Goal: Task Accomplishment & Management: Manage account settings

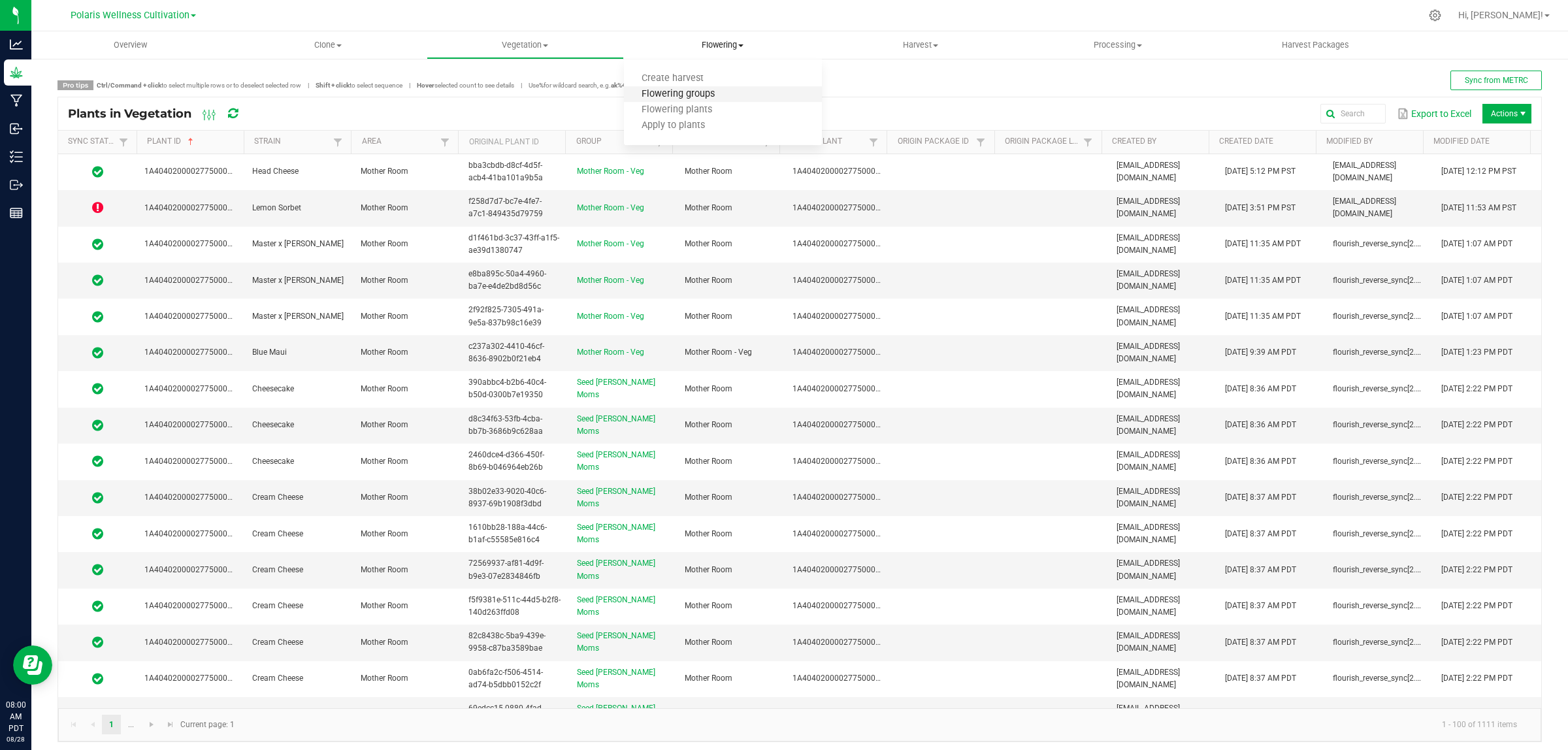
click at [689, 93] on span "Flowering groups" at bounding box center [678, 94] width 108 height 11
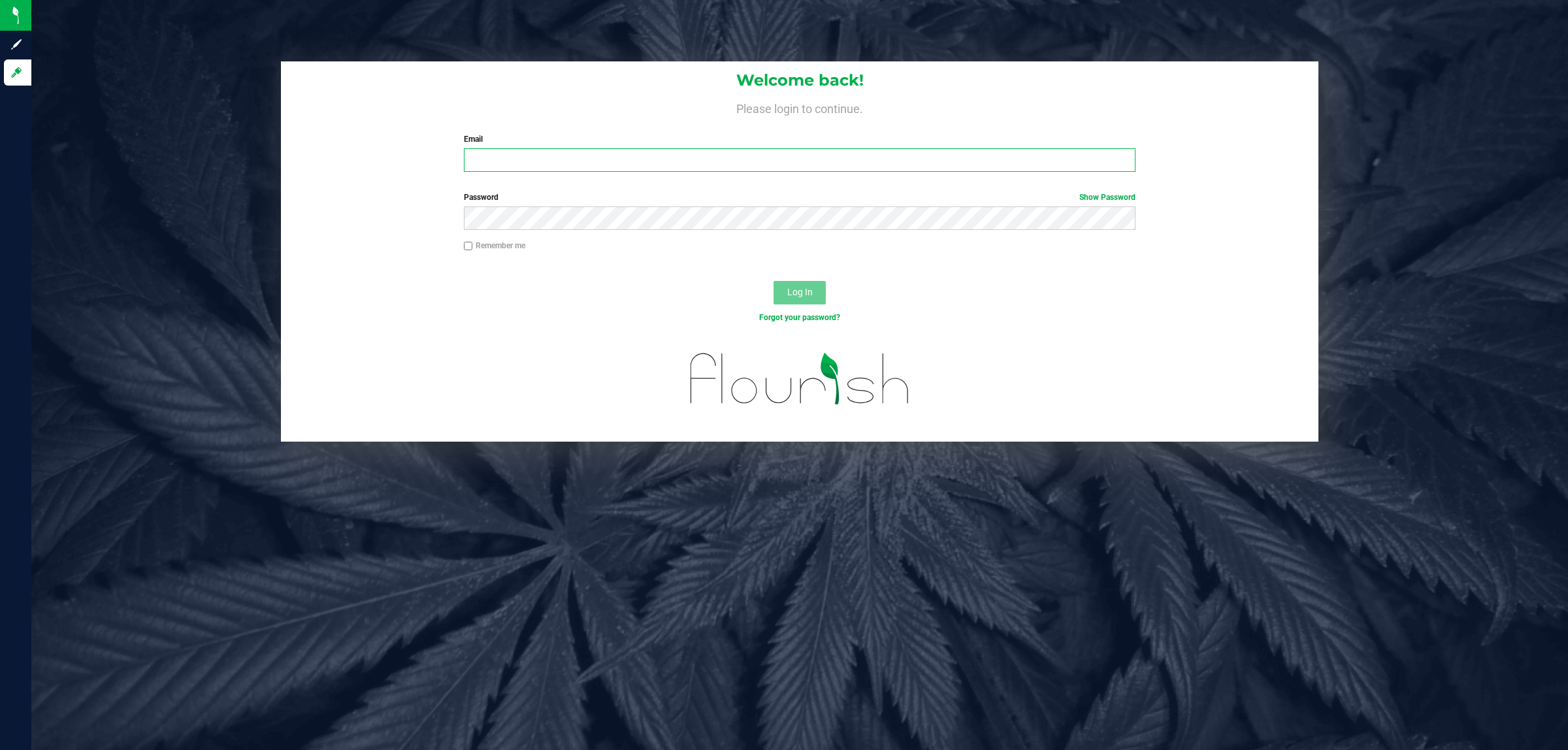
click at [654, 155] on input "Email" at bounding box center [800, 160] width 673 height 23
type input "[EMAIL_ADDRESS][DOMAIN_NAME]"
click at [1110, 197] on link "Show Password" at bounding box center [1107, 197] width 56 height 9
click at [773, 281] on button "Log In" at bounding box center [800, 293] width 52 height 23
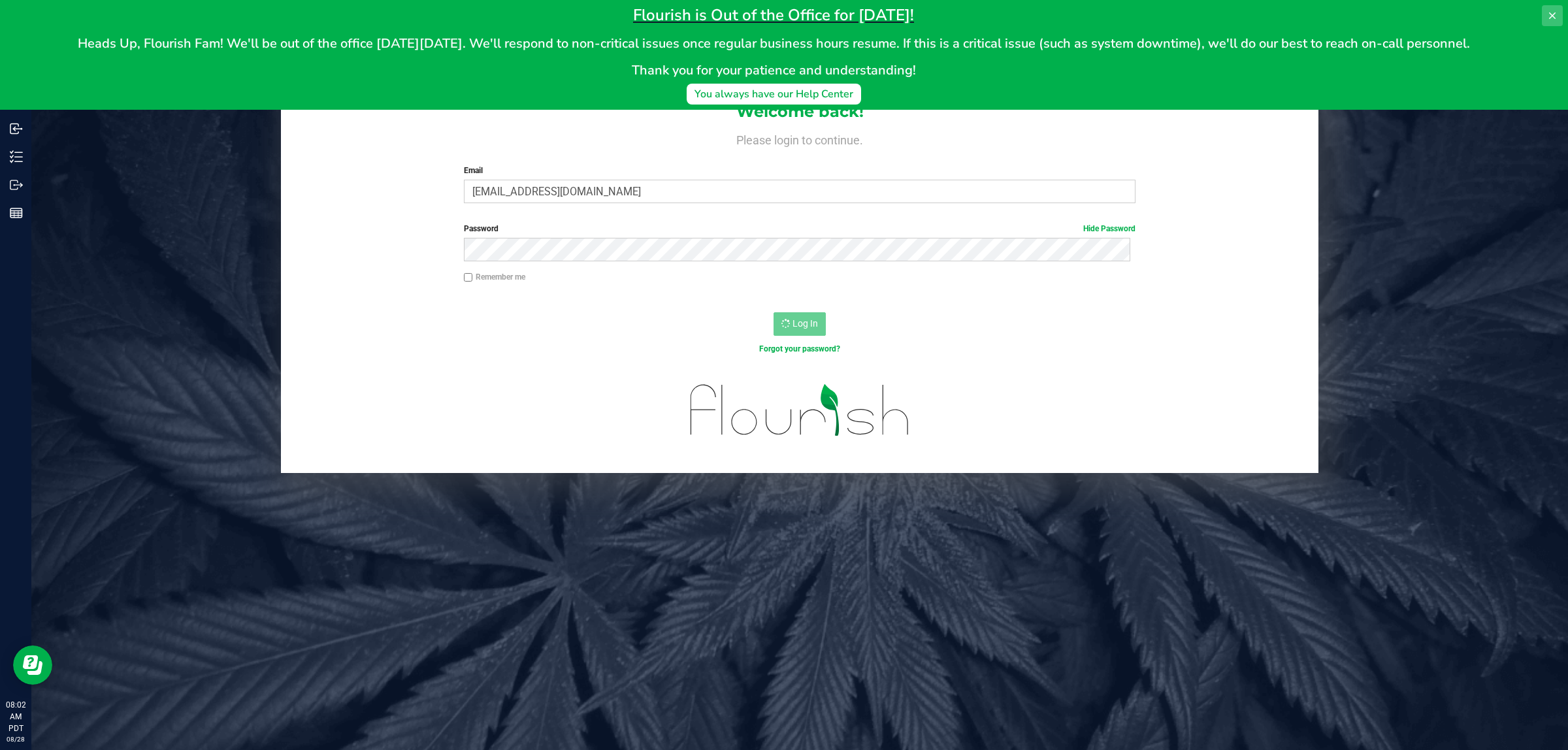
click at [1552, 17] on icon at bounding box center [1552, 15] width 10 height 10
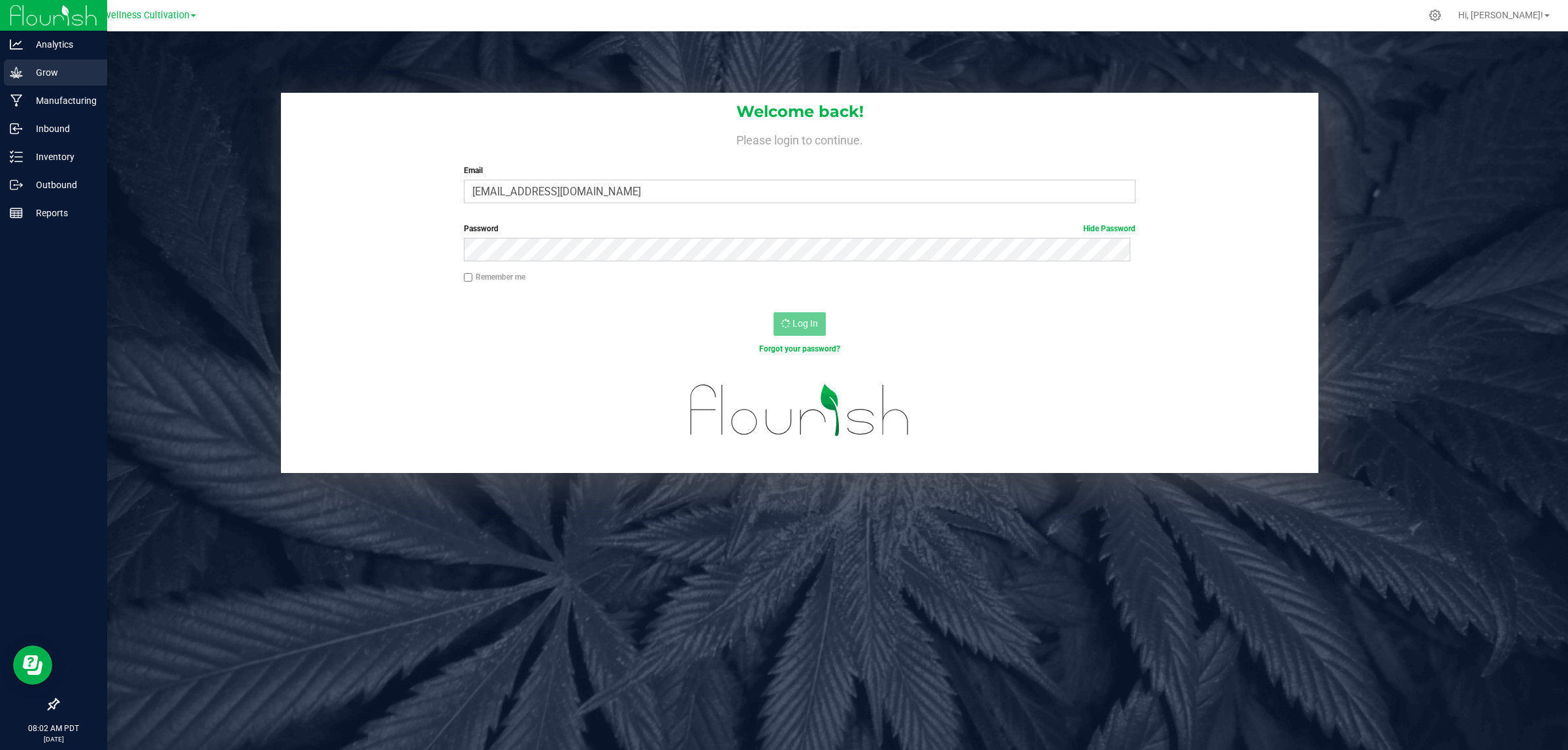
click at [35, 68] on p "Grow" at bounding box center [62, 73] width 78 height 16
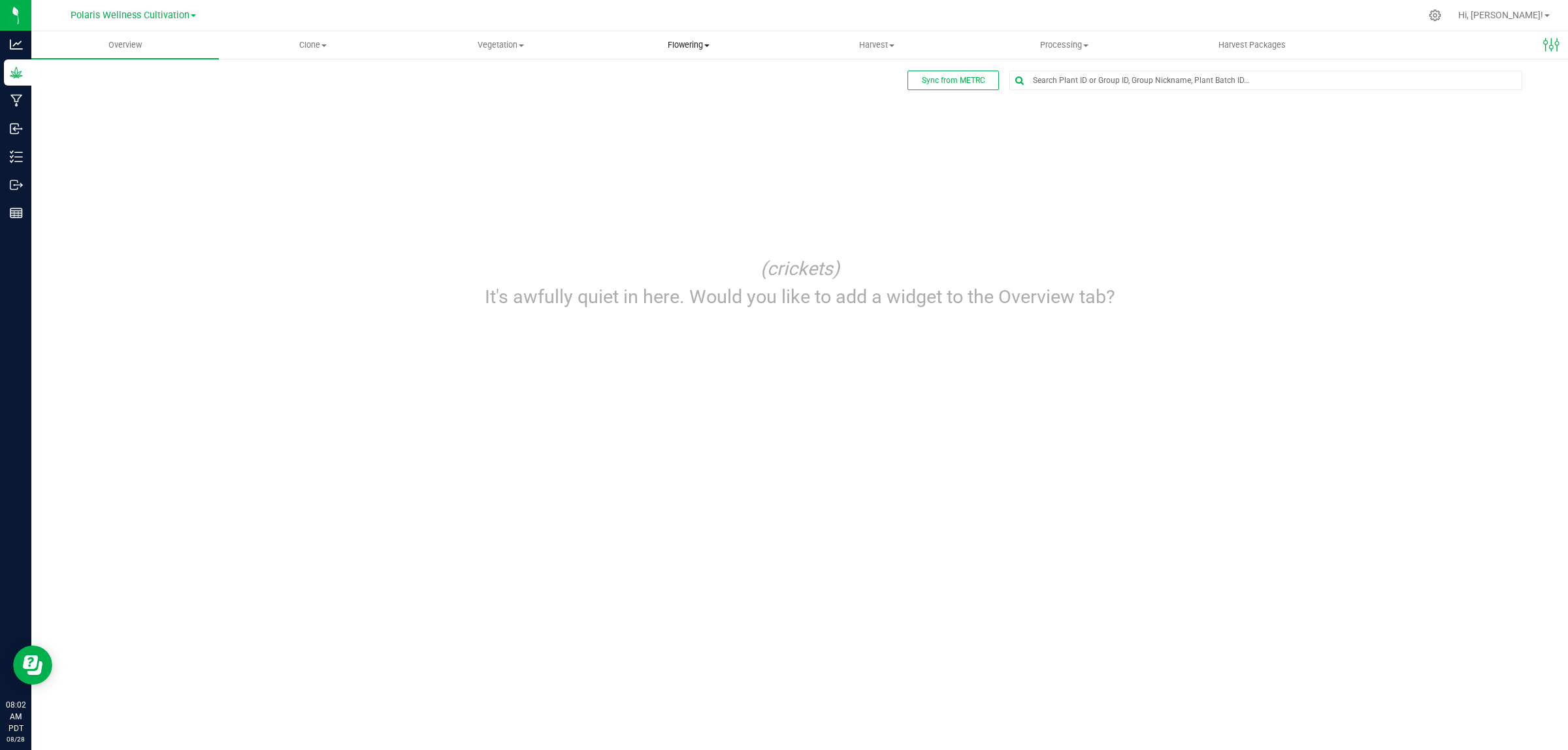
click at [699, 46] on span "Flowering" at bounding box center [688, 45] width 186 height 12
click at [657, 98] on span "Flowering groups" at bounding box center [649, 94] width 108 height 11
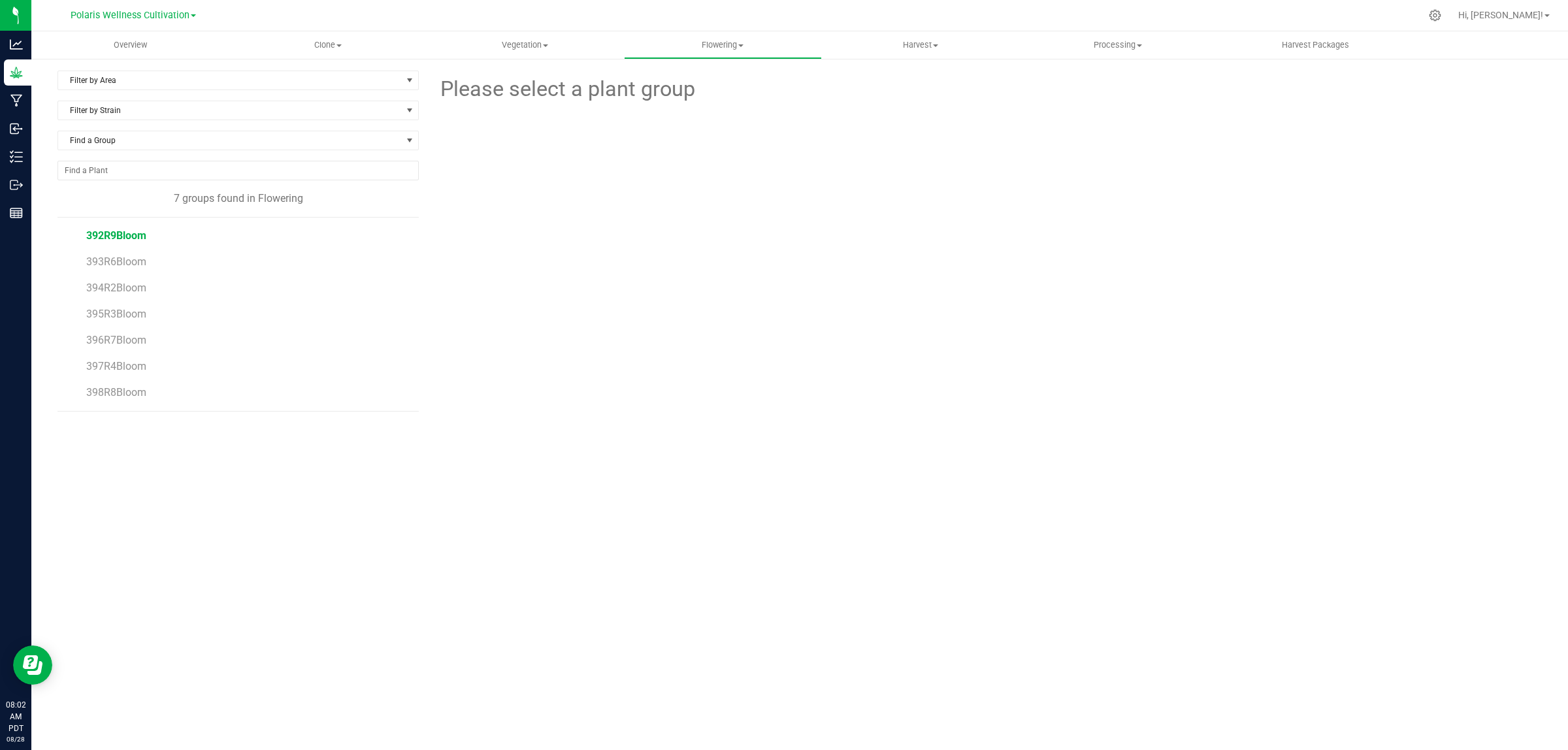
click at [122, 236] on span "392R9Bloom" at bounding box center [116, 235] width 60 height 12
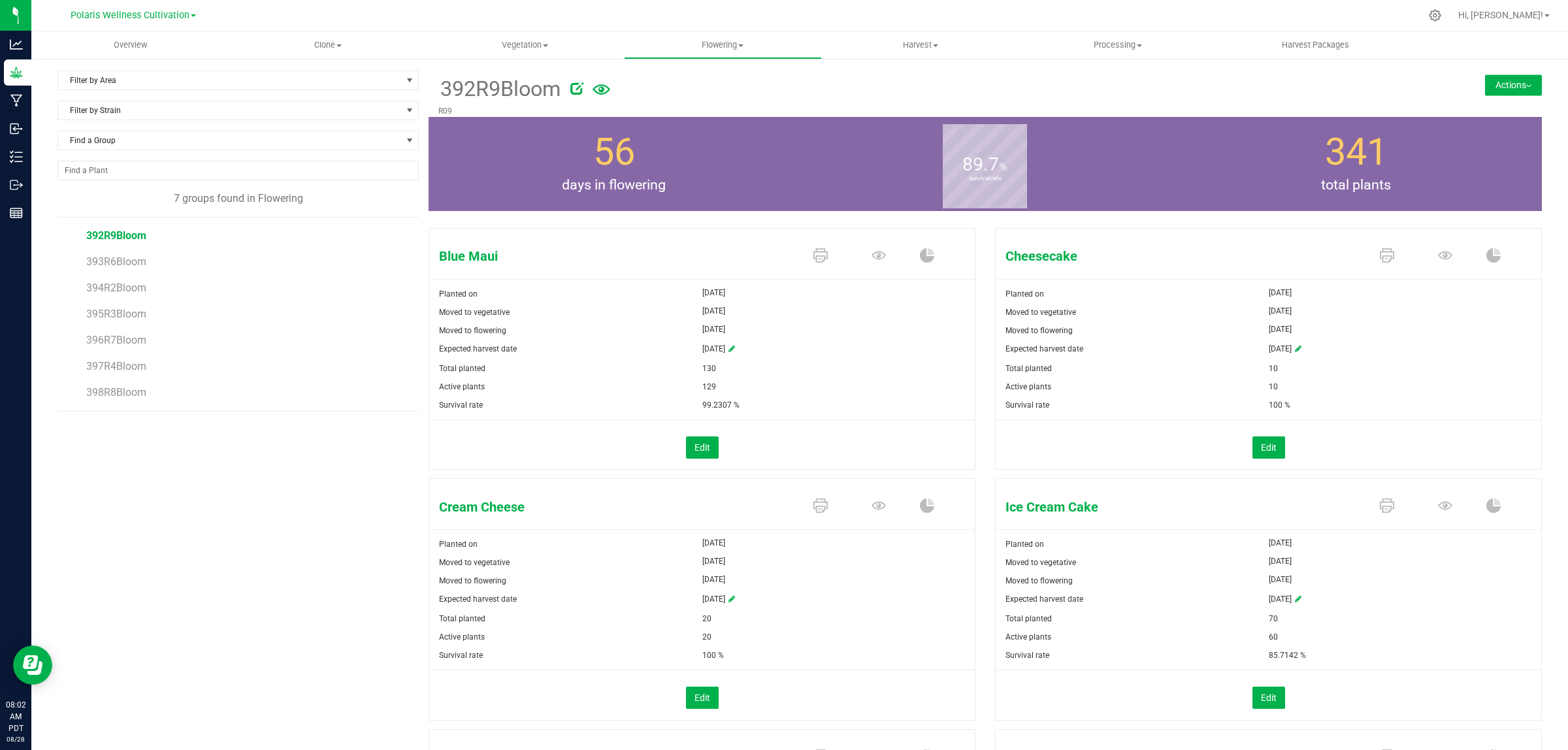
click at [1506, 86] on button "Actions" at bounding box center [1514, 85] width 57 height 21
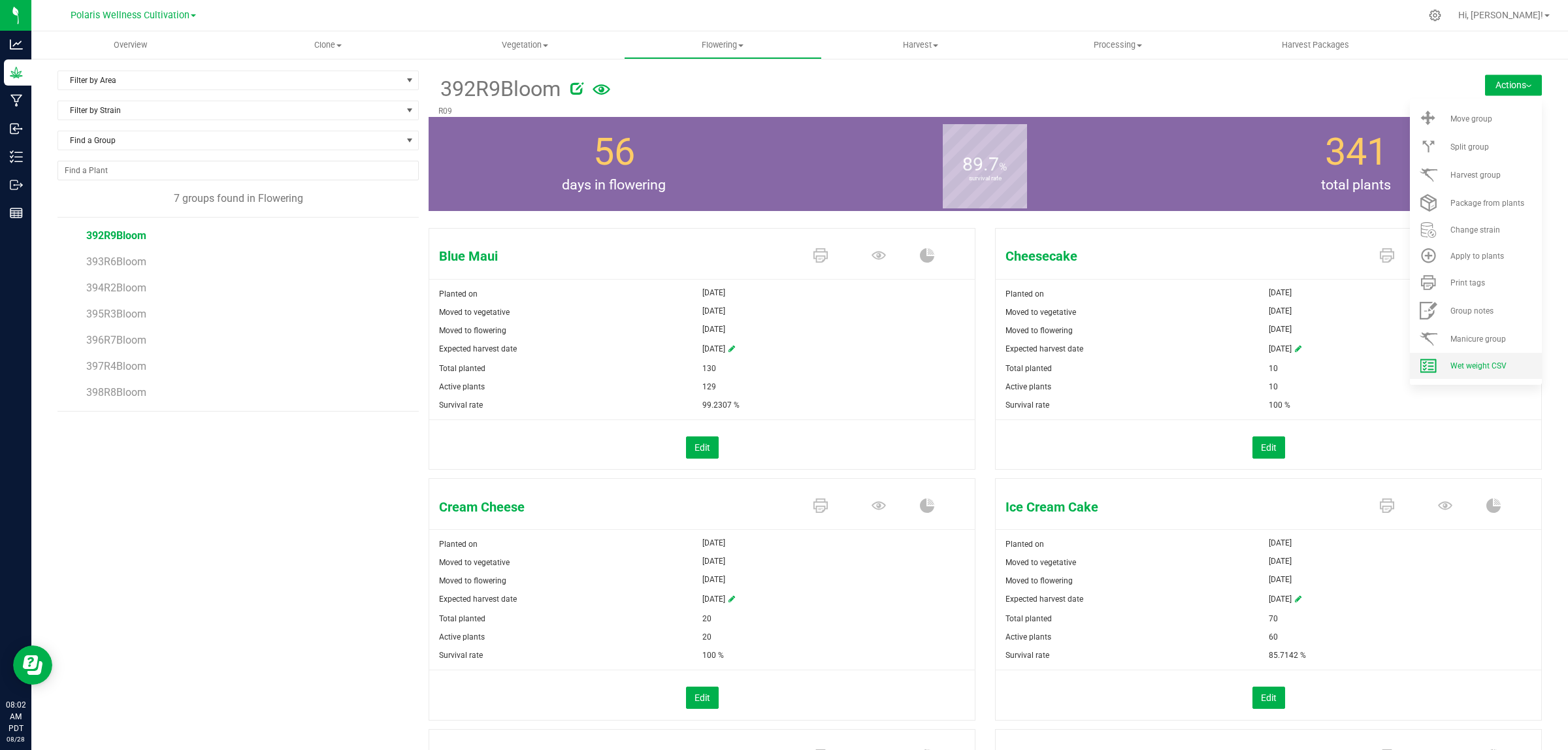
click at [1455, 370] on li "Wet weight CSV" at bounding box center [1476, 366] width 132 height 26
click at [1470, 147] on span "Split group" at bounding box center [1469, 147] width 38 height 9
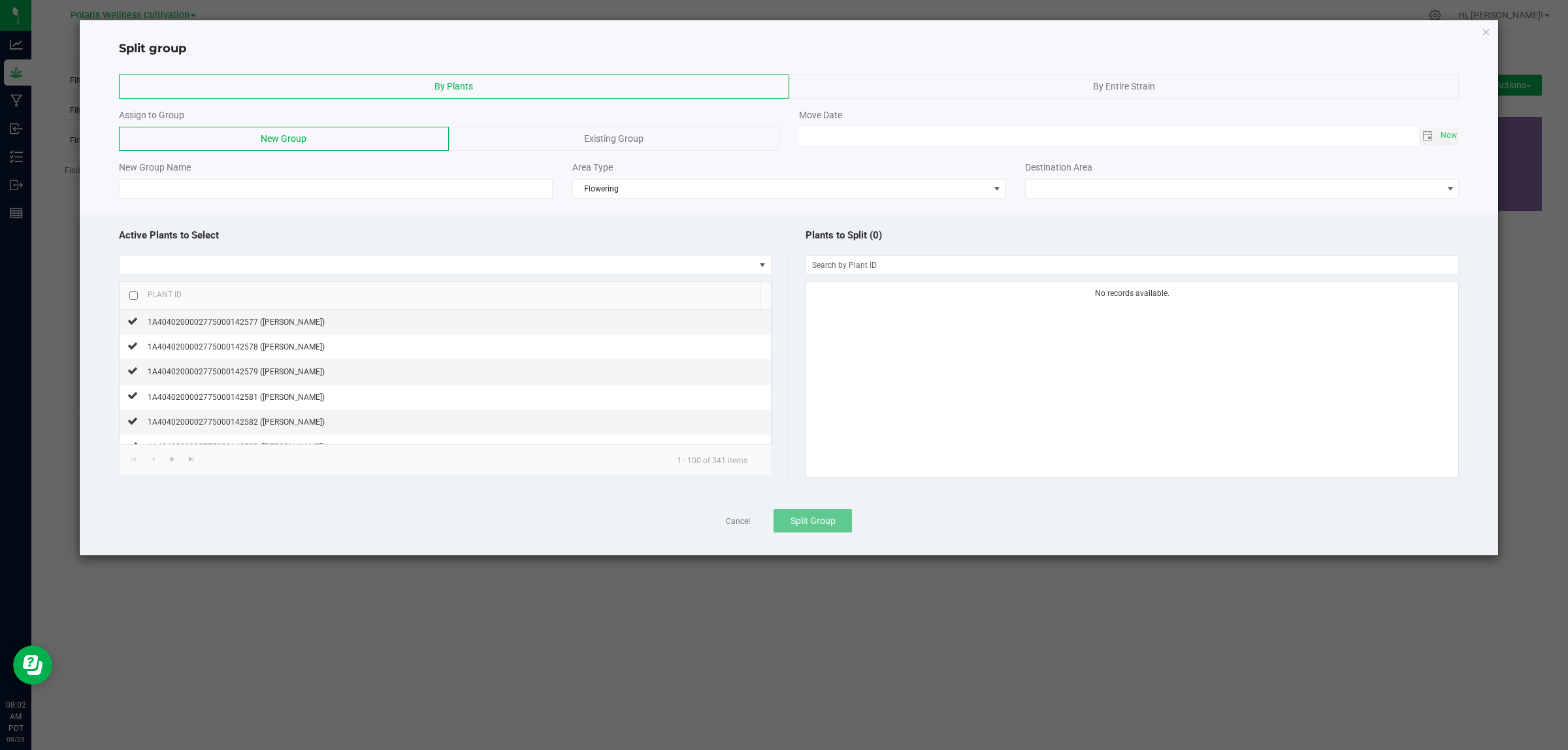
click at [1017, 79] on div "By Entire Strain" at bounding box center [1124, 86] width 670 height 24
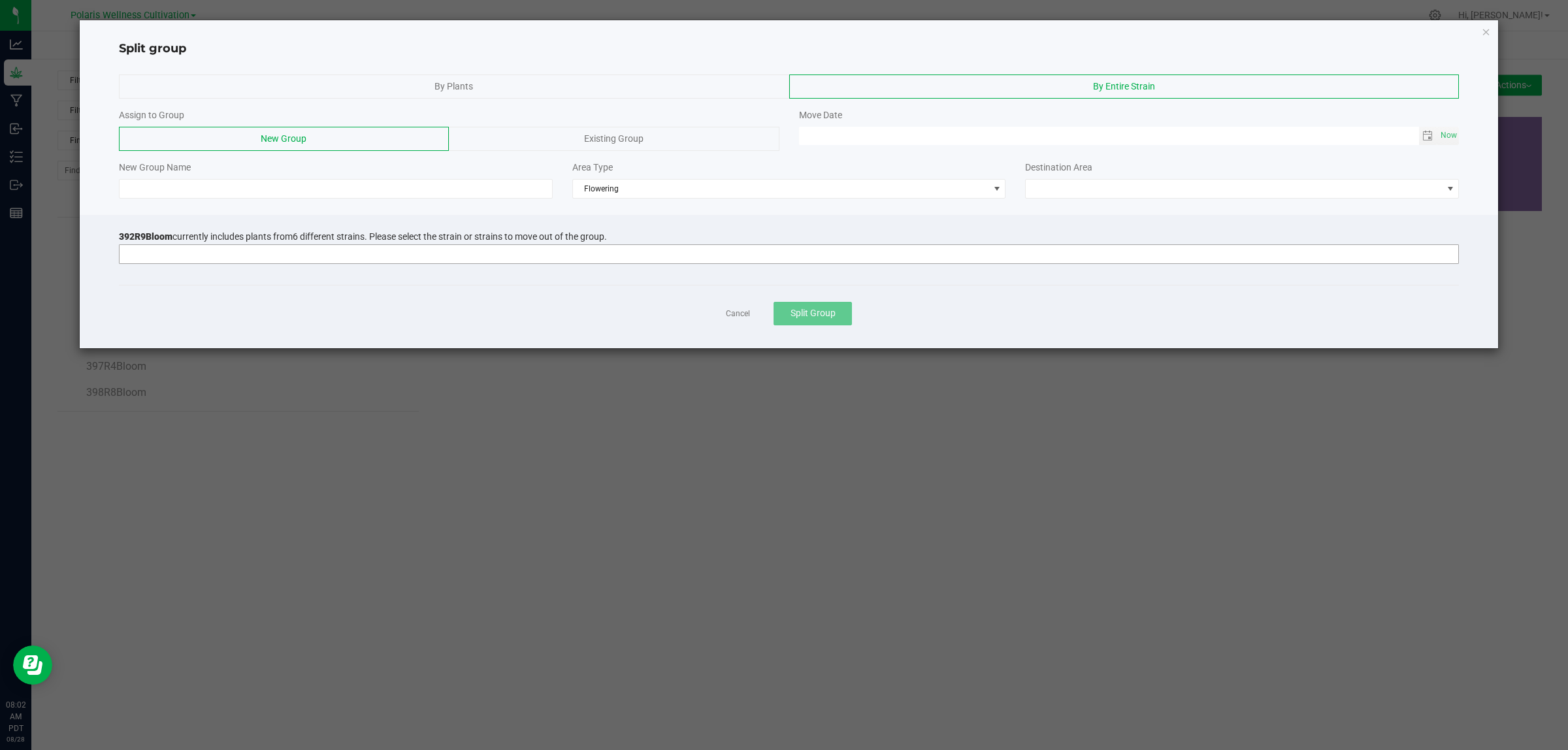
drag, startPoint x: 180, startPoint y: 262, endPoint x: 197, endPoint y: 262, distance: 17.0
click at [186, 262] on input at bounding box center [781, 253] width 1323 height 18
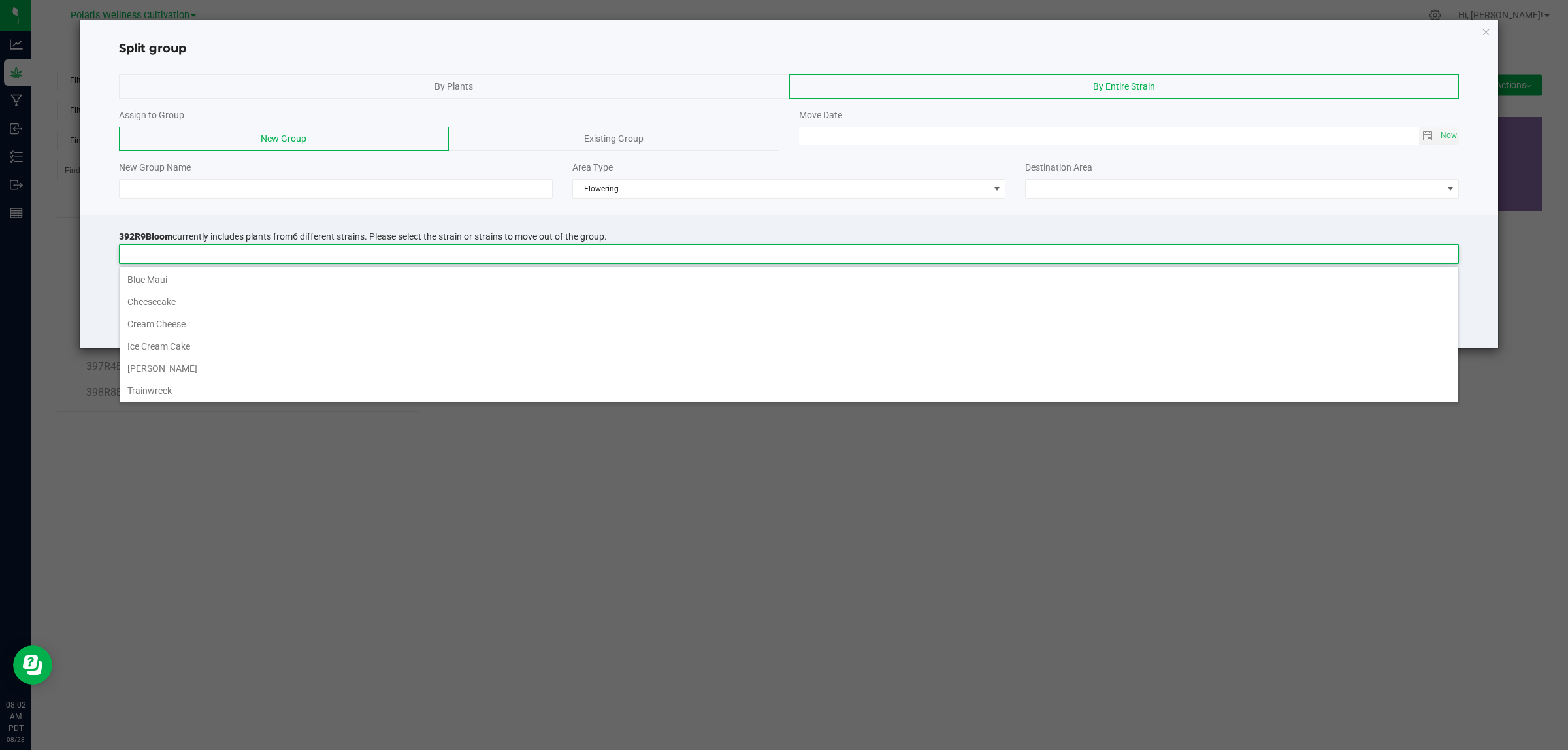
scroll to position [20, 1340]
type input "392R9BM"
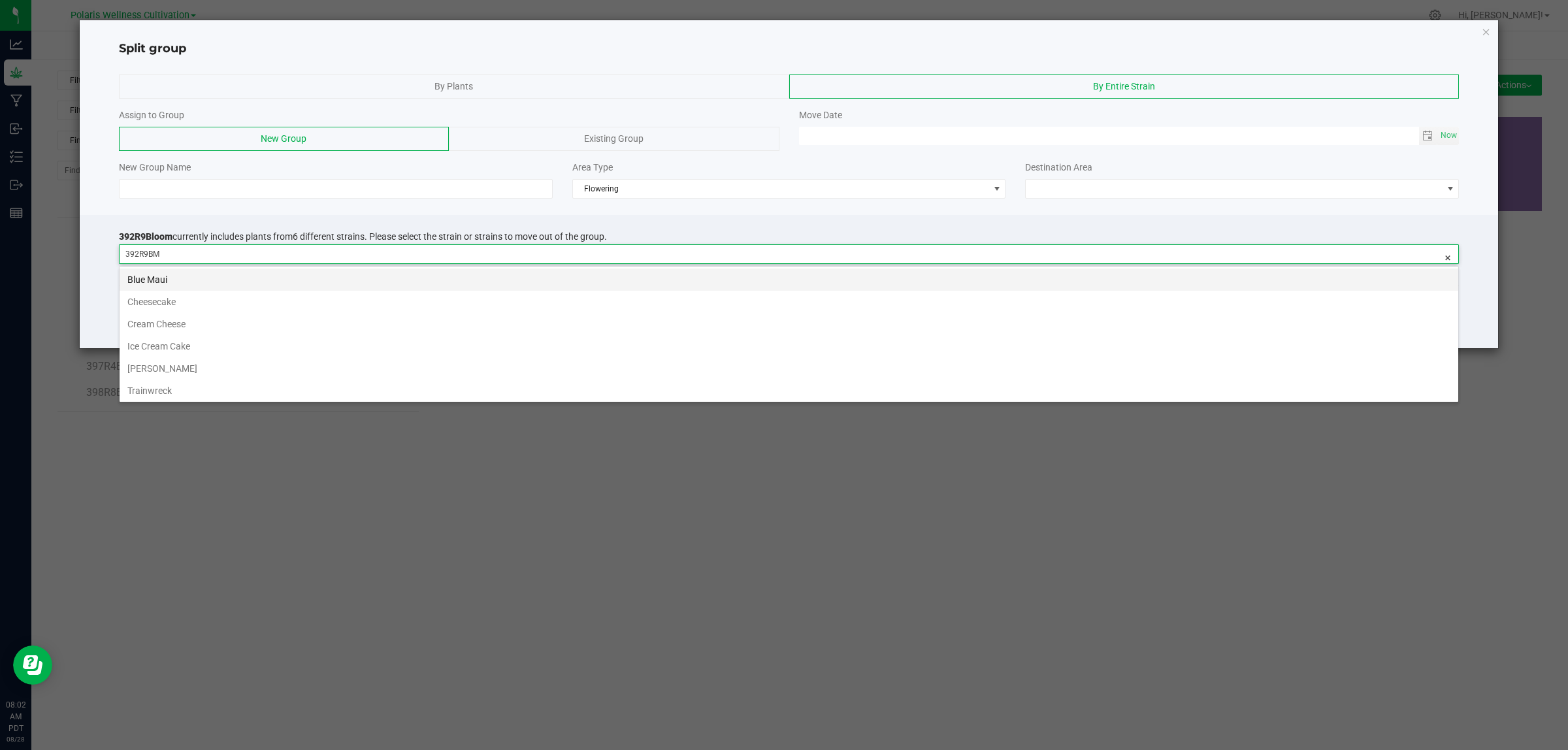
click at [422, 277] on li "Blue Maui" at bounding box center [789, 280] width 1339 height 23
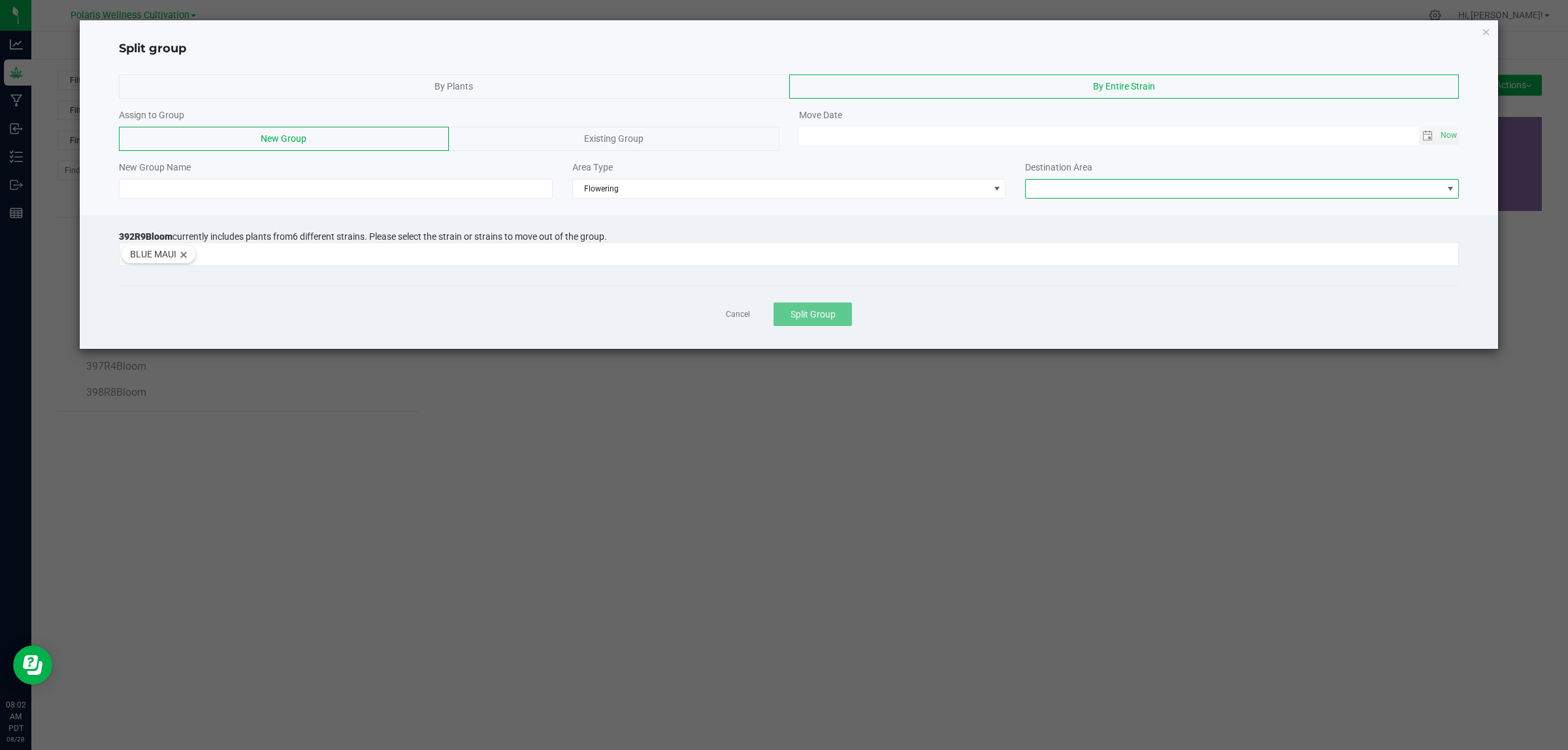
click at [1445, 187] on span at bounding box center [1450, 189] width 10 height 10
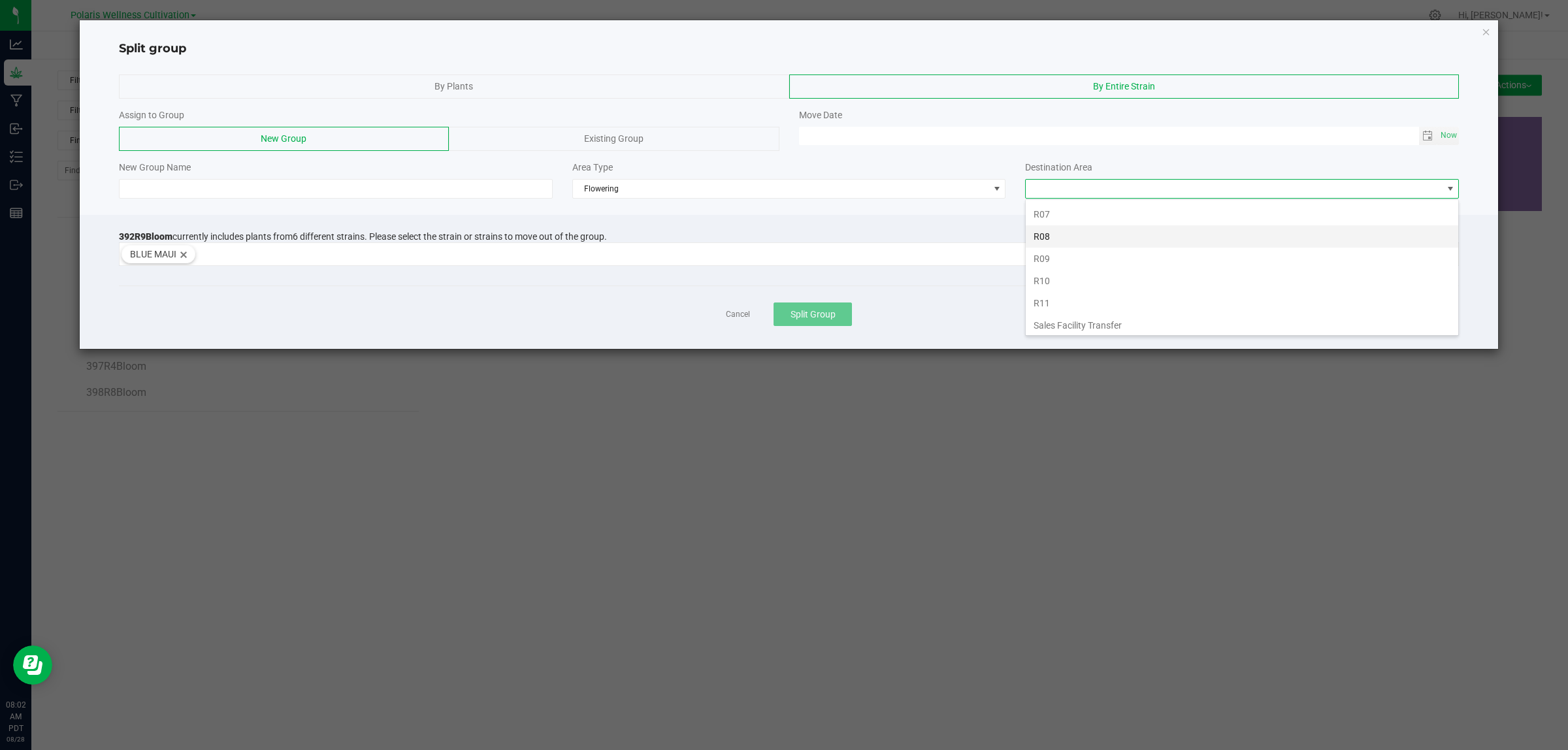
scroll to position [275, 0]
click at [1067, 258] on li "R09" at bounding box center [1241, 255] width 432 height 23
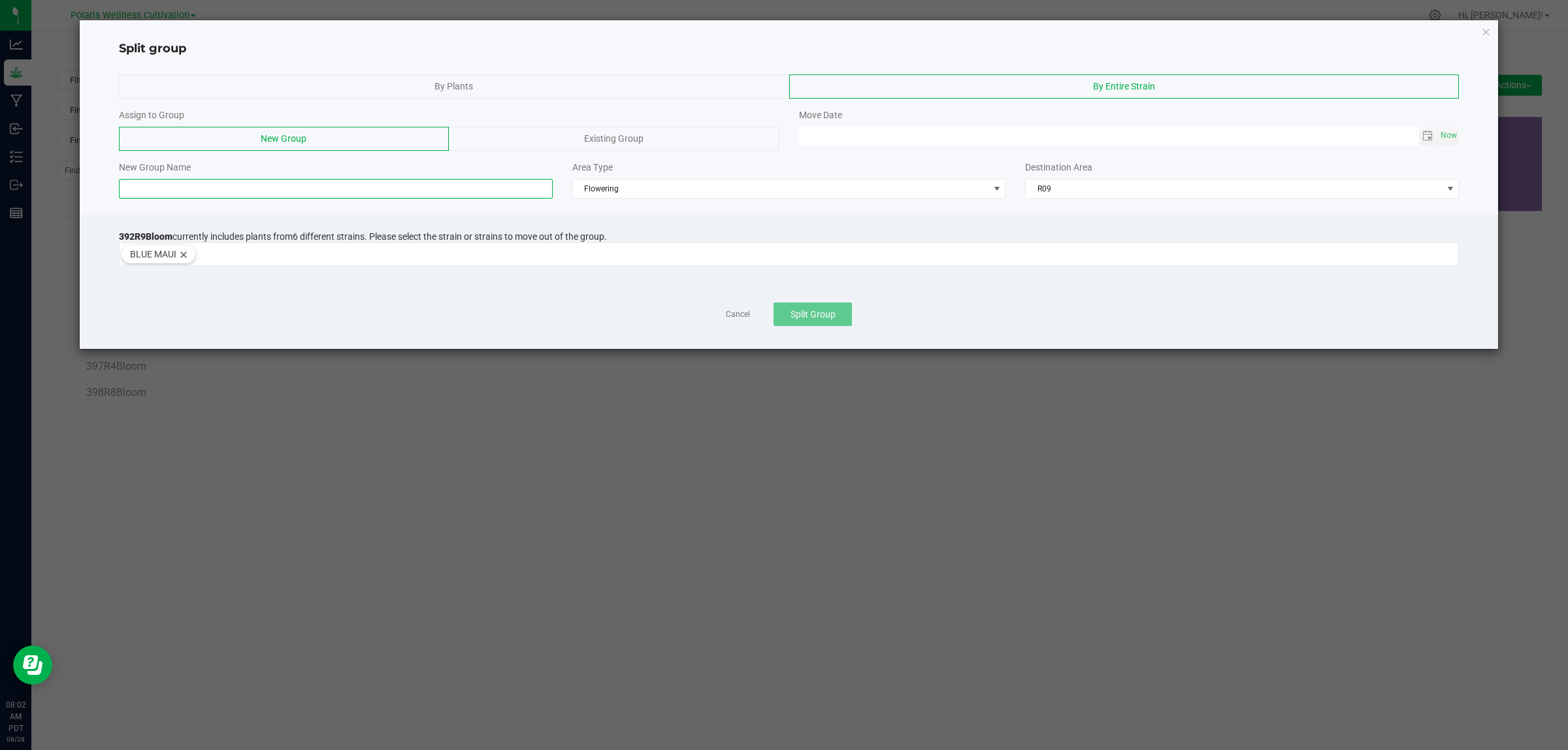
click at [322, 197] on input at bounding box center [336, 188] width 434 height 20
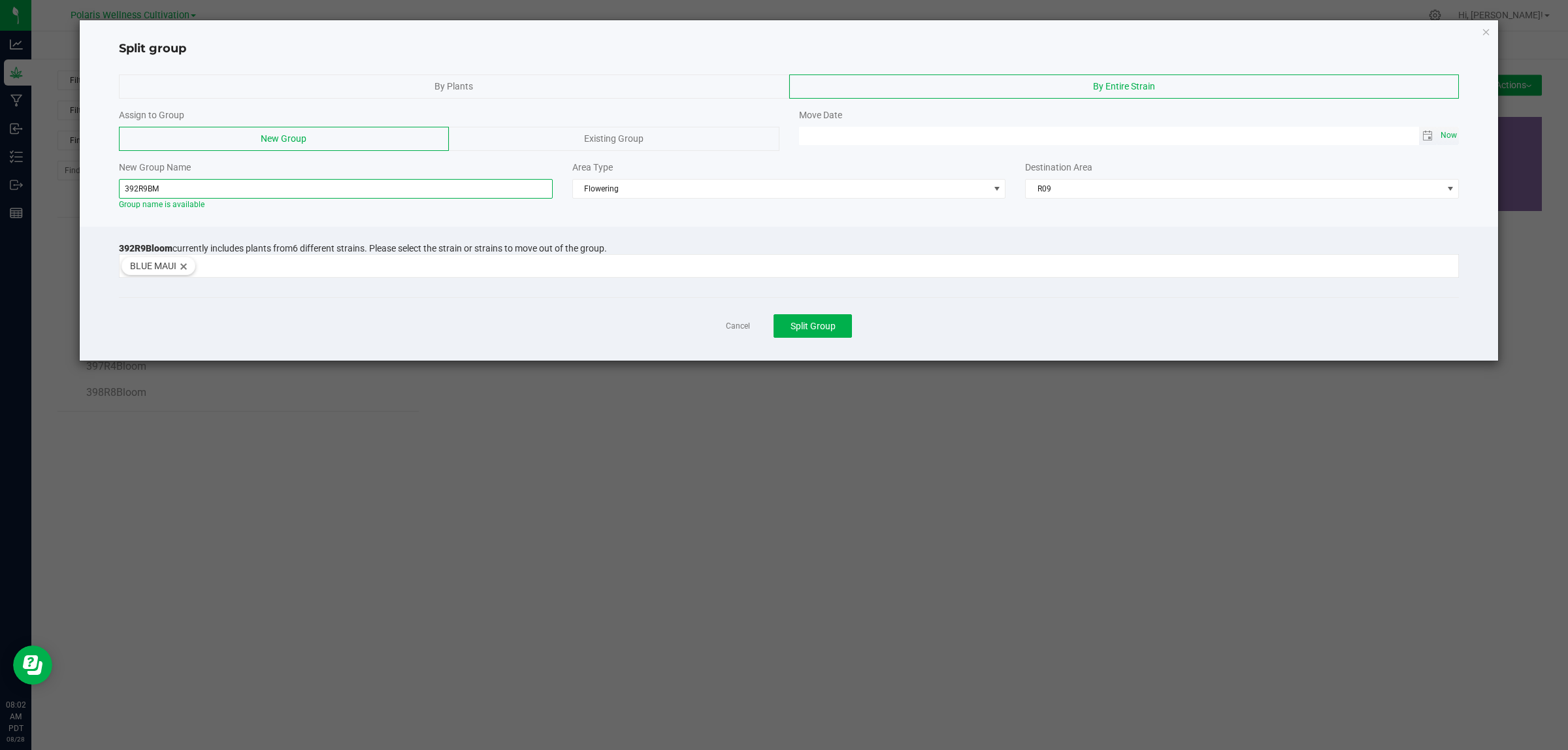
type input "392R9BM"
click at [1454, 132] on span "Now" at bounding box center [1449, 136] width 23 height 19
click at [1431, 136] on span "Toggle calendar" at bounding box center [1427, 136] width 10 height 10
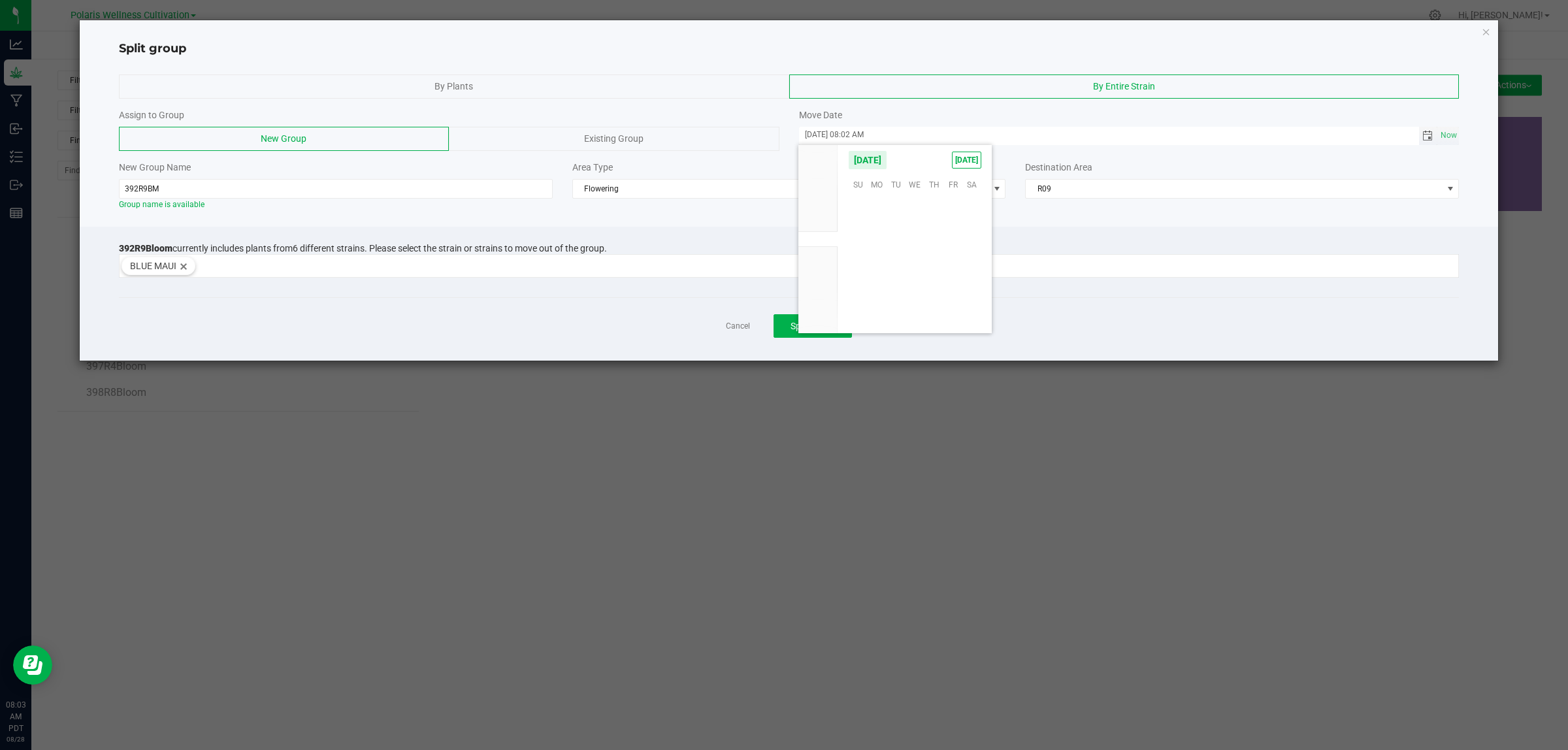
scroll to position [211613, 0]
click at [899, 282] on span "26" at bounding box center [896, 282] width 19 height 20
type input "[DATE] 08:02 AM"
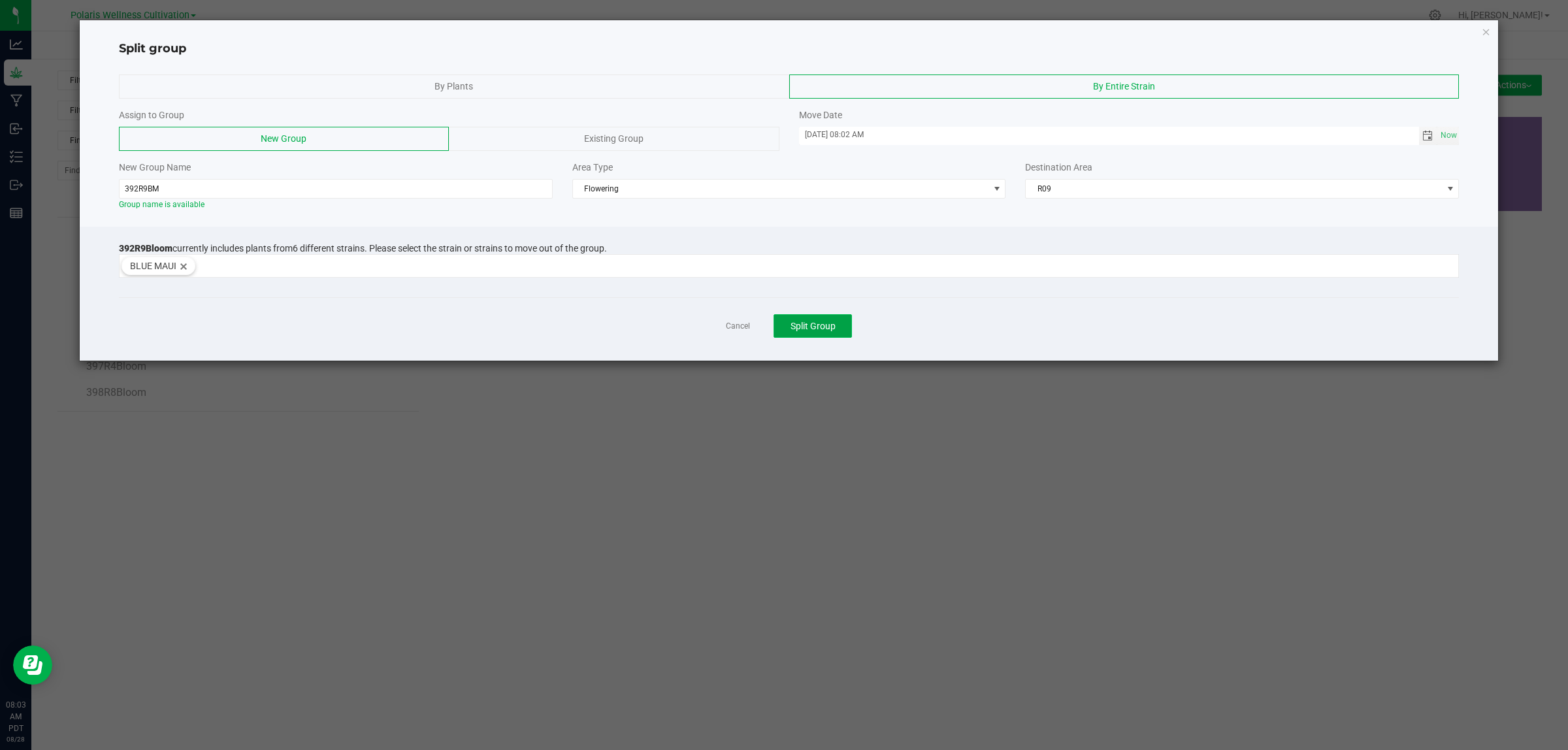
click at [815, 321] on button "Split Group" at bounding box center [813, 326] width 78 height 23
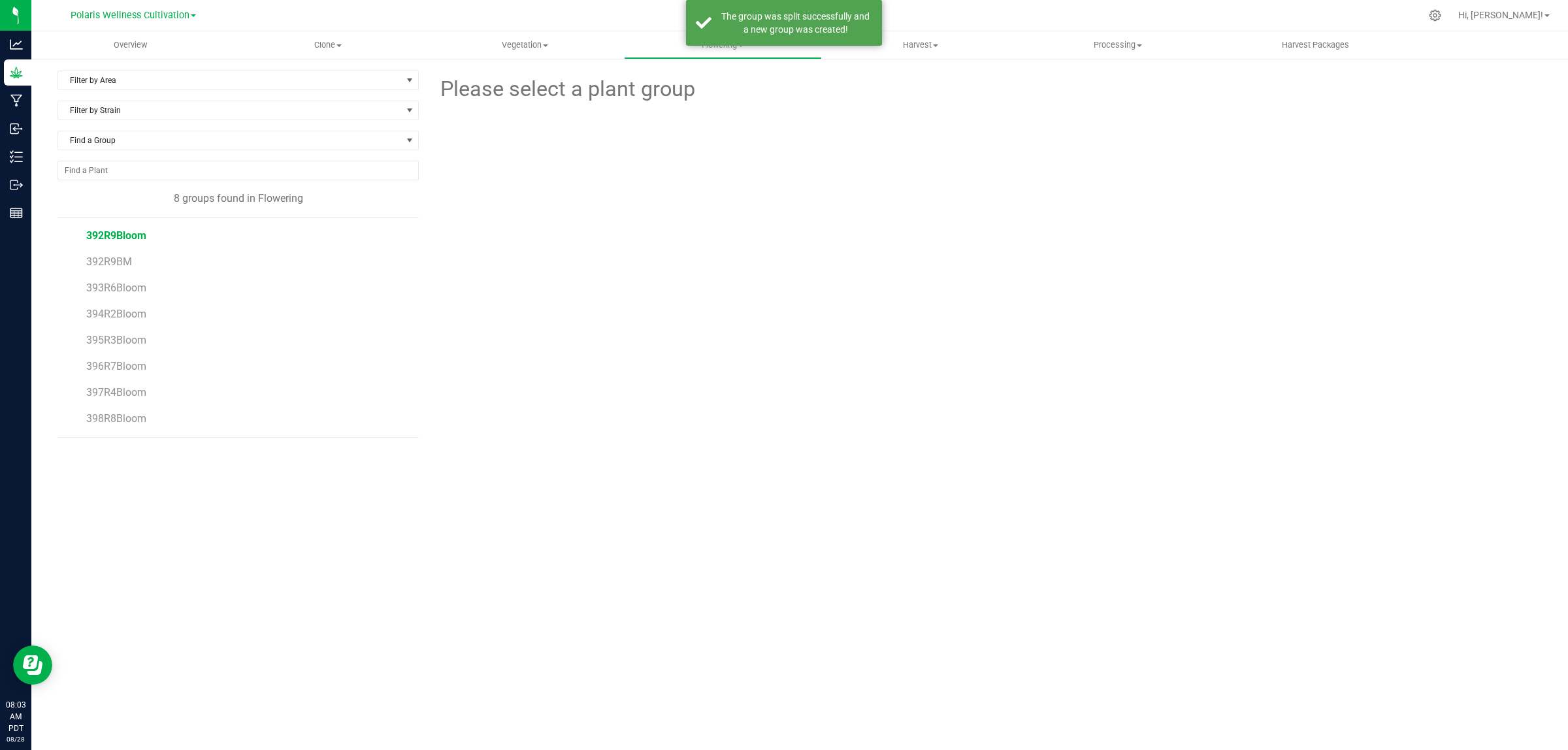
click at [138, 236] on span "392R9Bloom" at bounding box center [116, 235] width 60 height 12
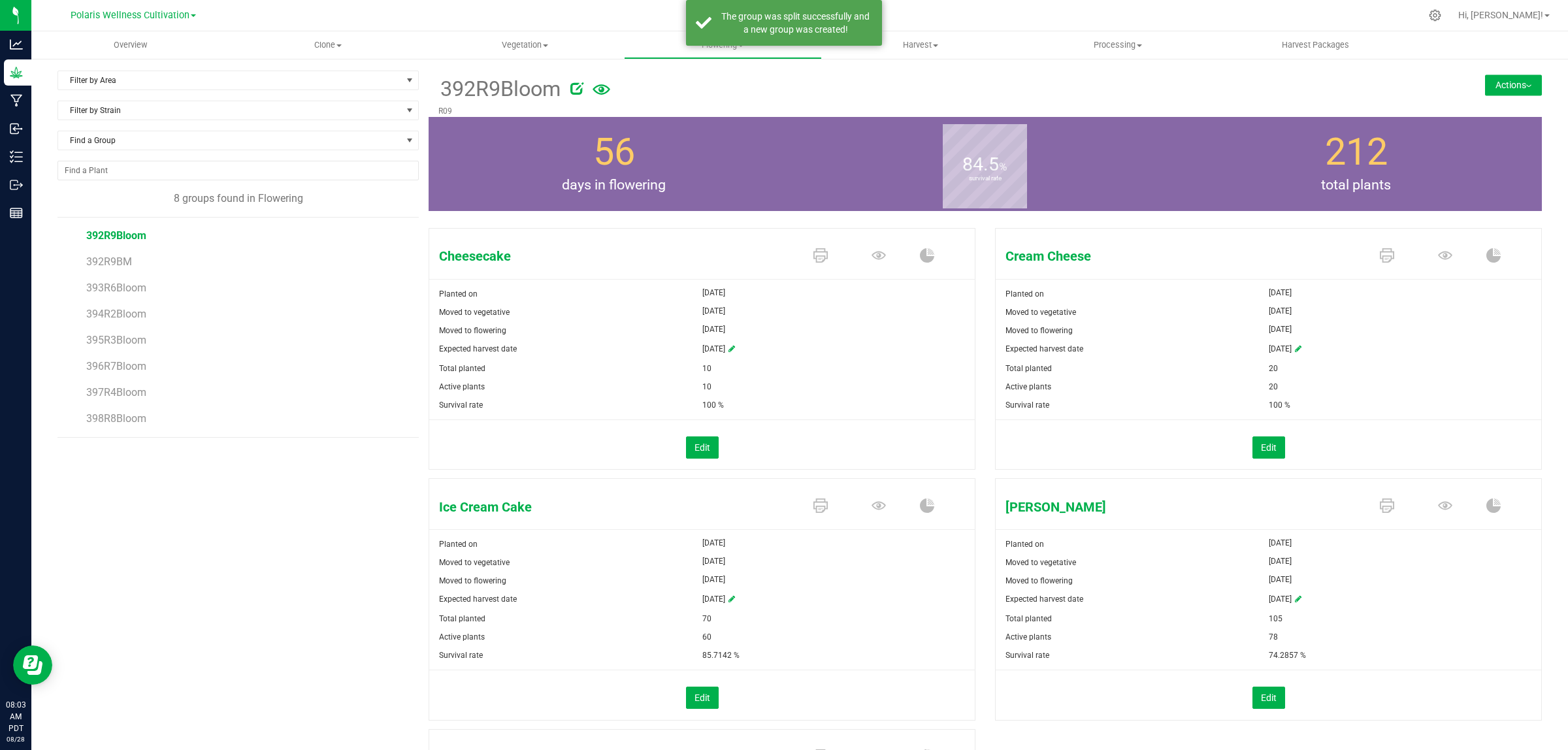
click at [1505, 85] on button "Actions" at bounding box center [1514, 85] width 57 height 21
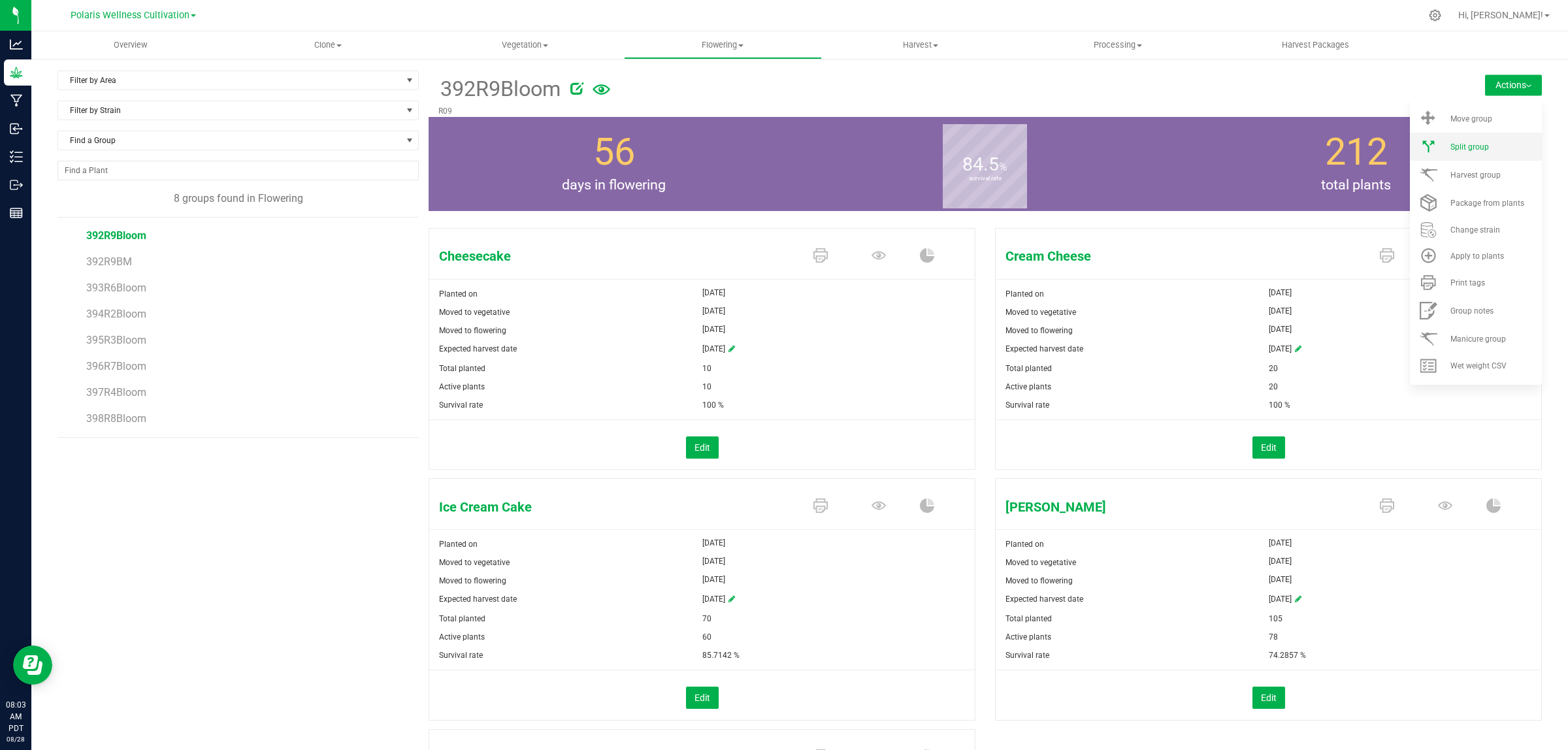
click at [1461, 142] on span "Split group" at bounding box center [1469, 147] width 38 height 9
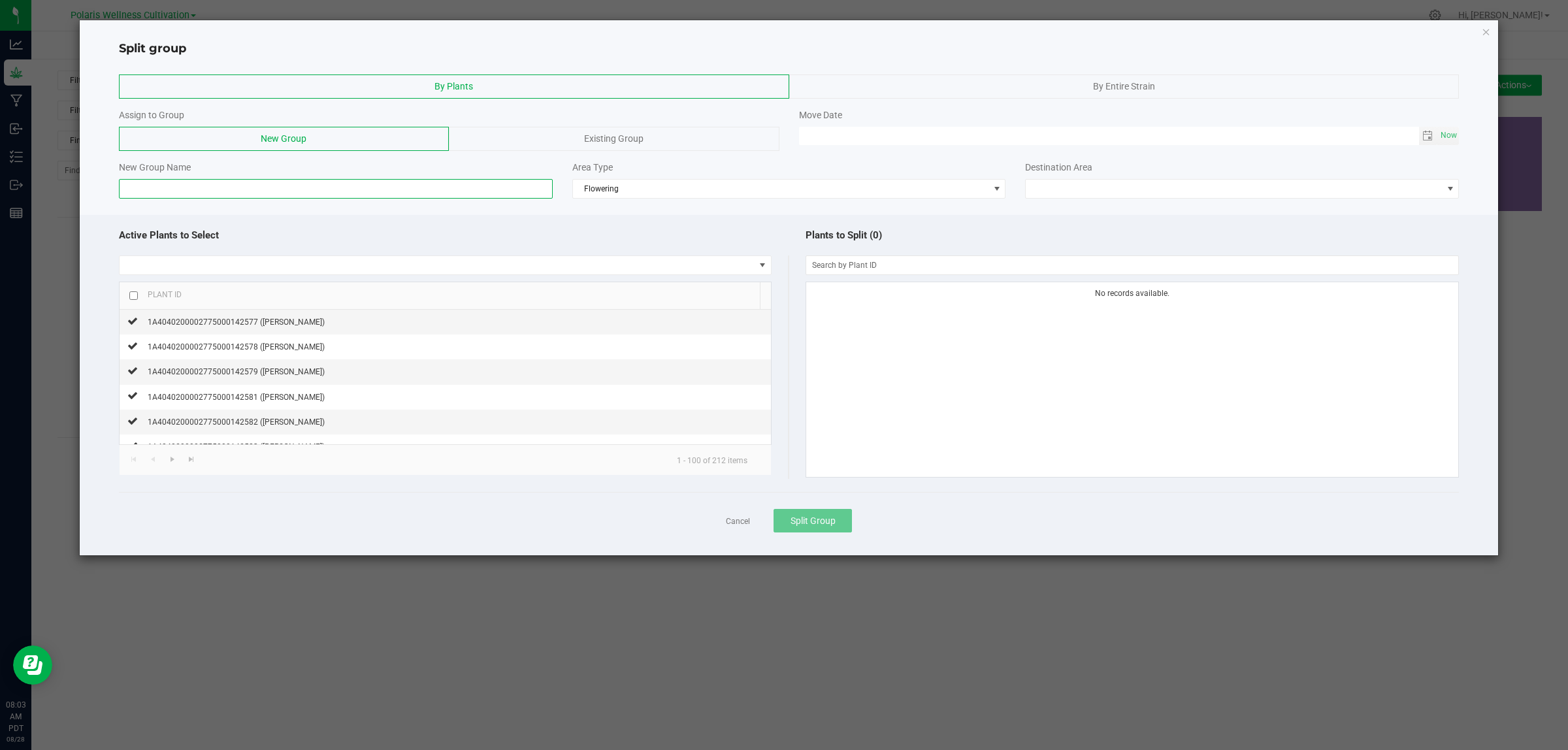
click at [395, 192] on input at bounding box center [336, 188] width 434 height 20
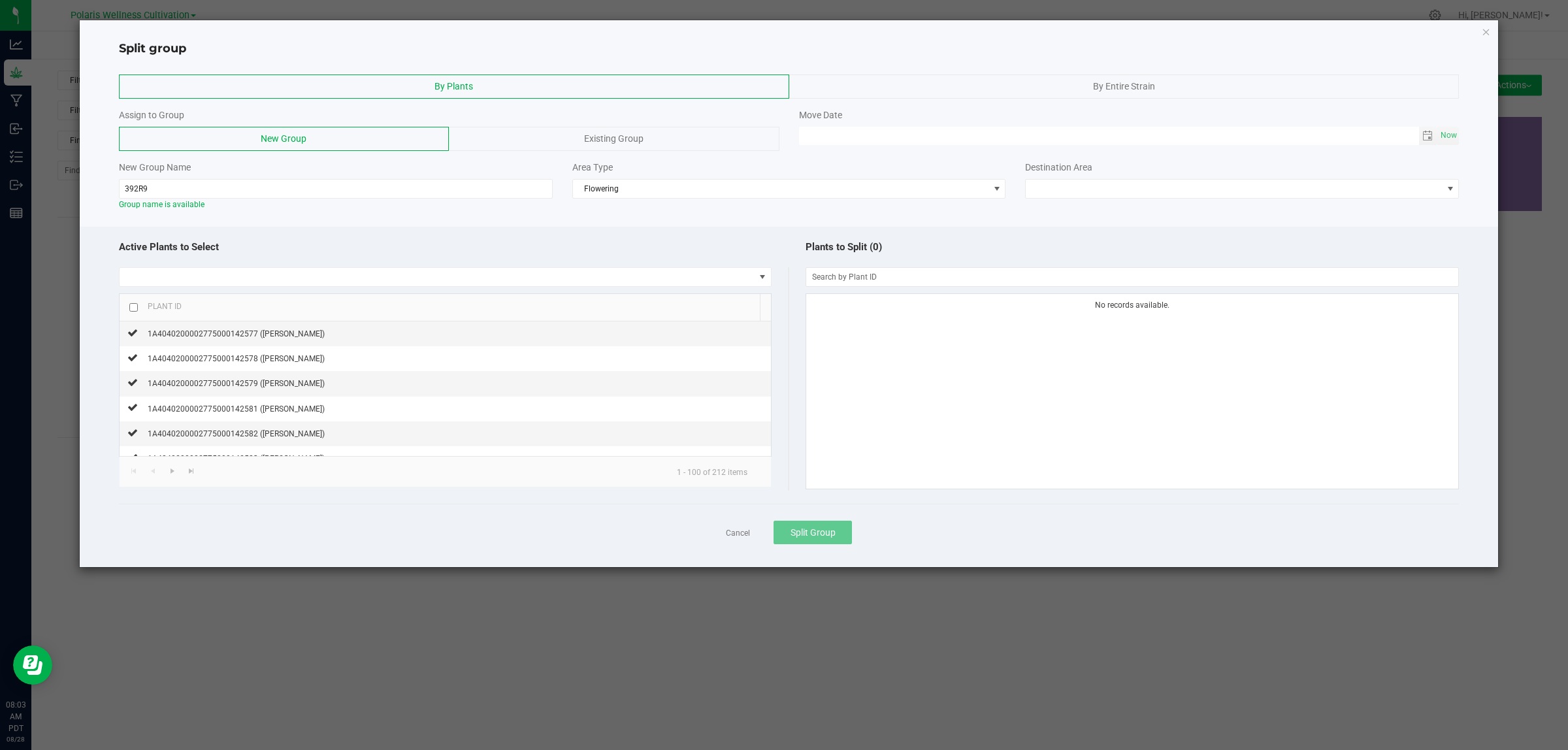
click at [975, 86] on div "By Entire Strain" at bounding box center [1124, 86] width 670 height 24
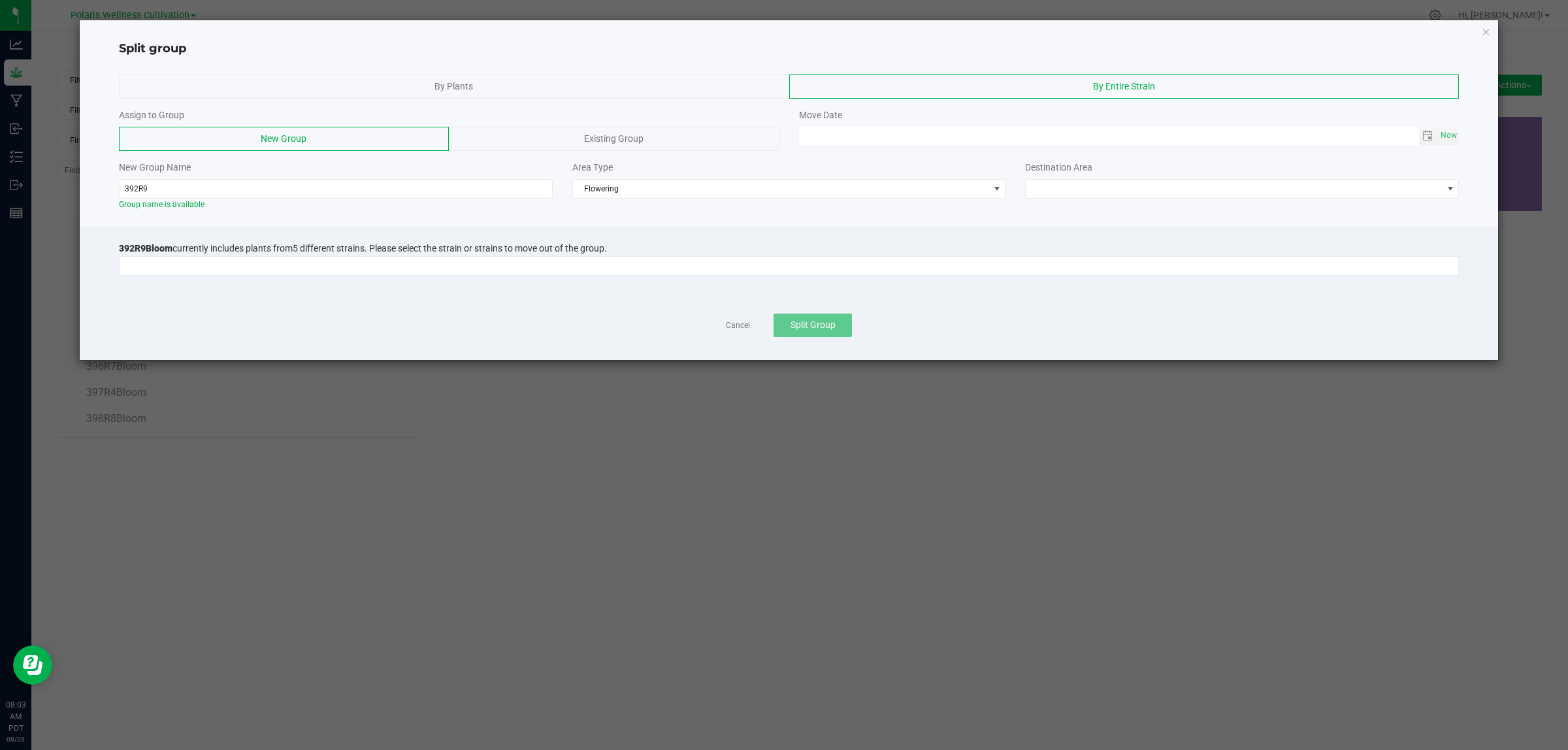
click at [484, 282] on div "392R9Bloom currently includes plants from 5 different strains. Please select th…" at bounding box center [789, 264] width 1341 height 41
click at [491, 269] on input at bounding box center [781, 266] width 1323 height 18
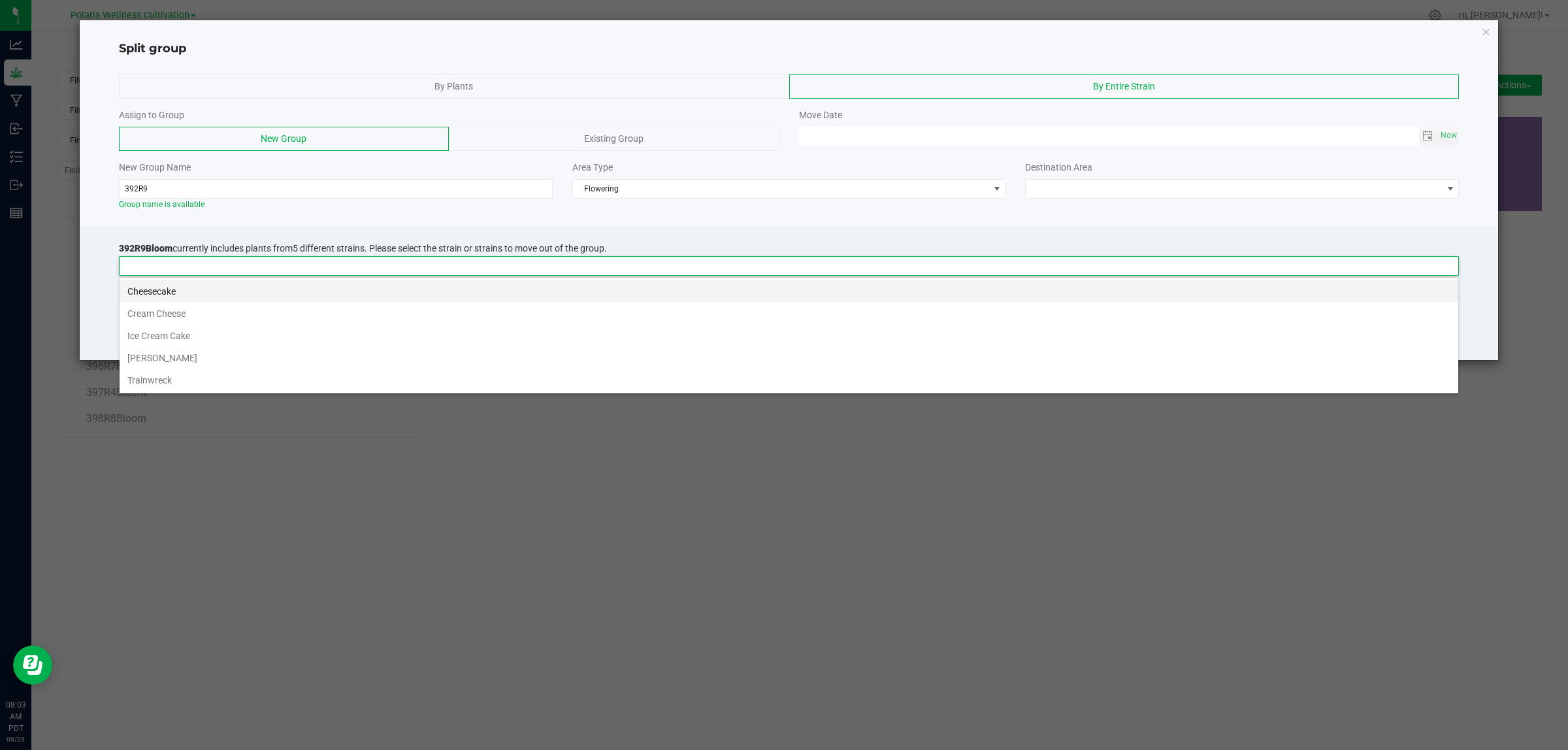
scroll to position [20, 1340]
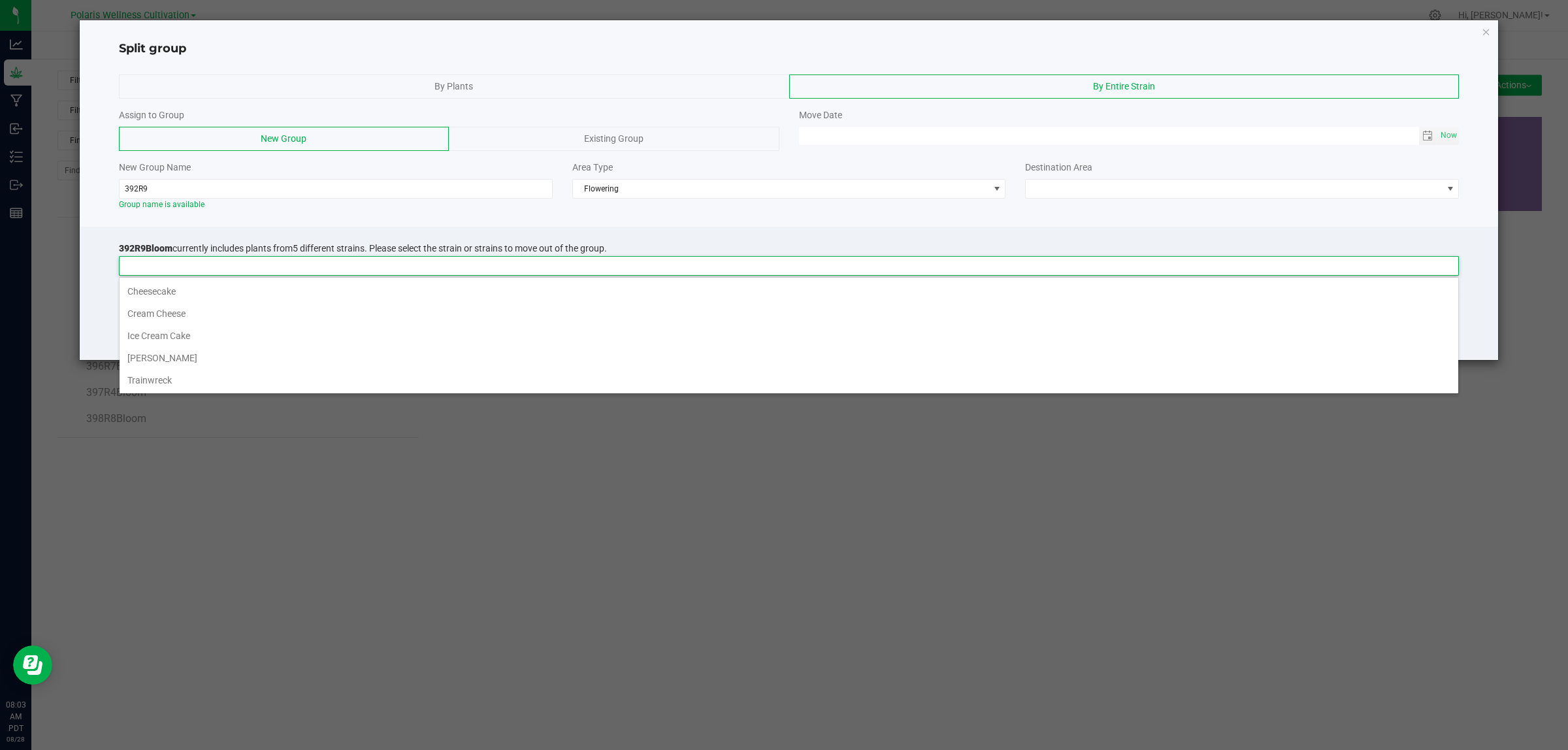
click at [439, 290] on li "Cheesecake" at bounding box center [789, 291] width 1339 height 23
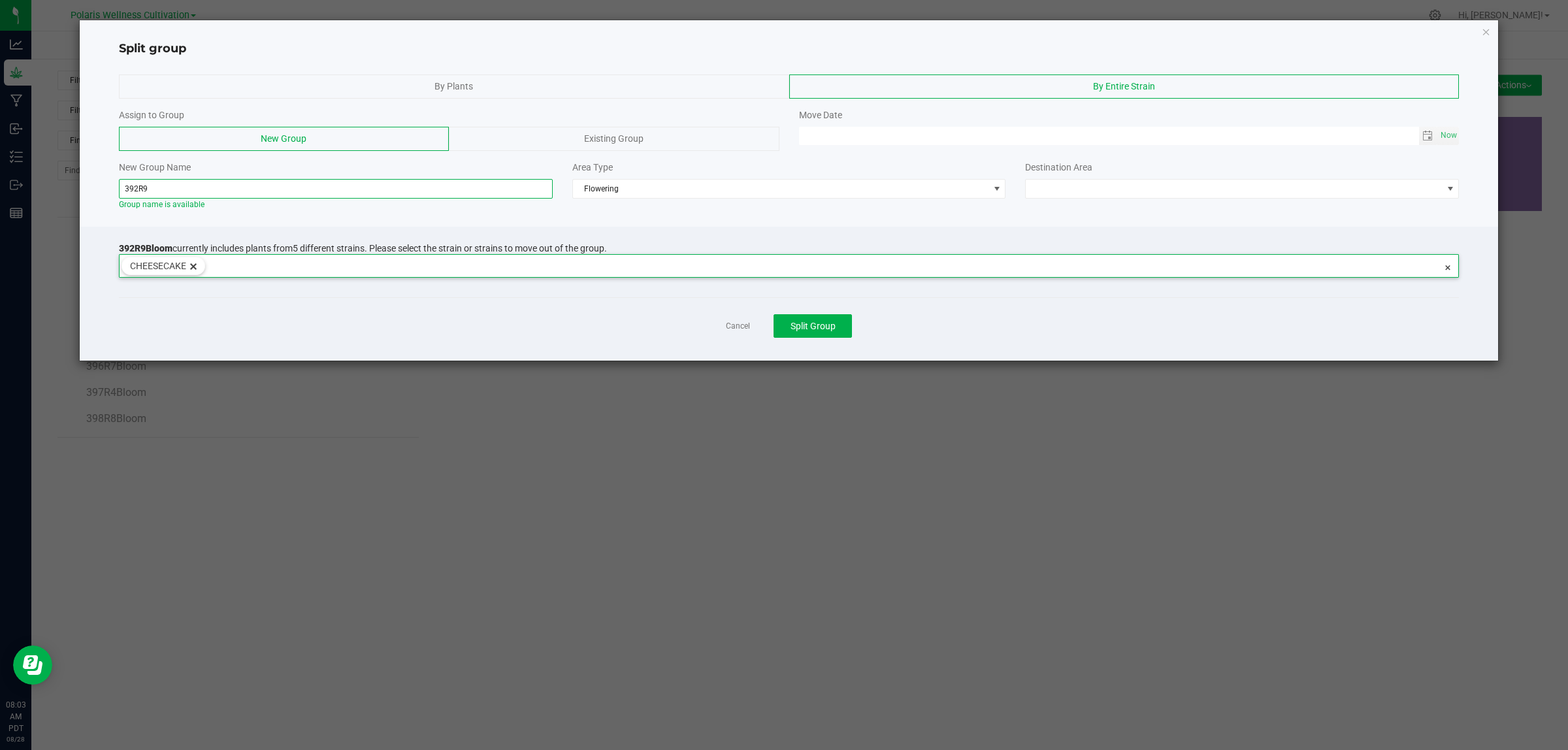
click at [243, 187] on input "392R9" at bounding box center [336, 188] width 434 height 20
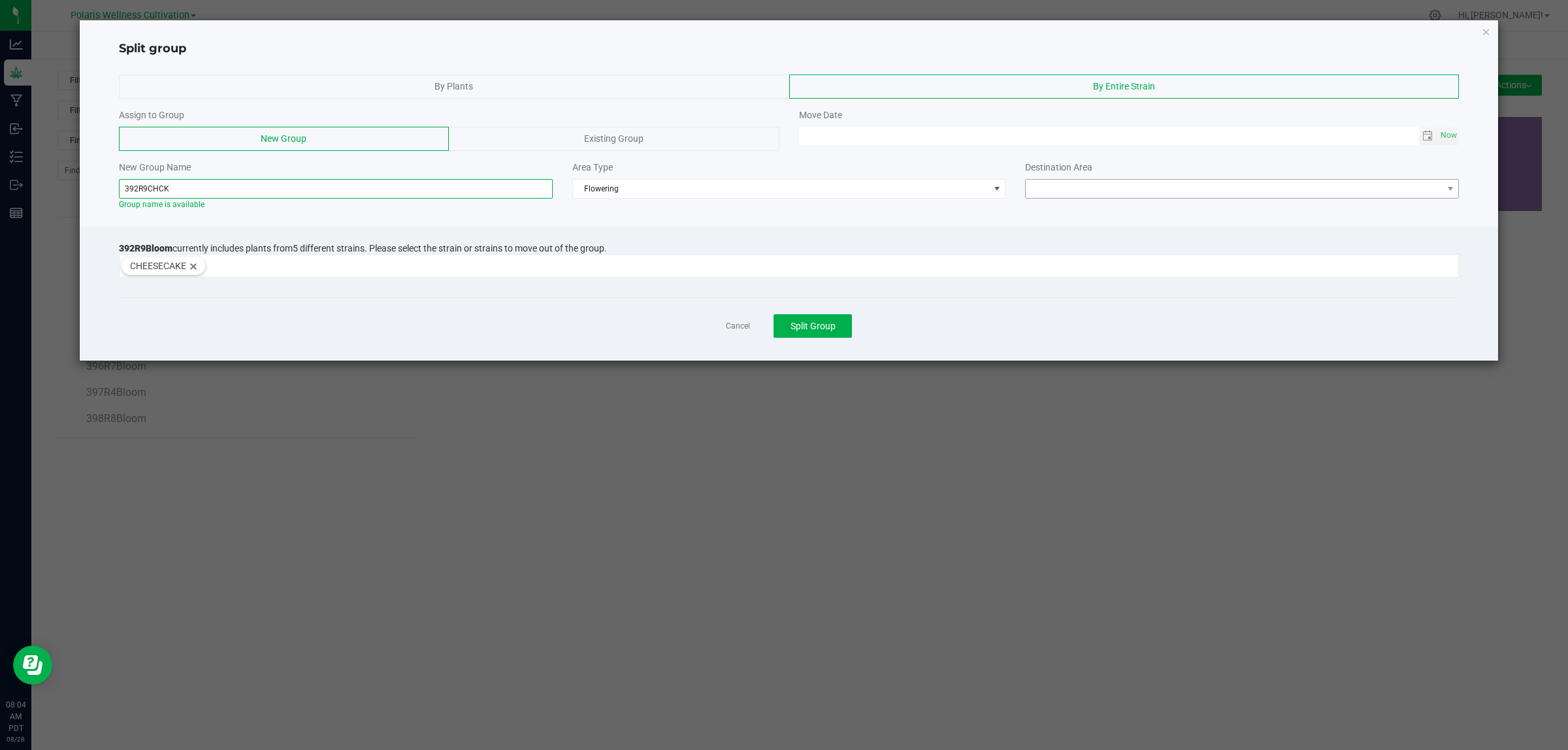
type input "392R9CHCK"
click at [1307, 187] on span at bounding box center [1233, 188] width 416 height 18
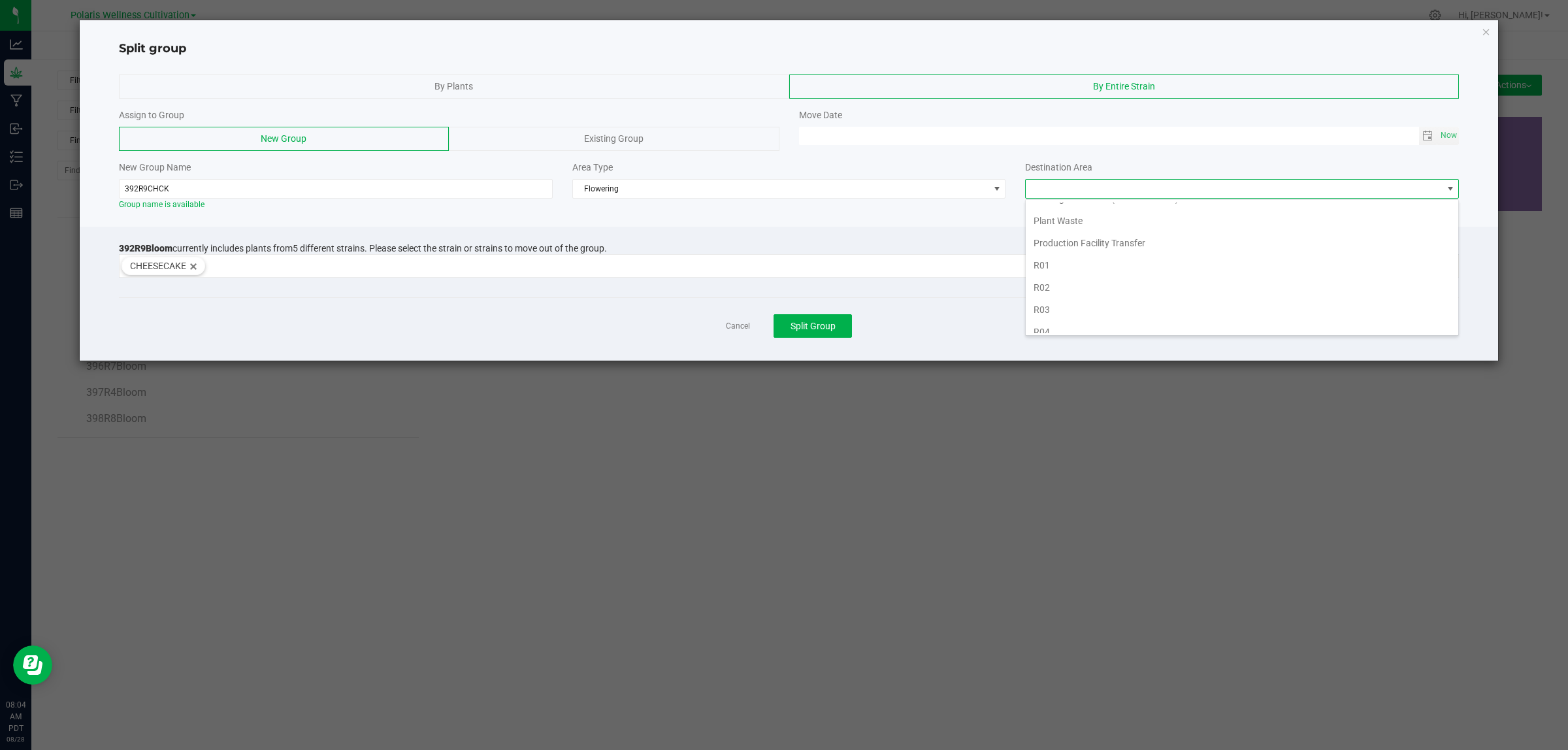
scroll to position [275, 0]
click at [1045, 244] on li "R09" at bounding box center [1241, 255] width 432 height 23
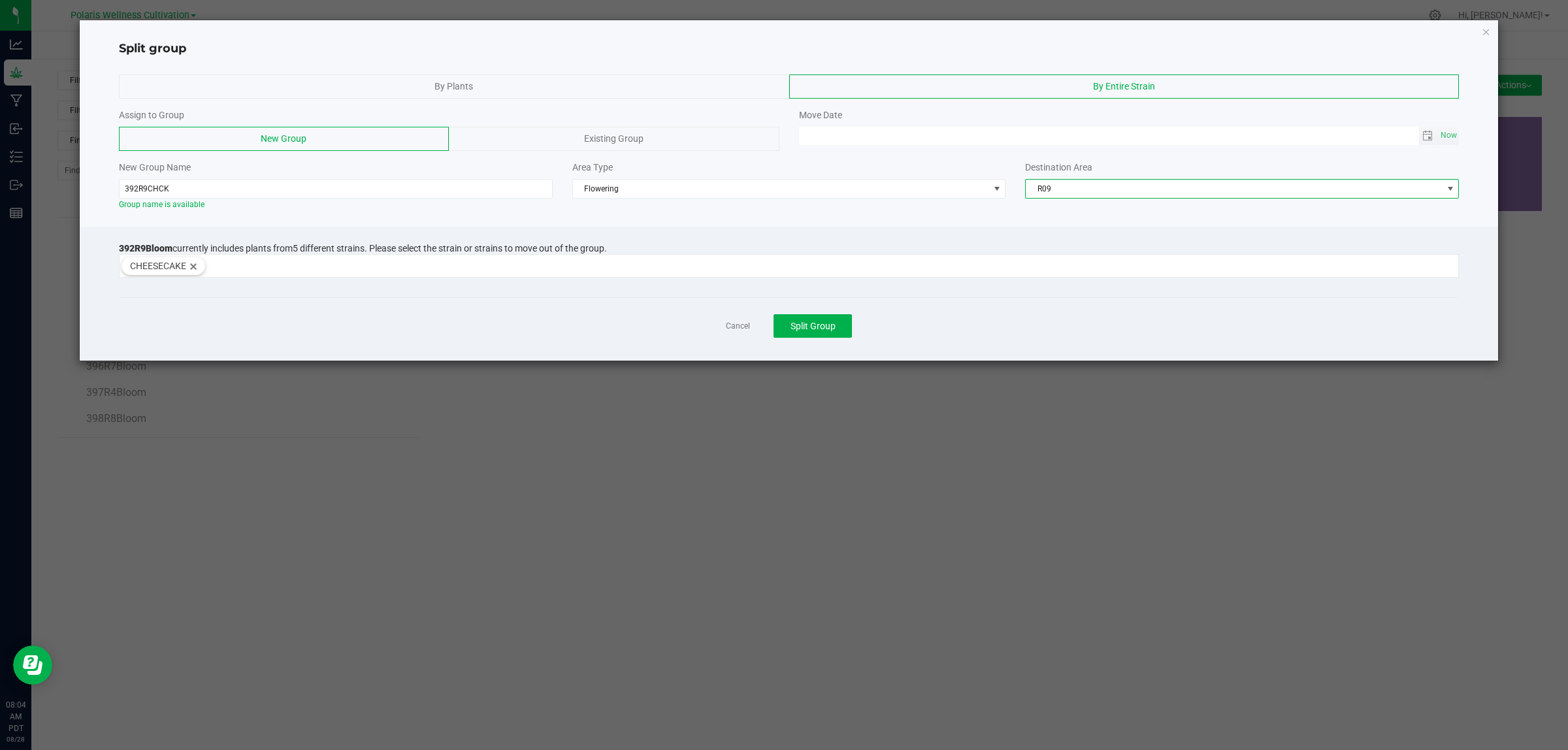
type input "MM/dd/yy HH:MM AM"
click at [1002, 133] on input "MM/dd/yy HH:MM AM" at bounding box center [1109, 135] width 620 height 16
drag, startPoint x: 1420, startPoint y: 134, endPoint x: 1432, endPoint y: 133, distance: 12.0
click at [1421, 134] on span "Toggle calendar" at bounding box center [1429, 136] width 19 height 18
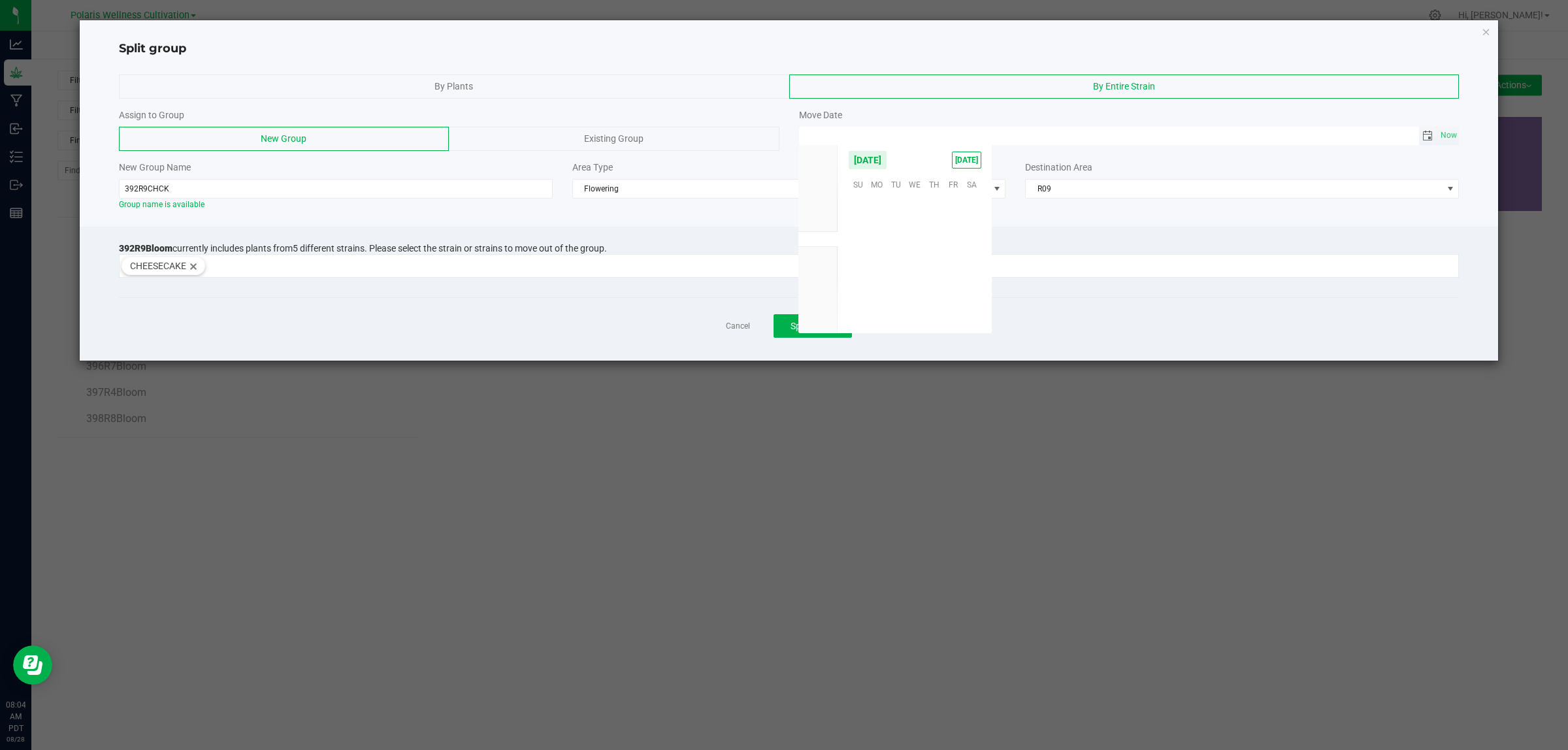
scroll to position [211613, 0]
click at [893, 276] on span "26" at bounding box center [896, 282] width 19 height 20
type input "[DATE] 12:00 AM"
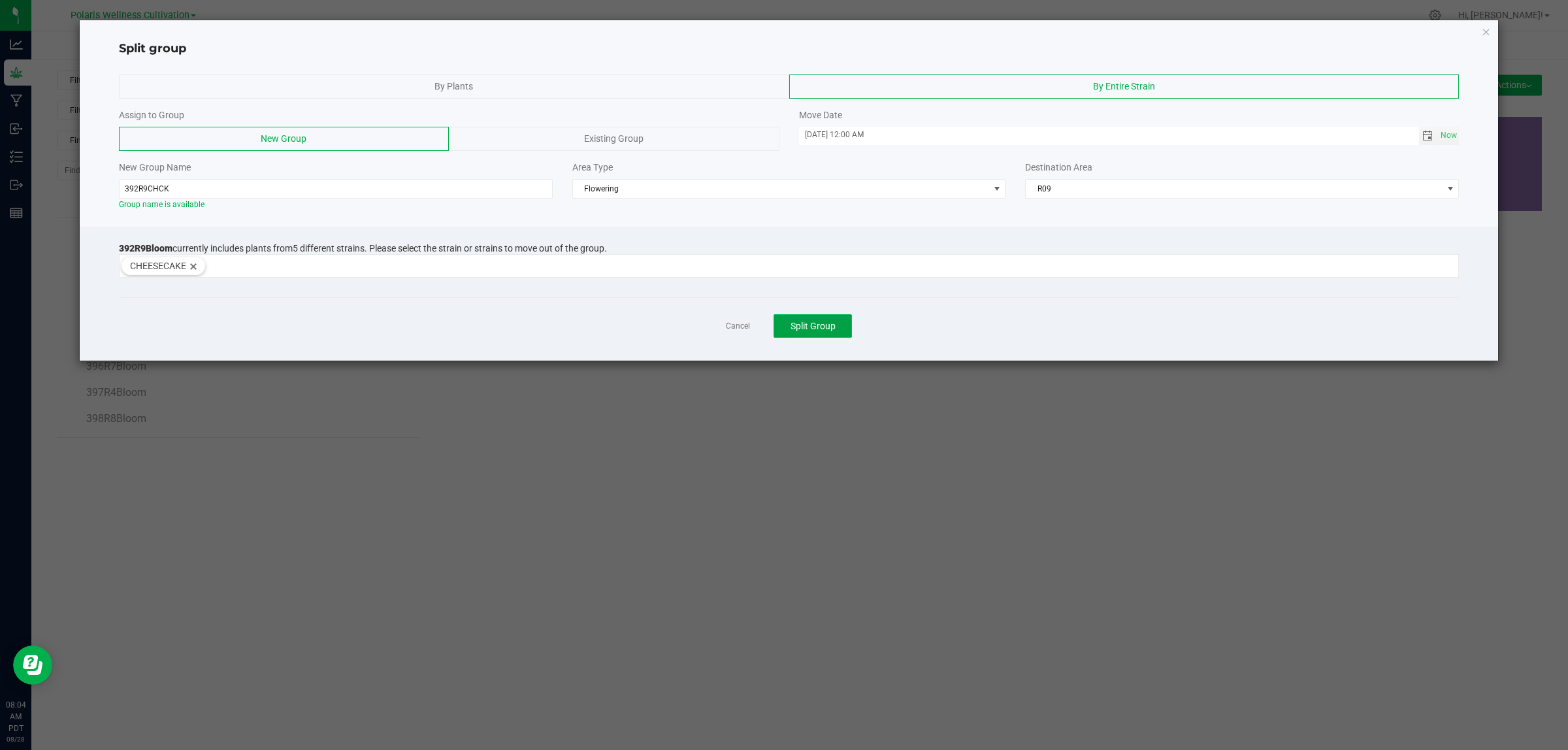
click at [821, 327] on span "Split Group" at bounding box center [813, 326] width 45 height 10
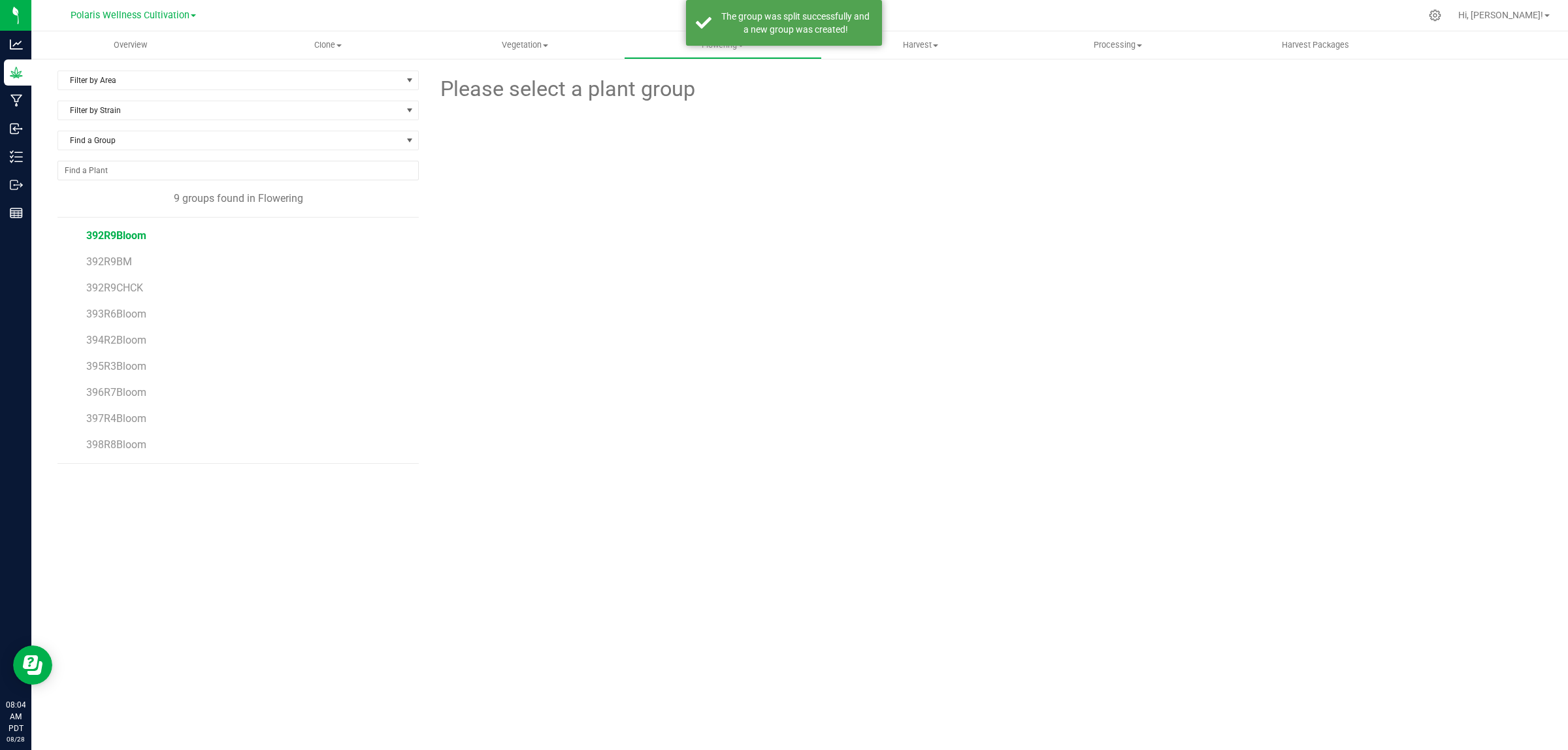
click at [124, 234] on span "392R9Bloom" at bounding box center [116, 235] width 60 height 12
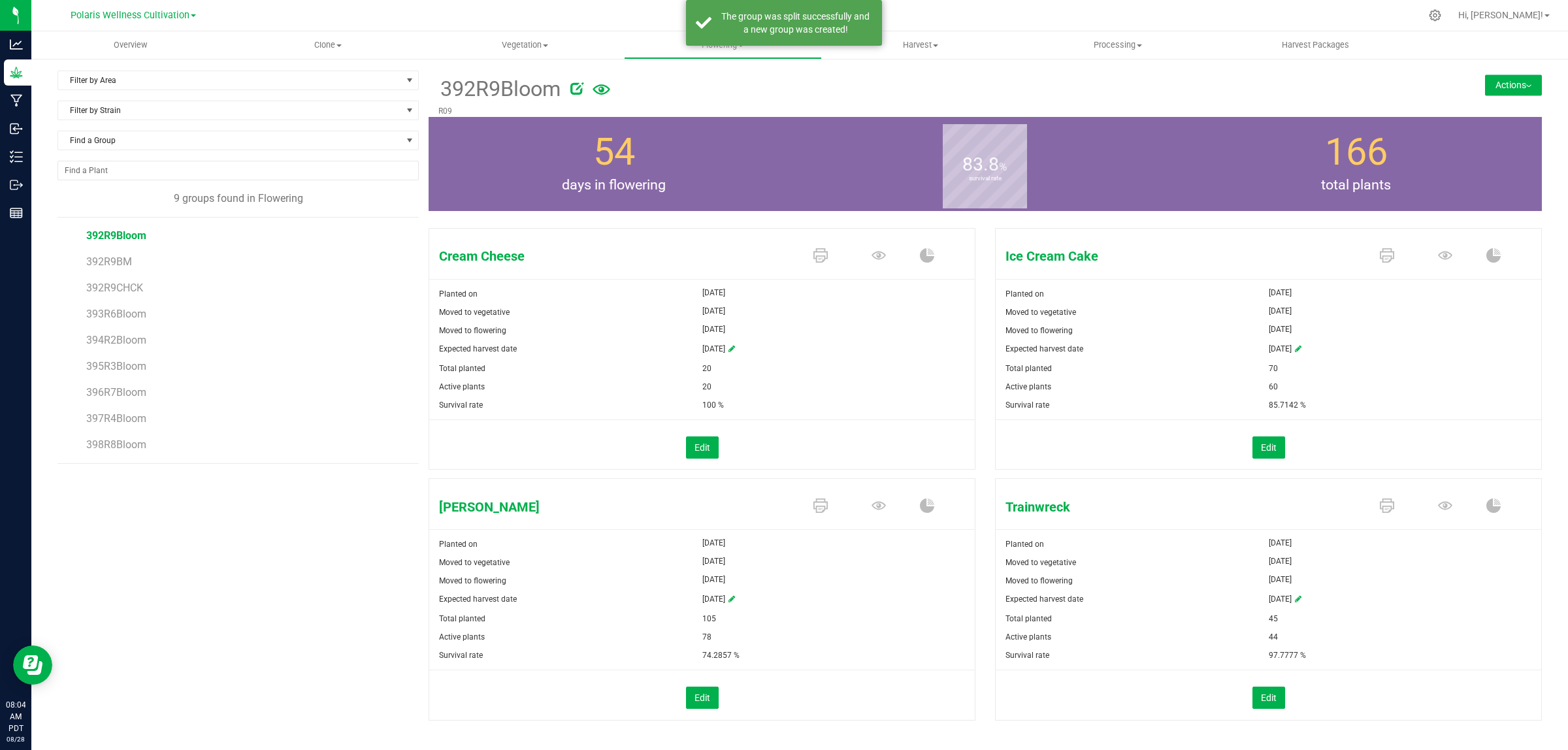
click at [1501, 86] on button "Actions" at bounding box center [1514, 85] width 57 height 21
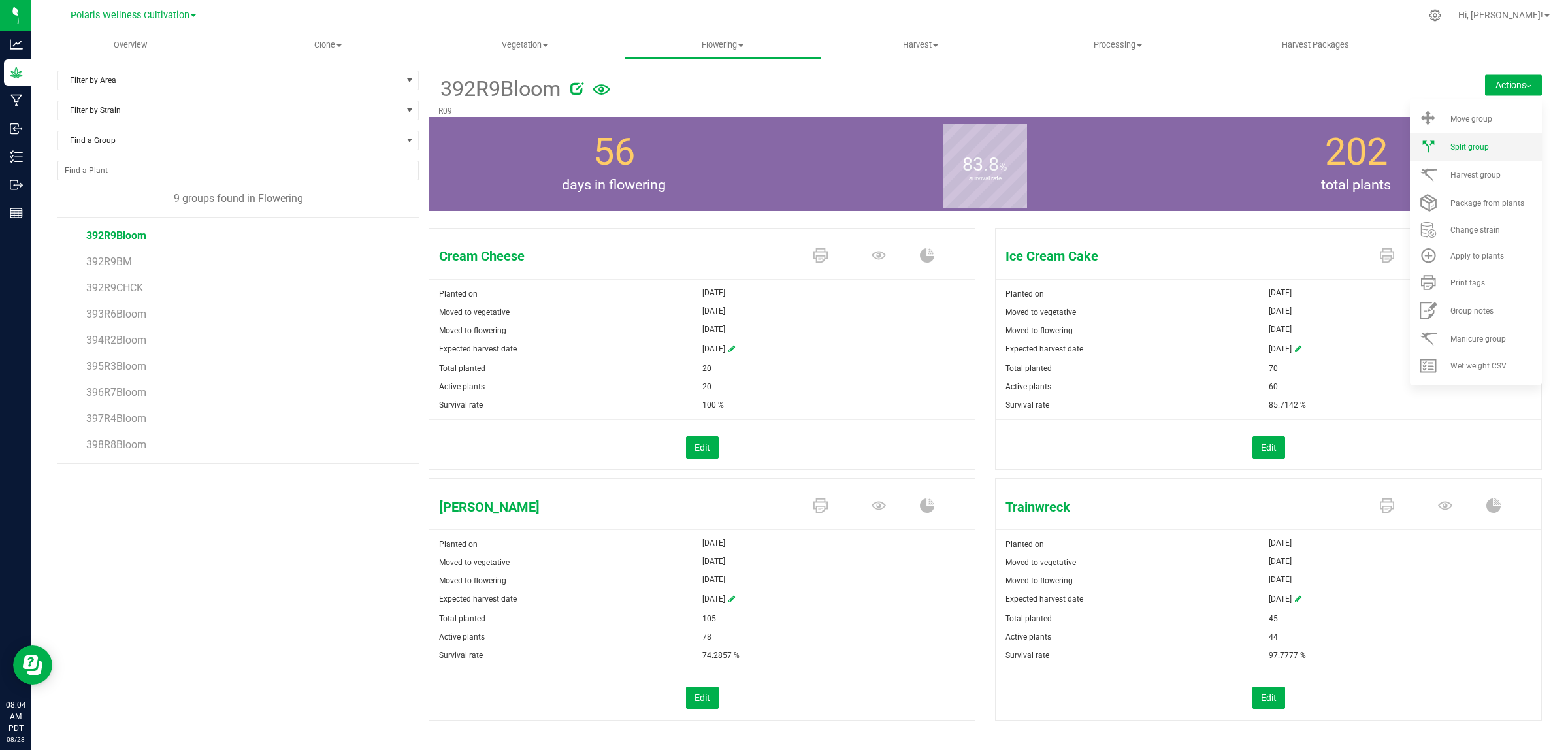
click at [1466, 137] on li "Split group" at bounding box center [1476, 147] width 132 height 28
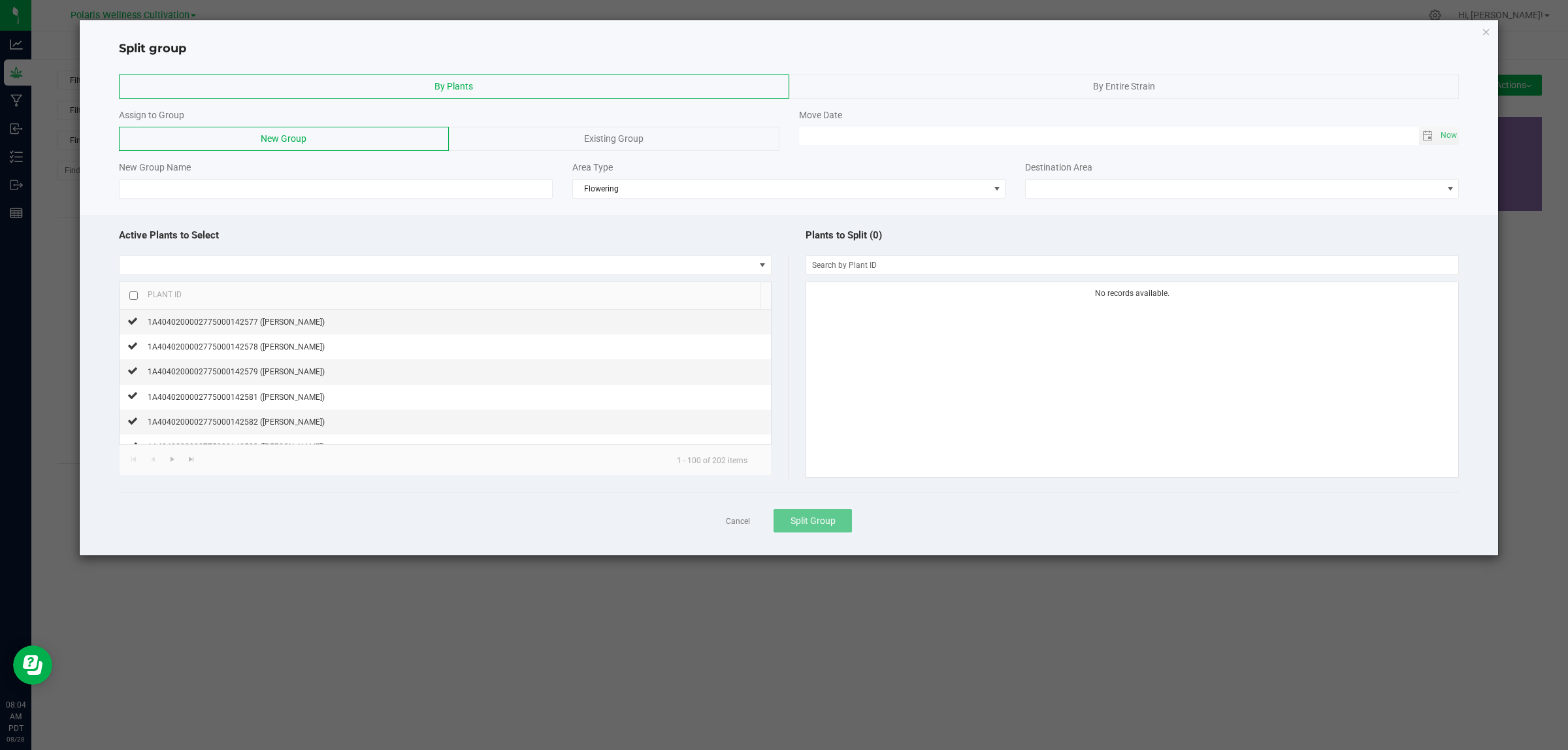
click at [632, 139] on span "Existing Group" at bounding box center [614, 139] width 60 height 10
click at [394, 139] on div "New Group" at bounding box center [284, 139] width 330 height 24
click at [395, 190] on input at bounding box center [336, 188] width 434 height 20
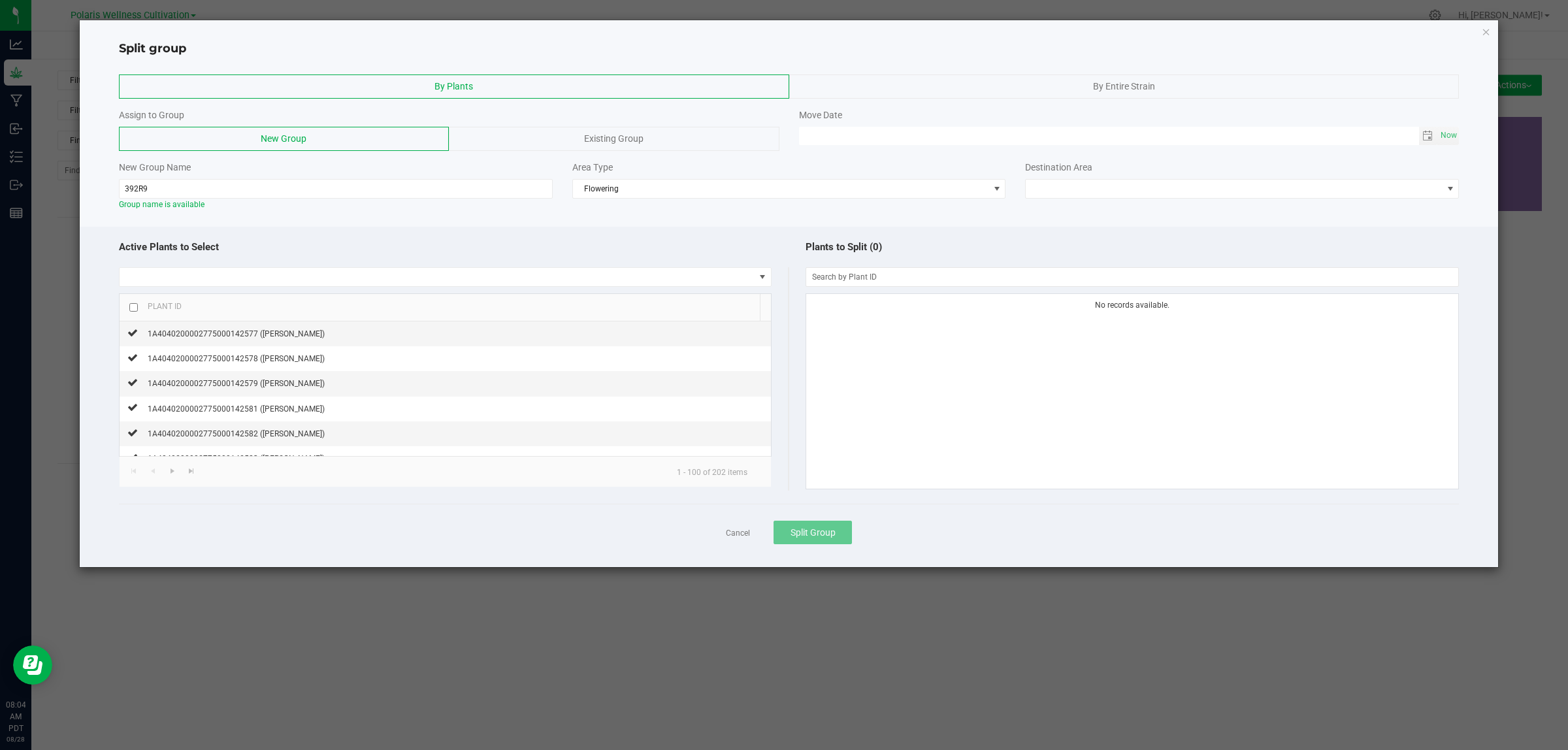
click at [1094, 87] on span "By Entire Strain" at bounding box center [1124, 86] width 62 height 10
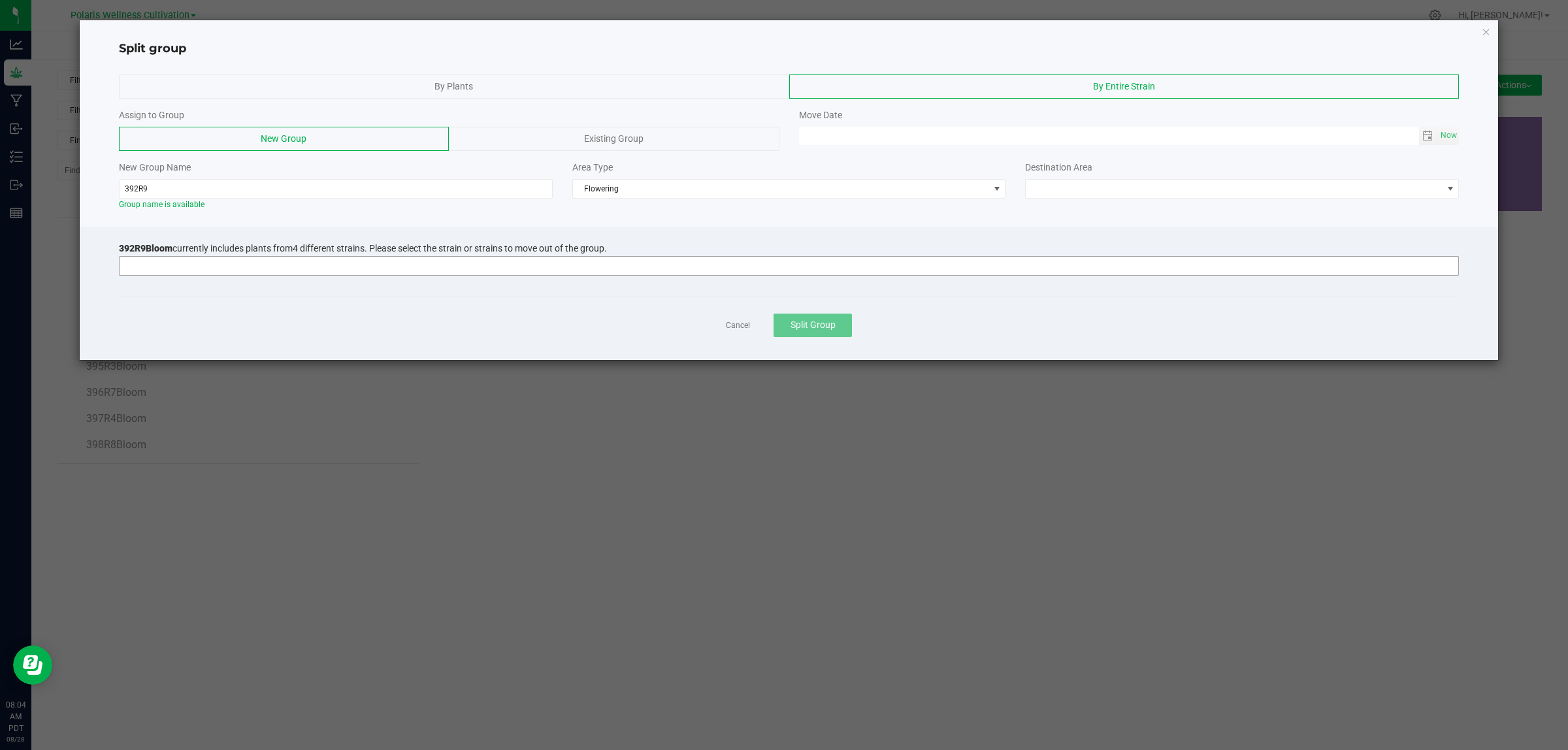
drag, startPoint x: 330, startPoint y: 279, endPoint x: 341, endPoint y: 271, distance: 13.6
click at [337, 277] on div "392R9Bloom currently includes plants from 4 different strains. Please select th…" at bounding box center [789, 264] width 1341 height 41
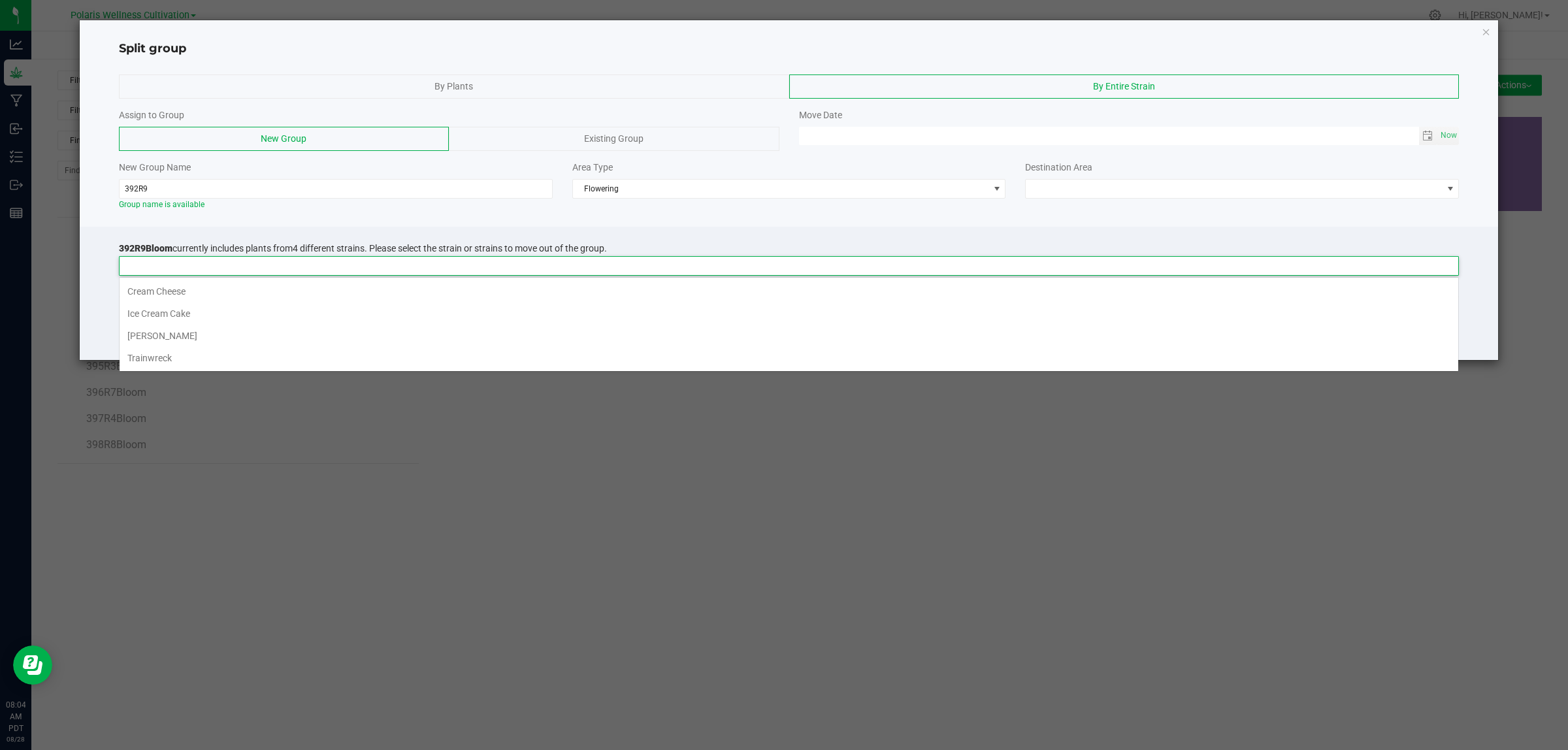
click at [341, 271] on input at bounding box center [781, 266] width 1323 height 18
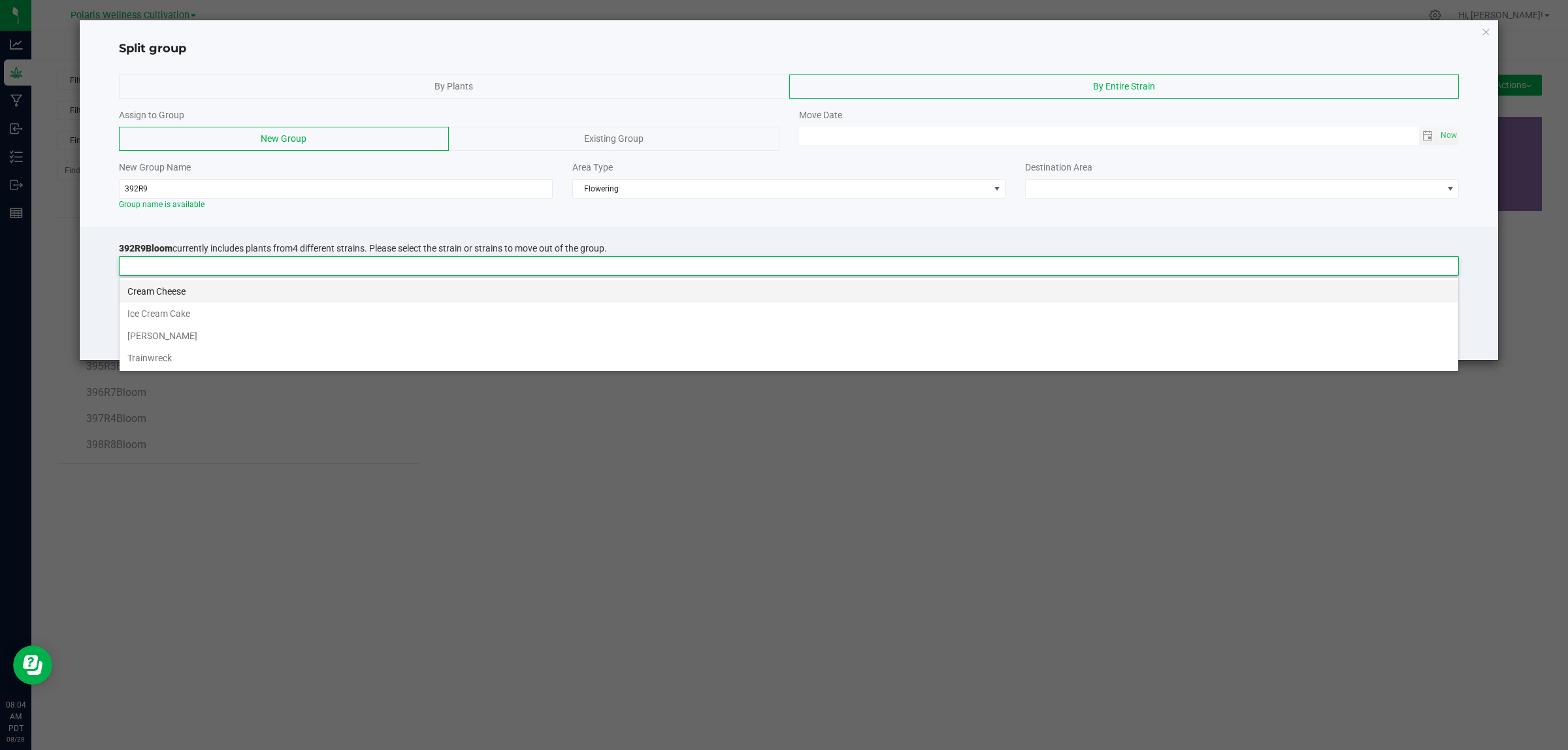
click at [315, 290] on li "Cream Cheese" at bounding box center [789, 291] width 1339 height 23
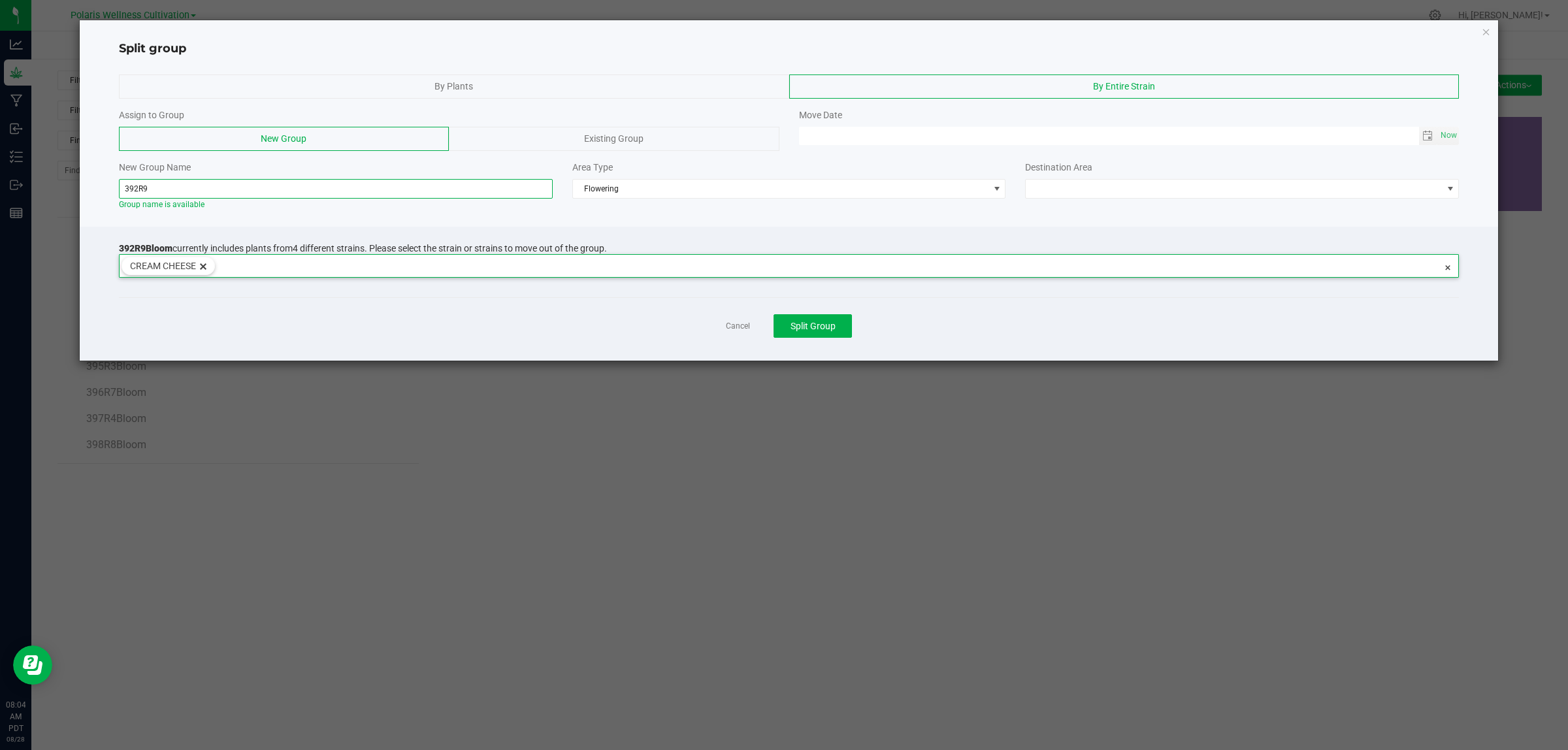
click at [261, 184] on input "392R9" at bounding box center [336, 188] width 434 height 20
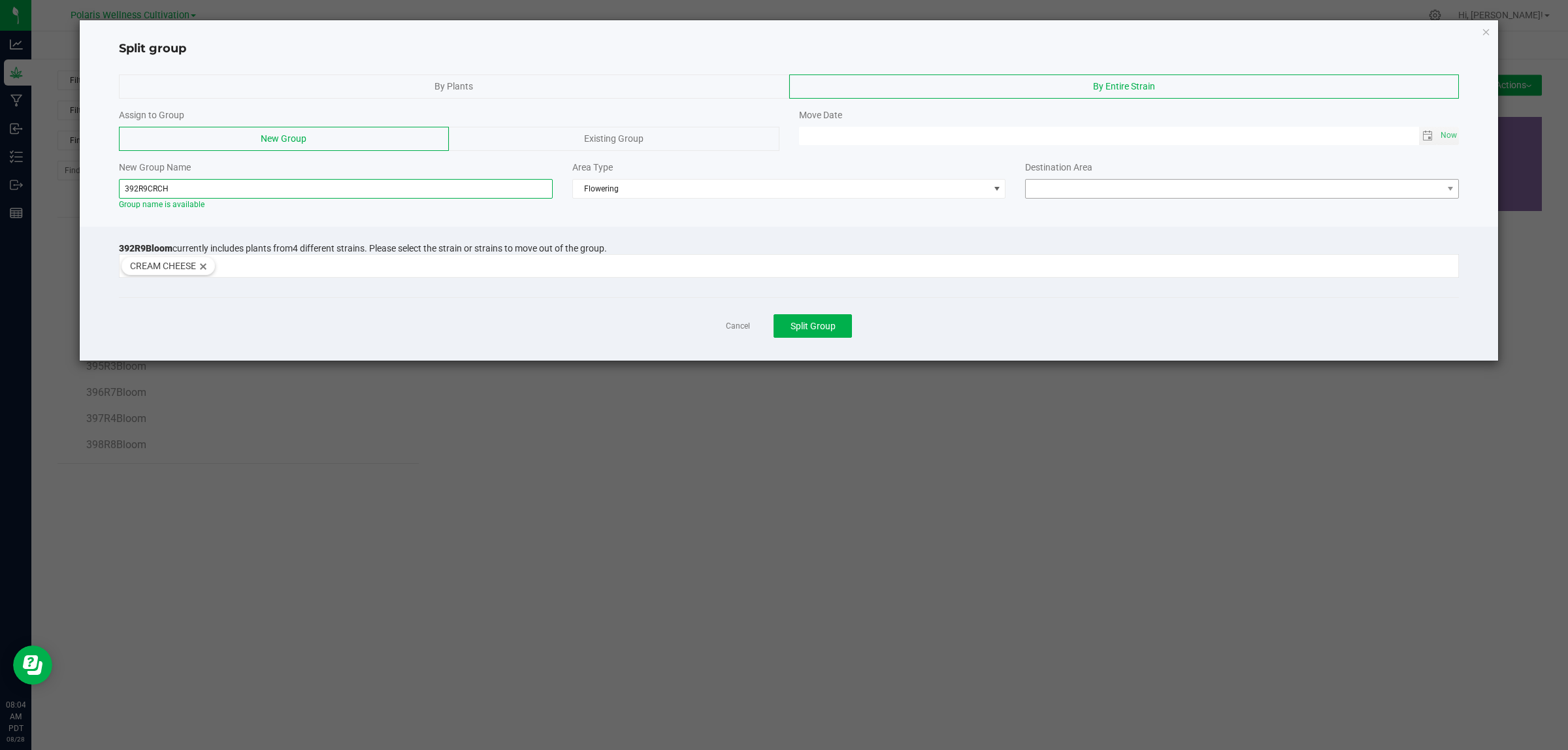
type input "392R9CRCH"
click at [1158, 187] on span at bounding box center [1233, 188] width 416 height 18
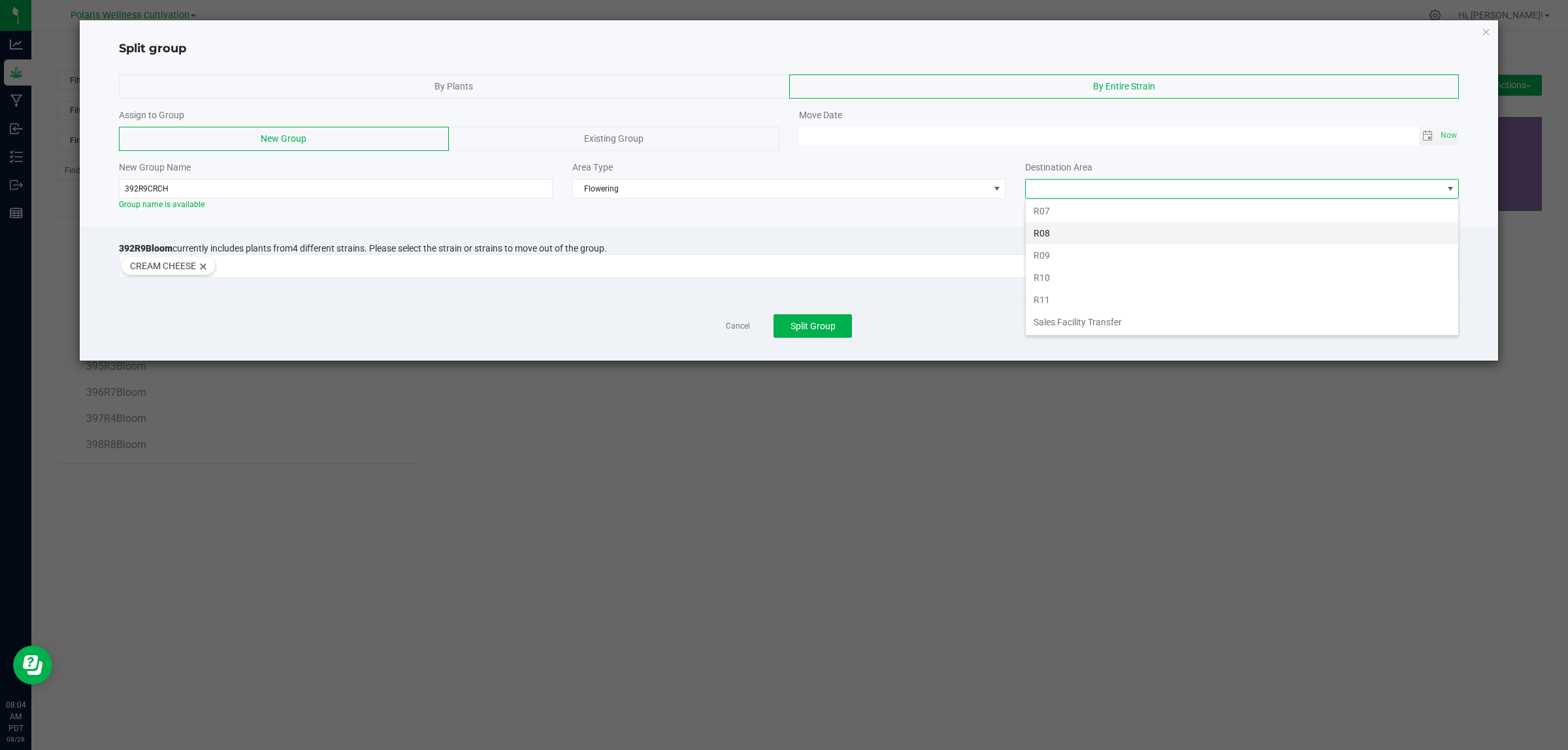
scroll to position [275, 0]
click at [1080, 257] on li "R09" at bounding box center [1241, 255] width 432 height 23
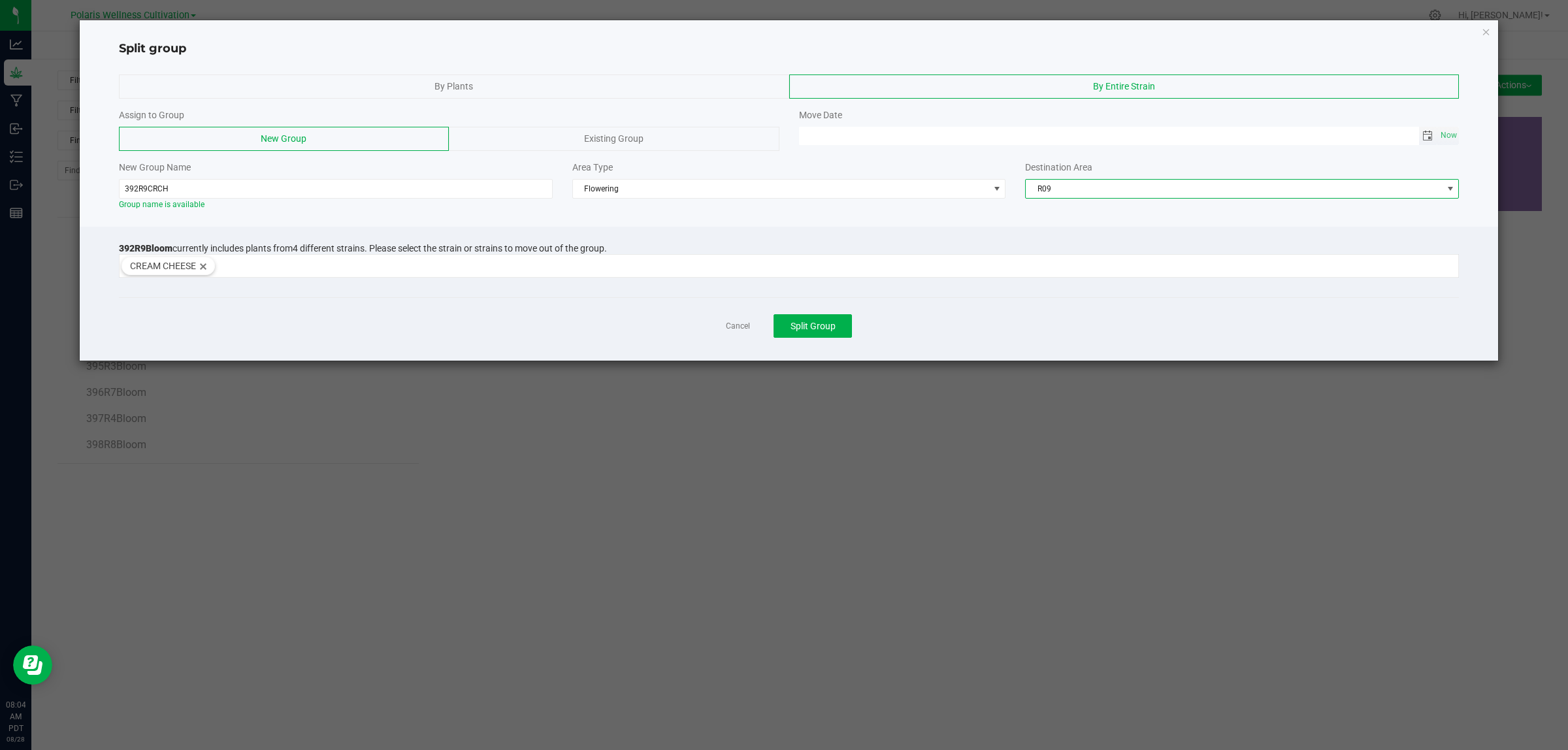
click at [1426, 133] on span "Toggle calendar" at bounding box center [1427, 136] width 10 height 10
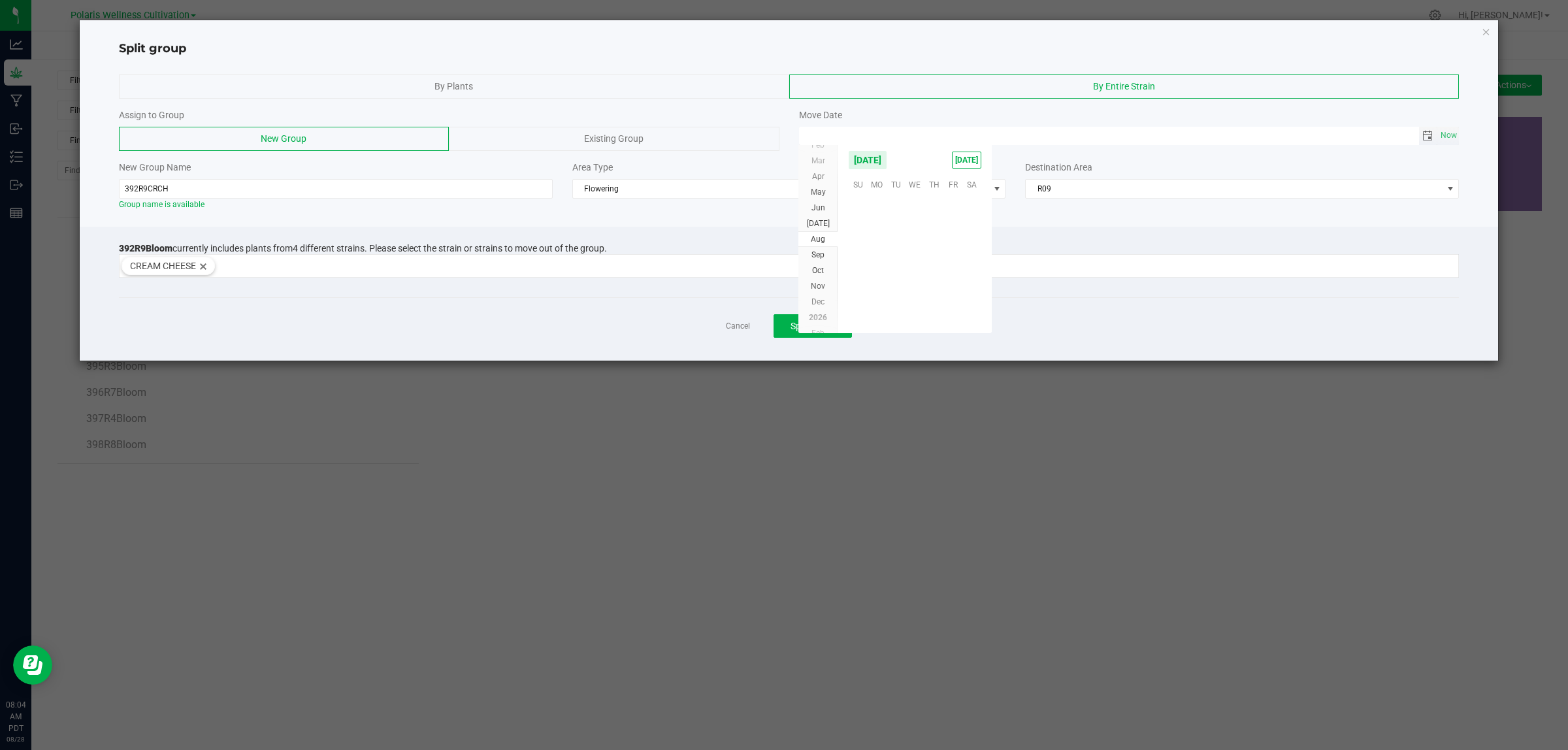
scroll to position [211613, 0]
click at [895, 285] on span "26" at bounding box center [896, 282] width 19 height 20
type input "[DATE] 12:00 AM"
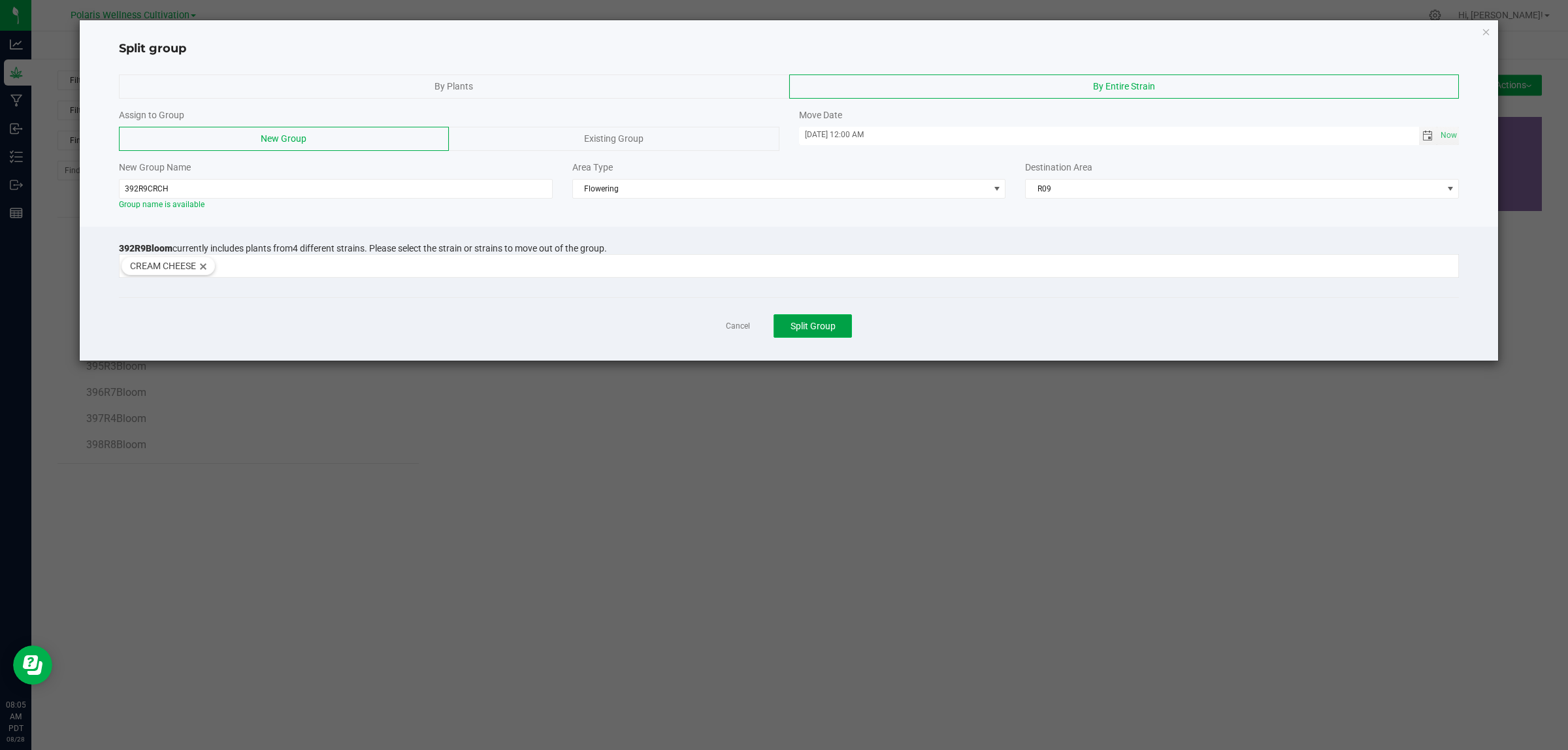
click at [823, 327] on span "Split Group" at bounding box center [813, 326] width 45 height 10
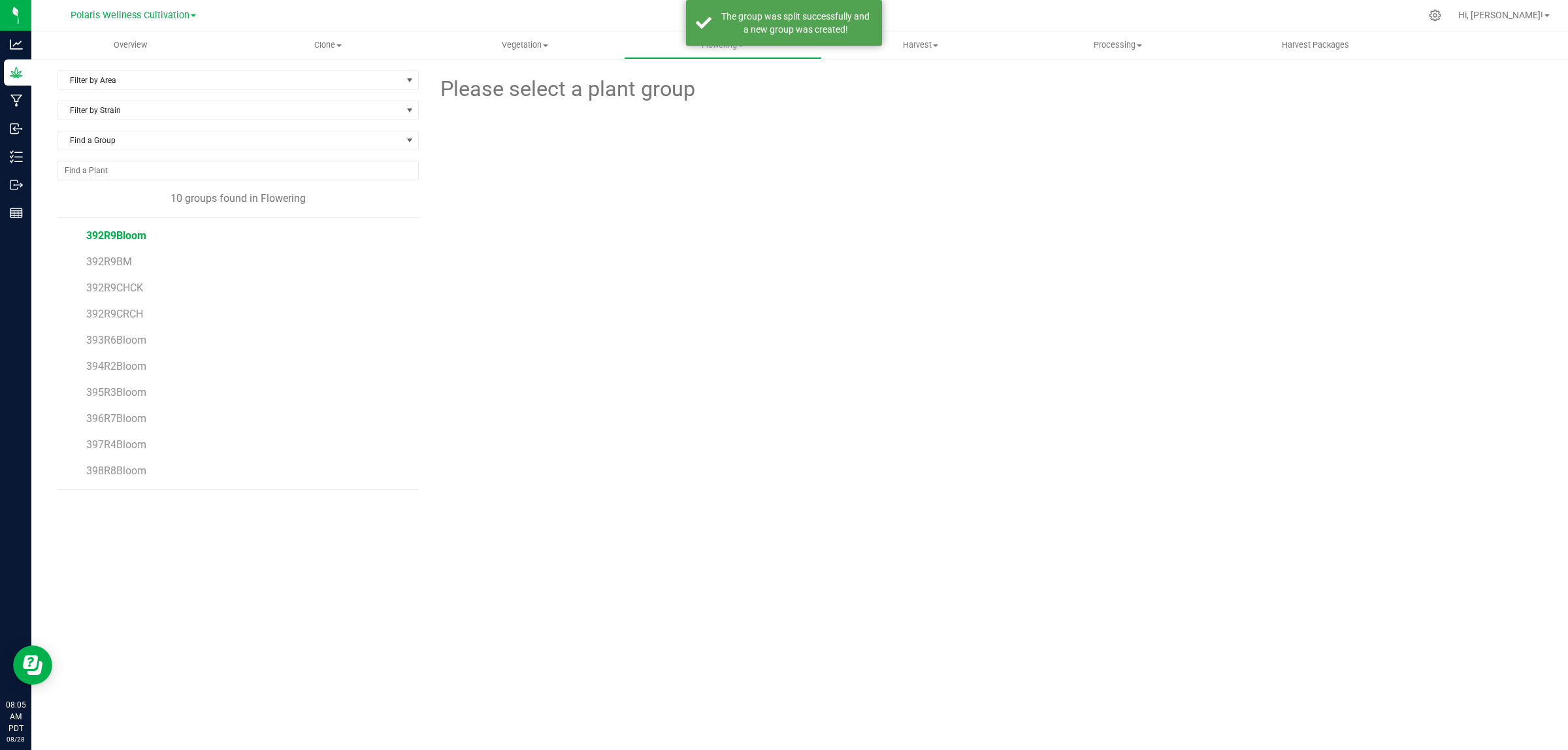
click at [132, 242] on span "392R9Bloom" at bounding box center [116, 235] width 60 height 12
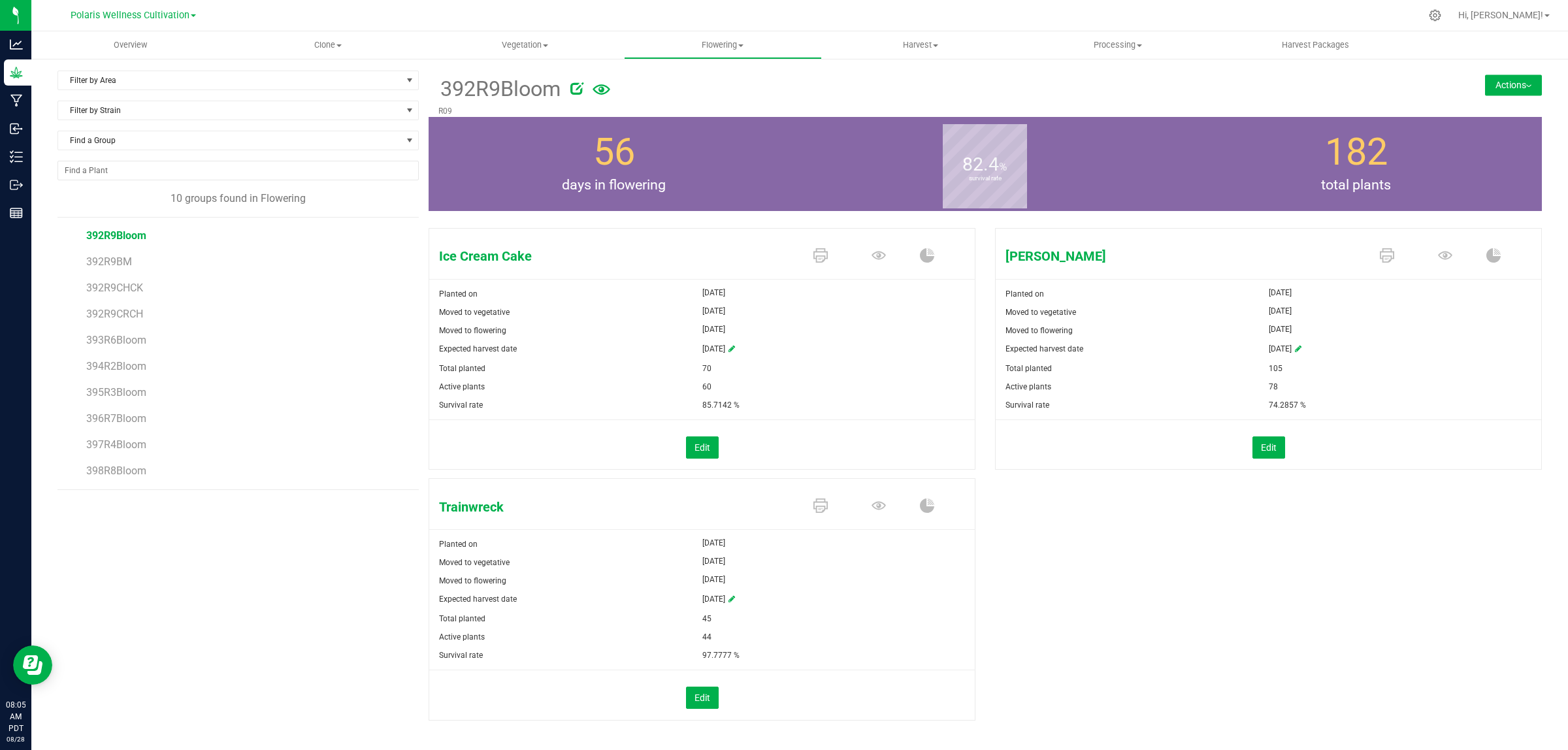
click at [1494, 89] on button "Actions" at bounding box center [1514, 85] width 57 height 21
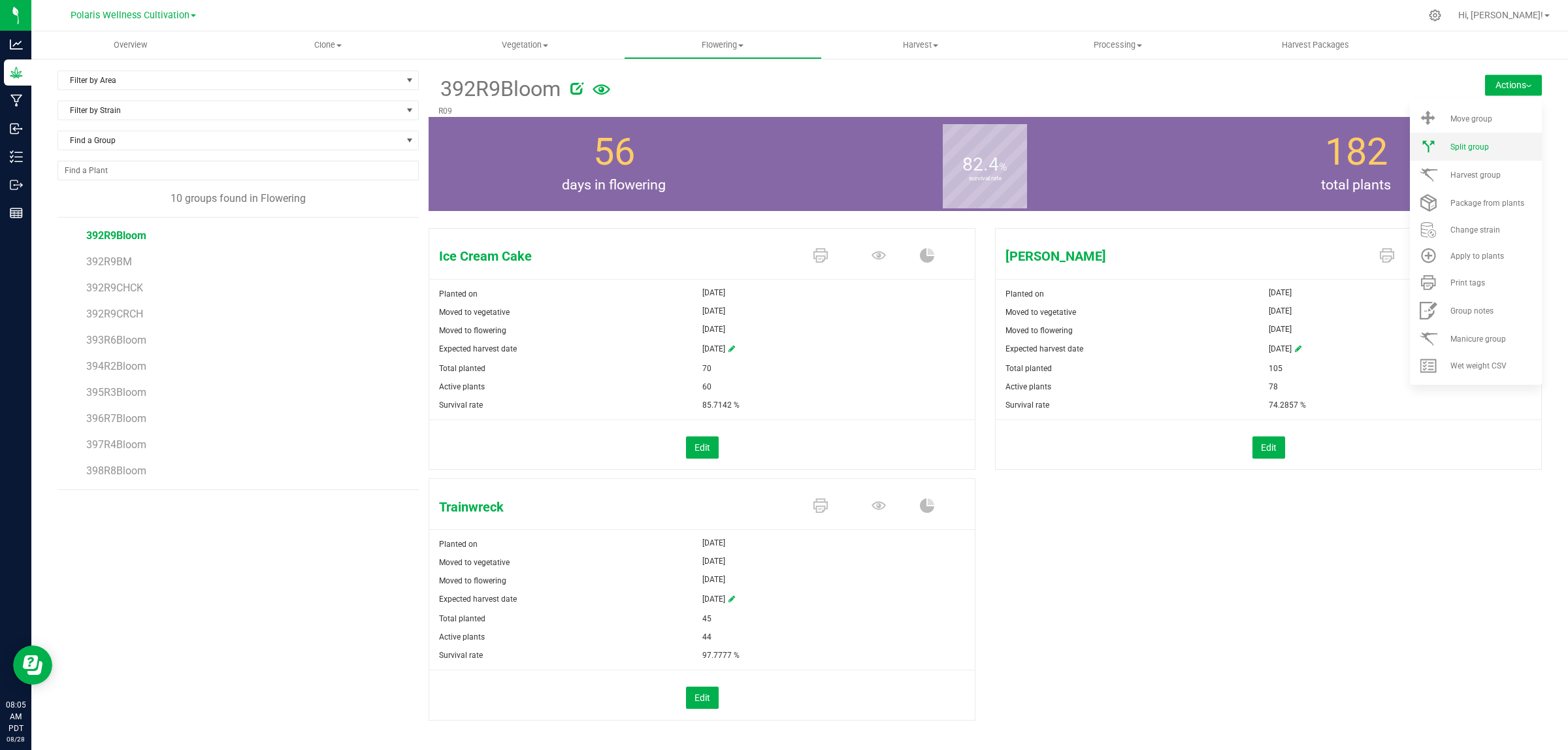
click at [1472, 144] on span "Split group" at bounding box center [1469, 147] width 38 height 9
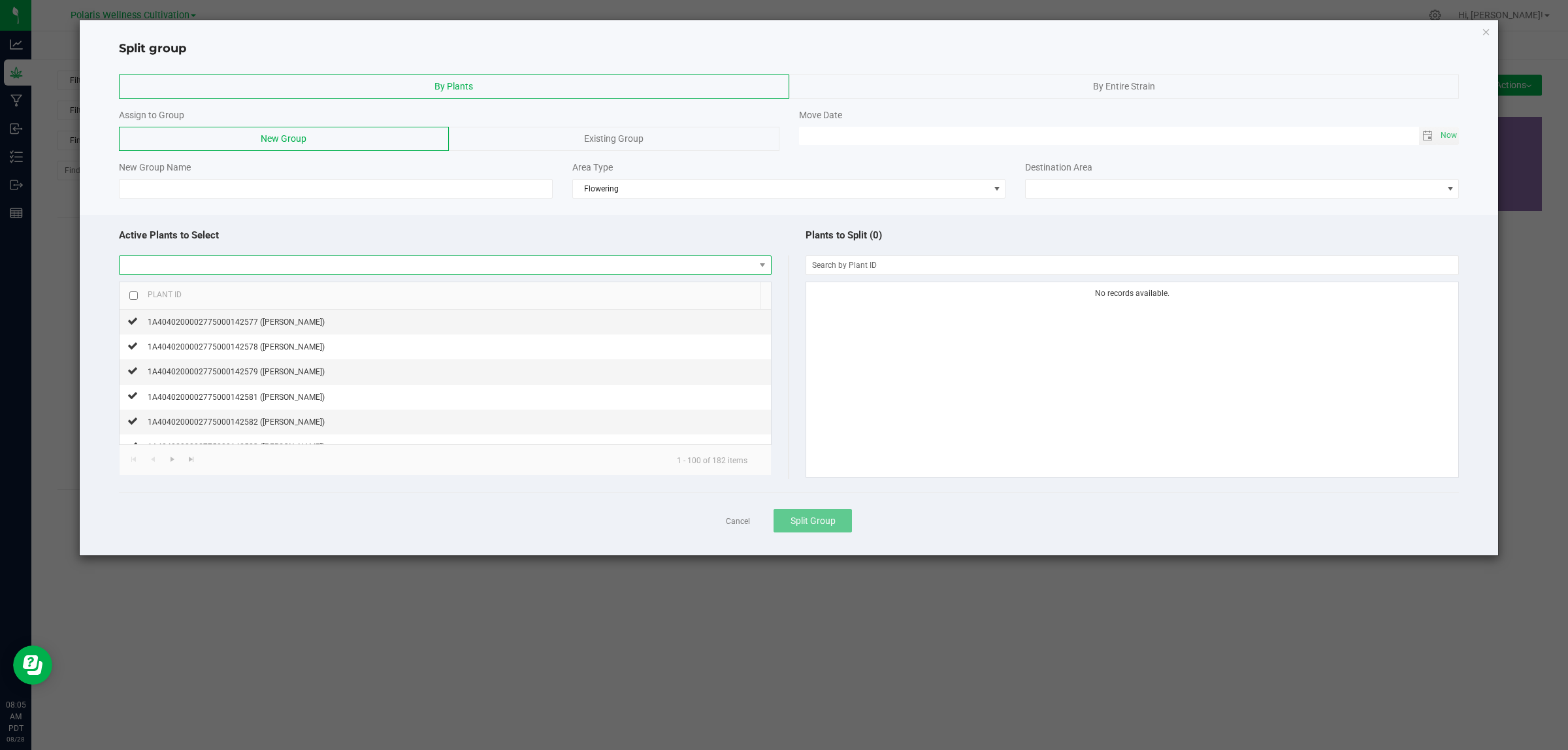
click at [426, 270] on span at bounding box center [437, 265] width 635 height 18
click at [1154, 80] on div "By Entire Strain" at bounding box center [1124, 86] width 670 height 24
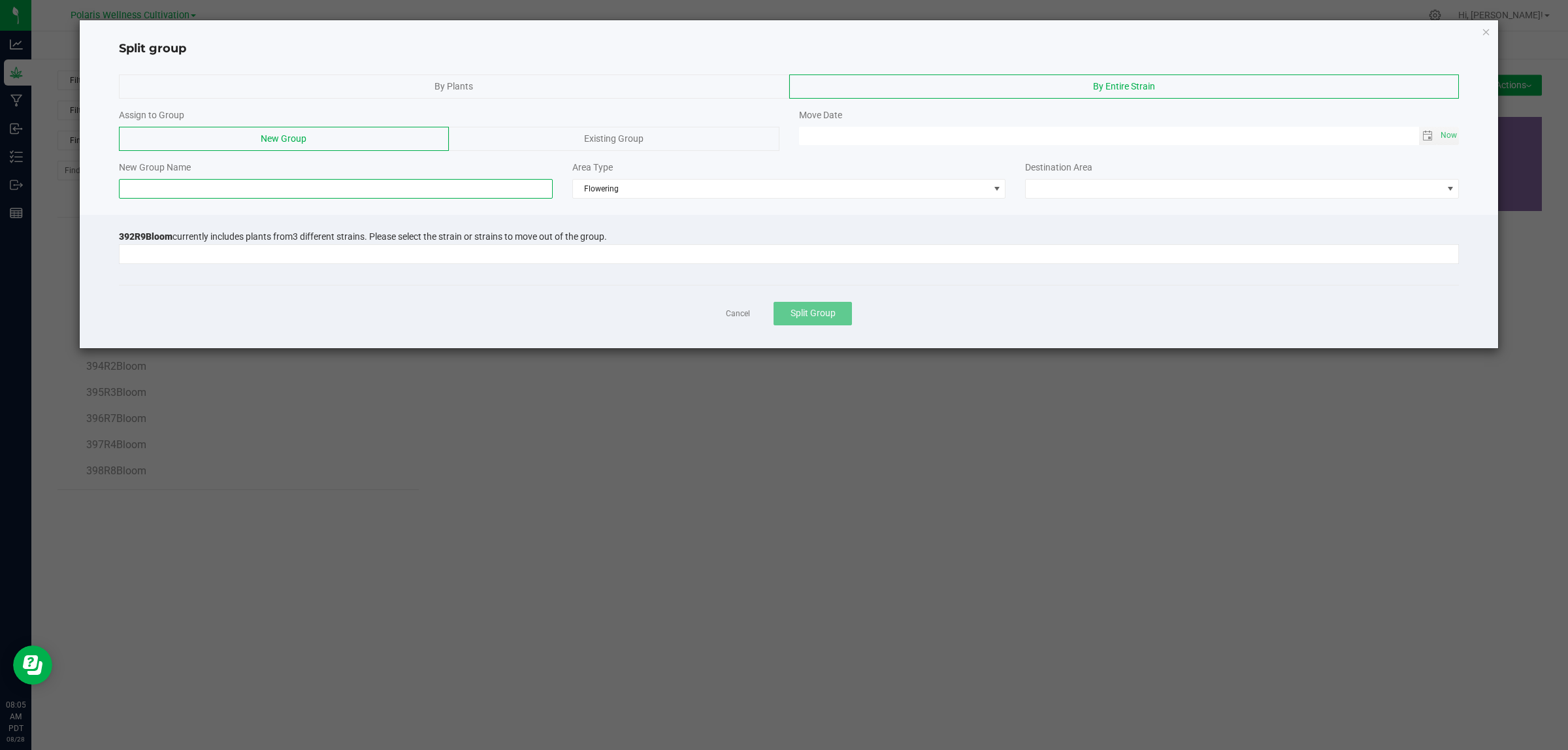
click at [332, 192] on input at bounding box center [336, 188] width 434 height 20
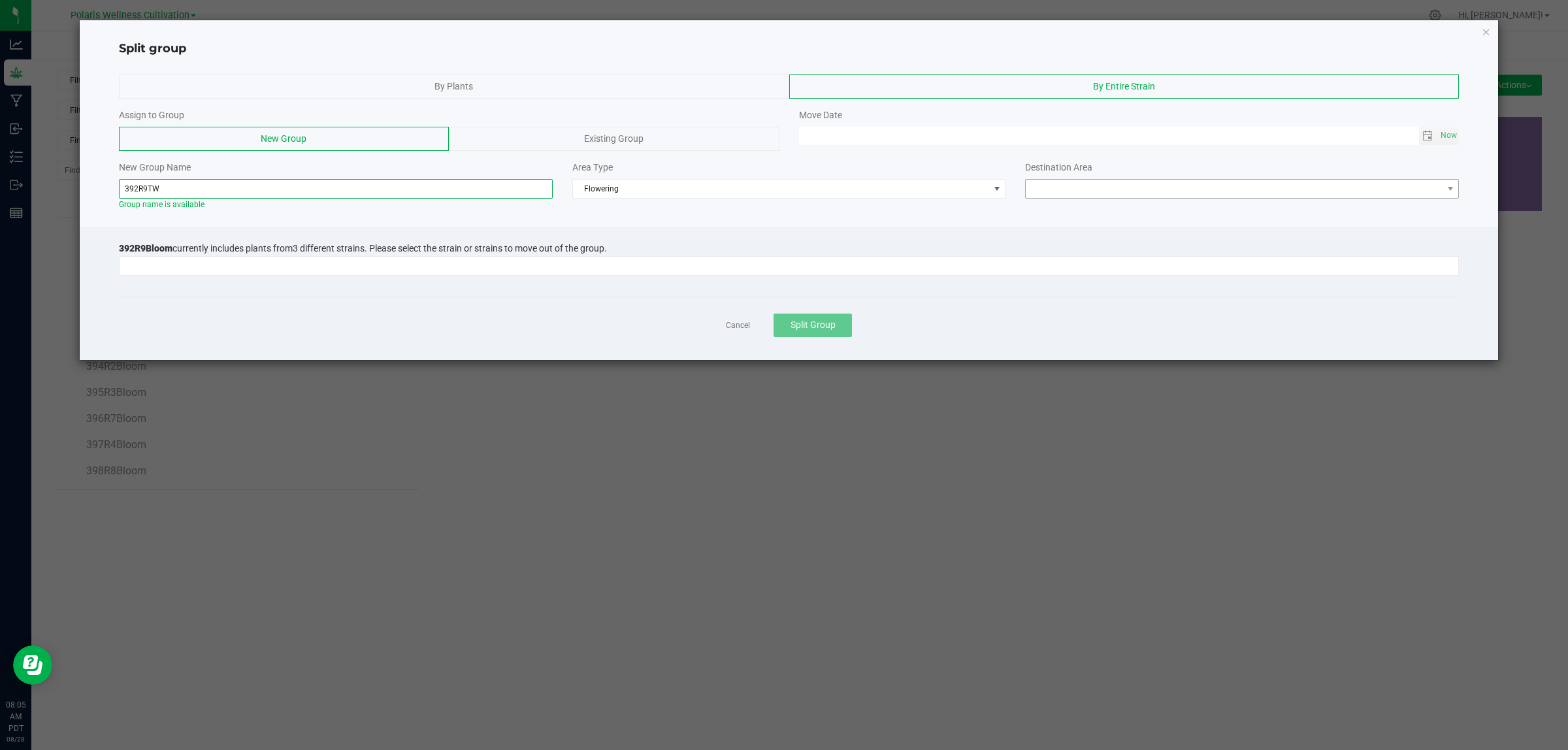
type input "392R9TW"
click at [1321, 192] on span at bounding box center [1233, 188] width 416 height 18
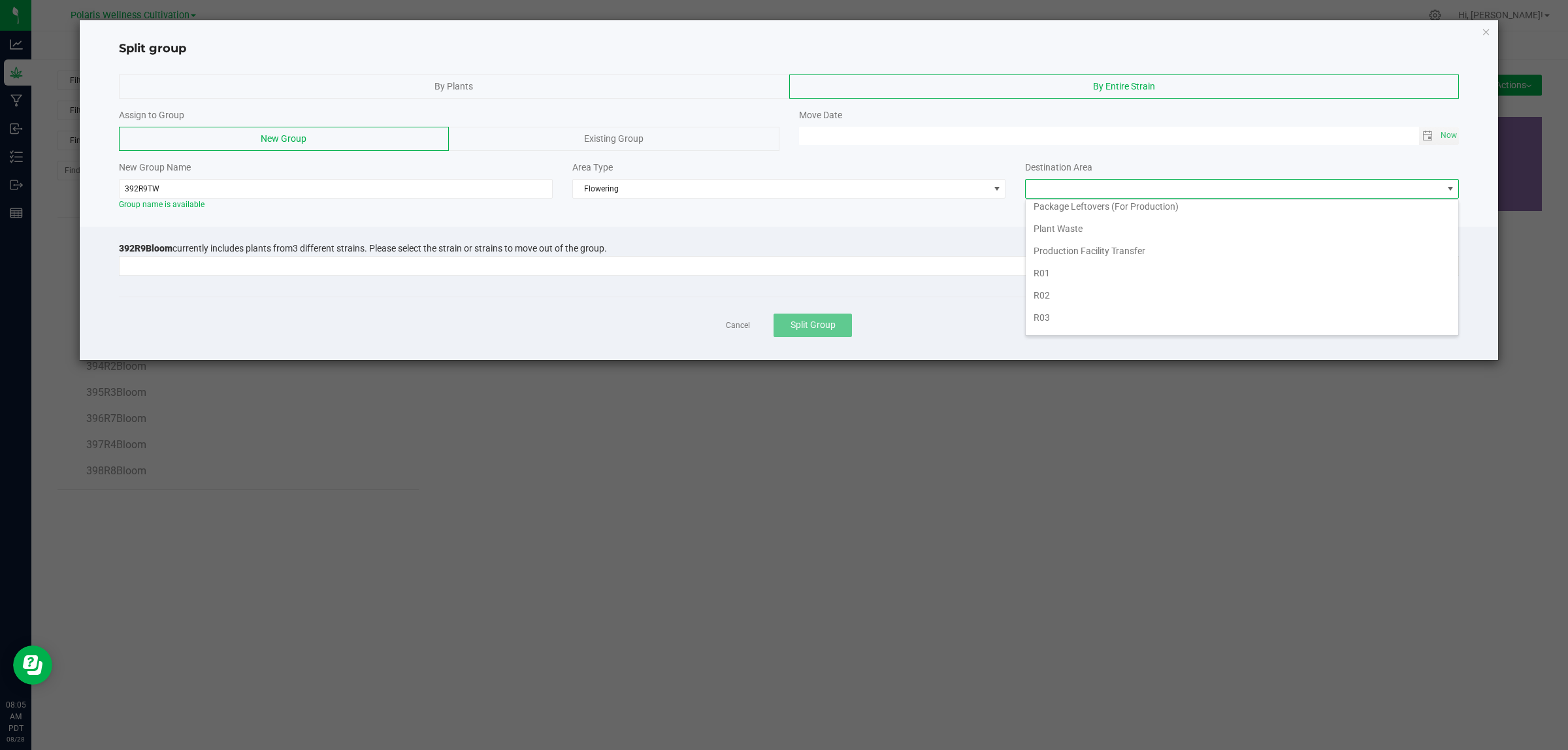
scroll to position [275, 0]
click at [1050, 258] on li "R09" at bounding box center [1241, 255] width 432 height 23
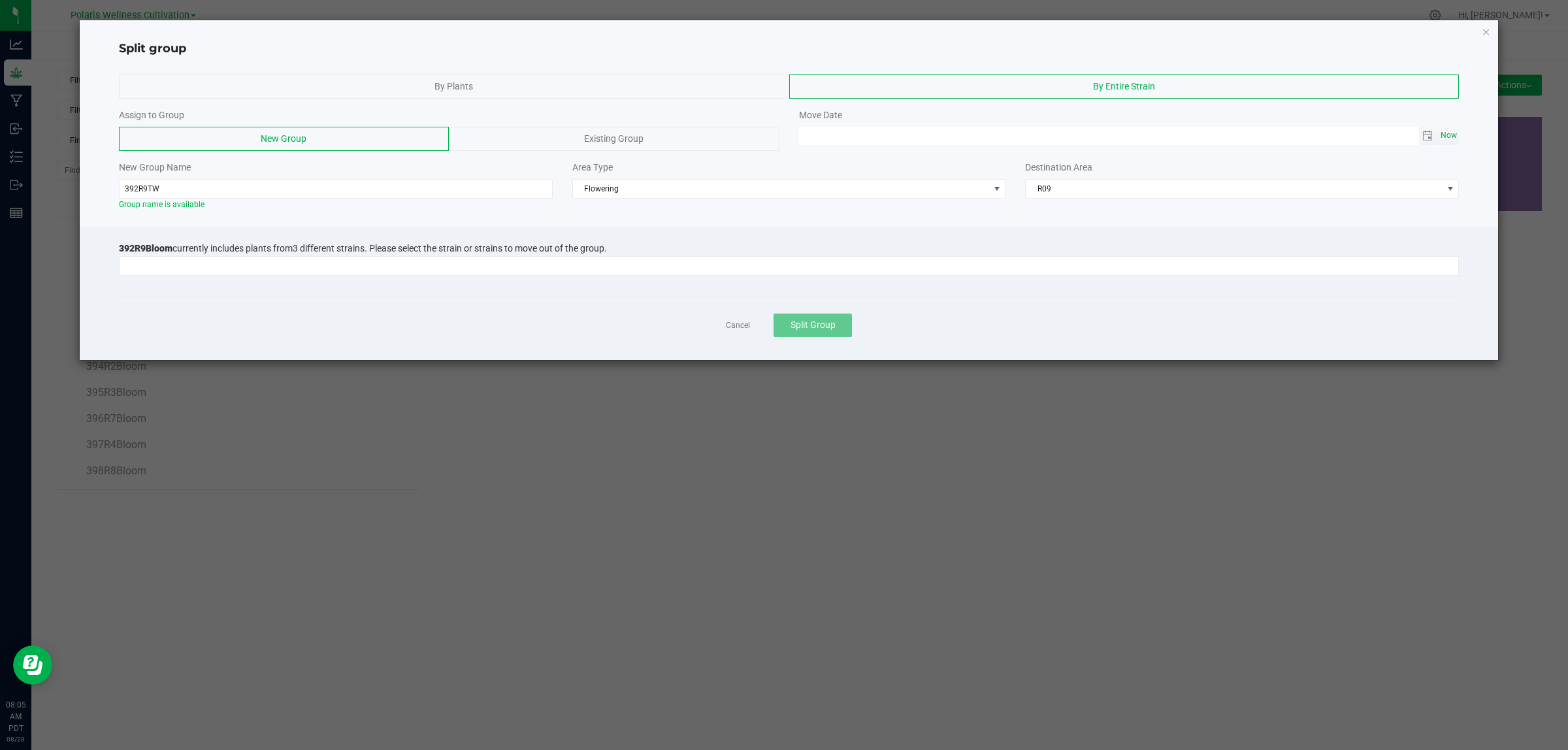
click at [1442, 134] on span "Now" at bounding box center [1449, 136] width 23 height 19
type input "[DATE] 08:05 AM"
click at [421, 279] on div "392R9Bloom currently includes plants from 3 different strains. Please select th…" at bounding box center [789, 264] width 1341 height 41
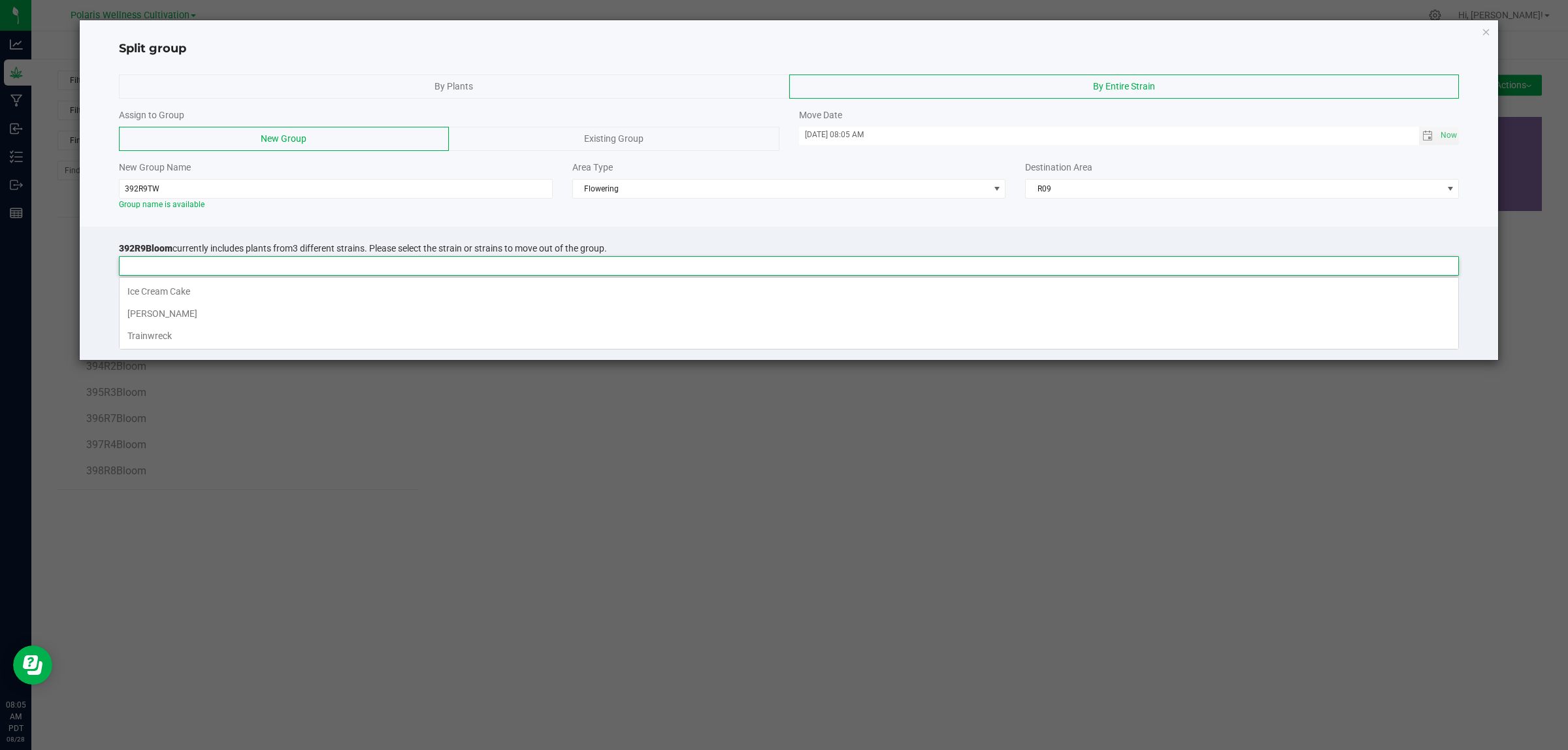
click at [432, 273] on input at bounding box center [781, 266] width 1323 height 18
click at [365, 351] on div "Cancel Split Group" at bounding box center [789, 325] width 1341 height 57
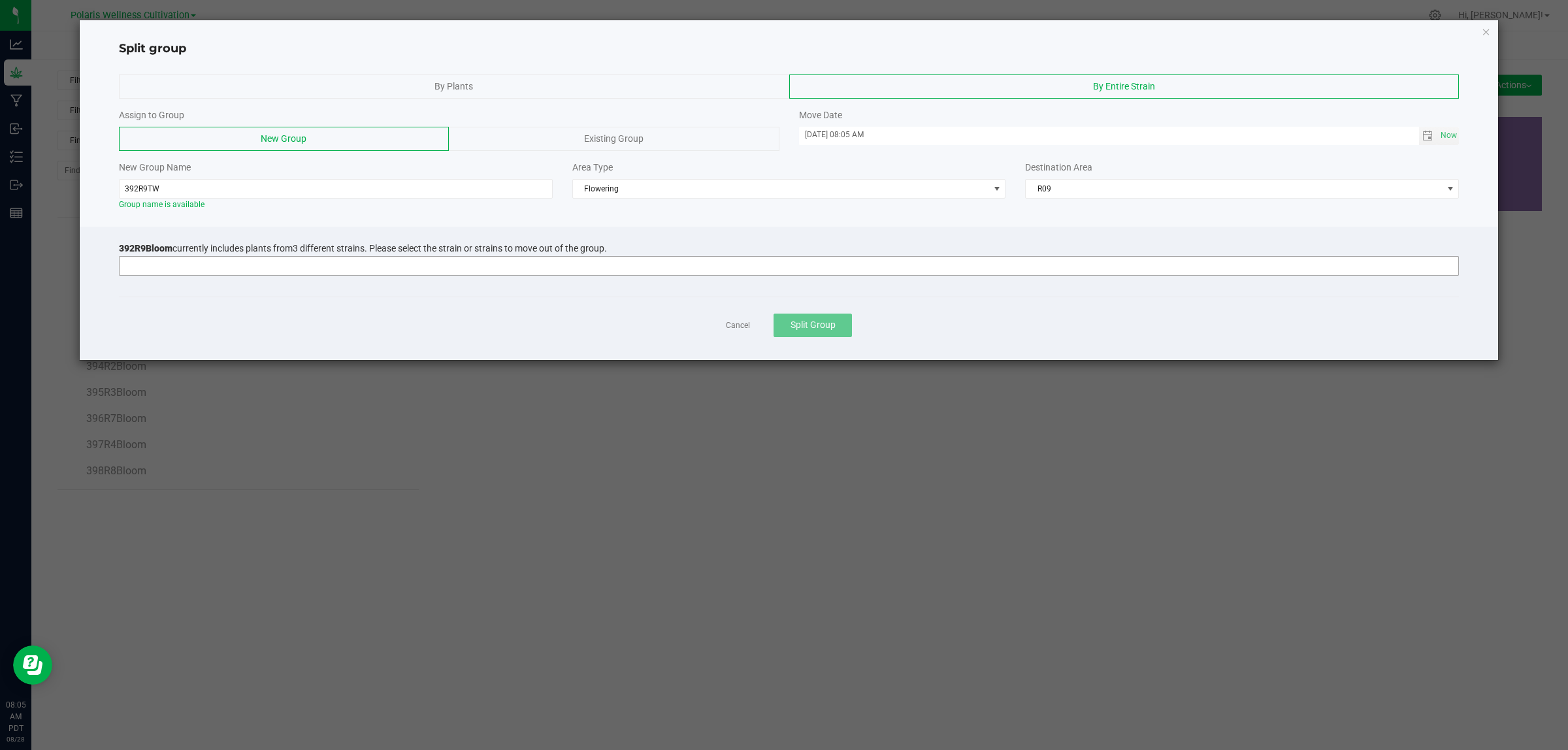
click at [402, 266] on input at bounding box center [781, 266] width 1323 height 18
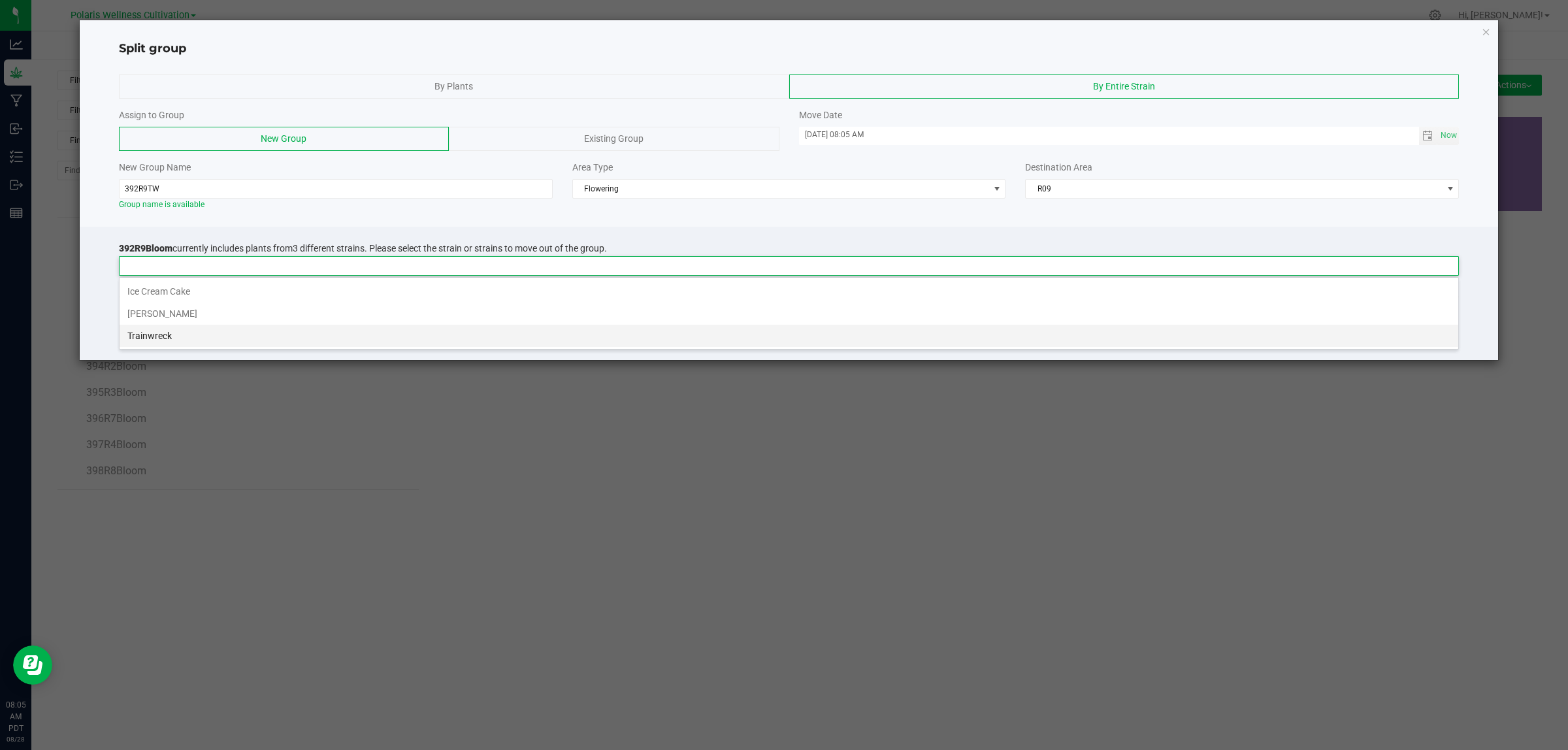
click at [338, 335] on li "Trainwreck" at bounding box center [789, 335] width 1339 height 23
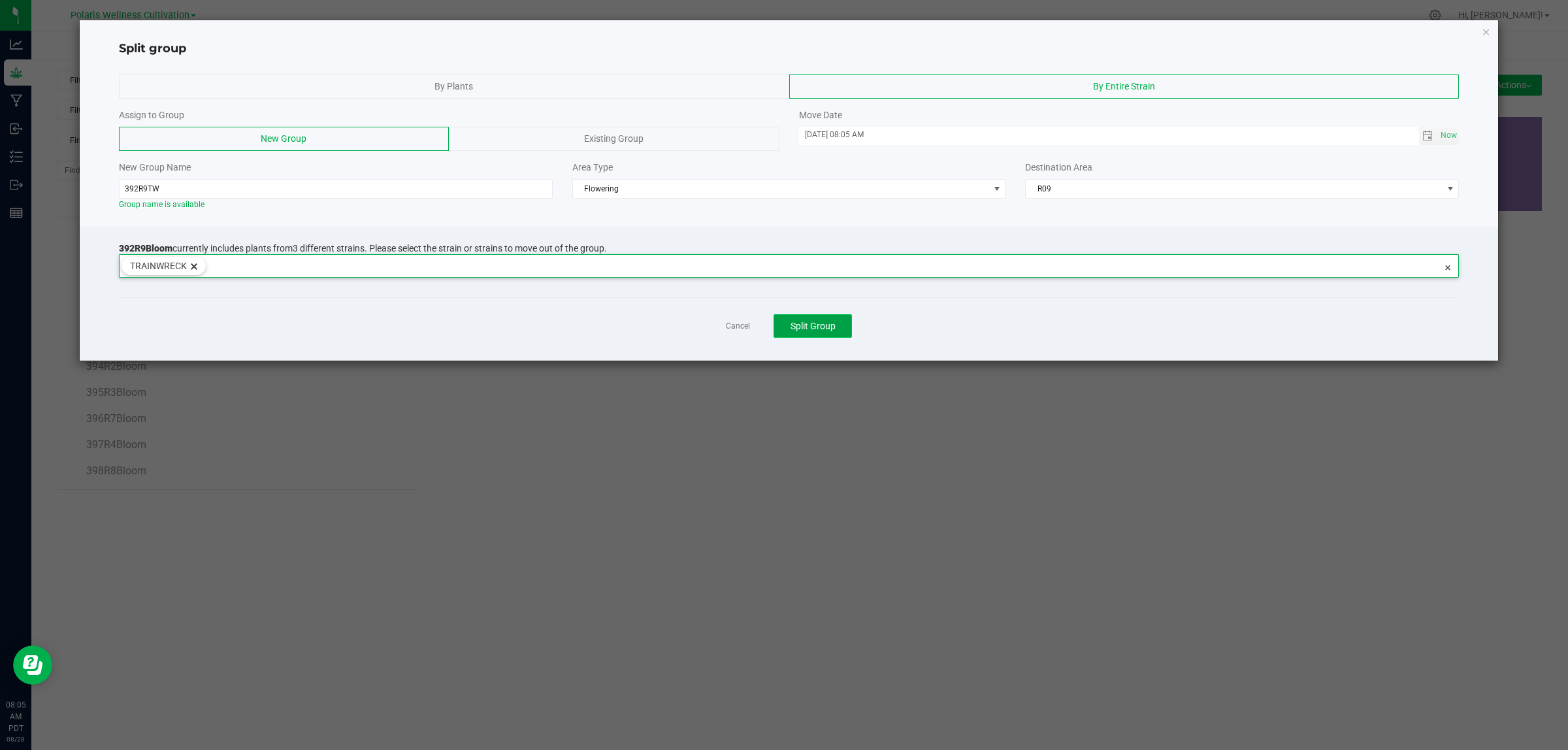
click at [800, 328] on span "Split Group" at bounding box center [813, 326] width 45 height 10
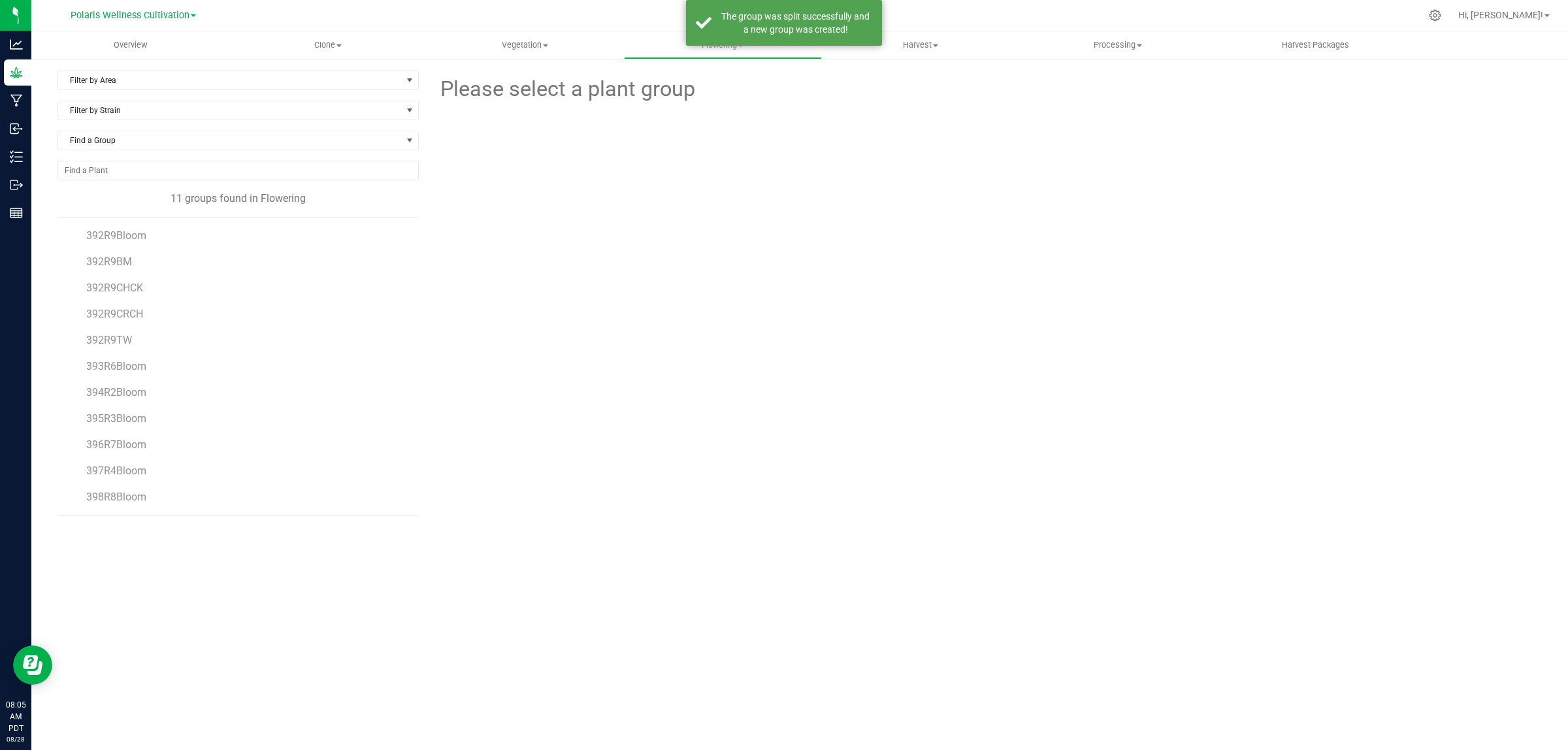
click at [132, 248] on li "392R9BM" at bounding box center [248, 257] width 322 height 26
click at [132, 239] on span "392R9Bloom" at bounding box center [116, 235] width 60 height 12
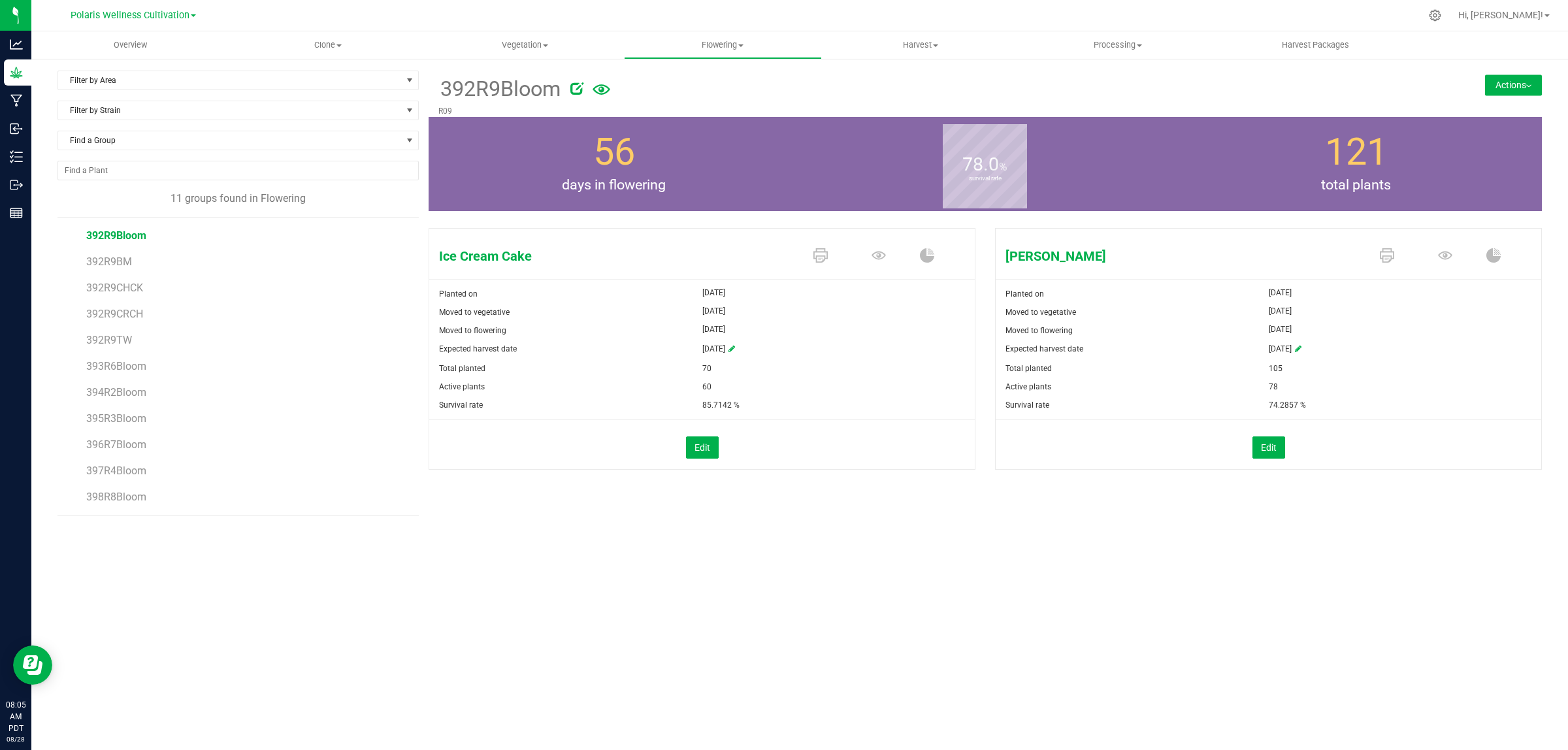
click at [1534, 83] on button "Actions" at bounding box center [1514, 85] width 57 height 21
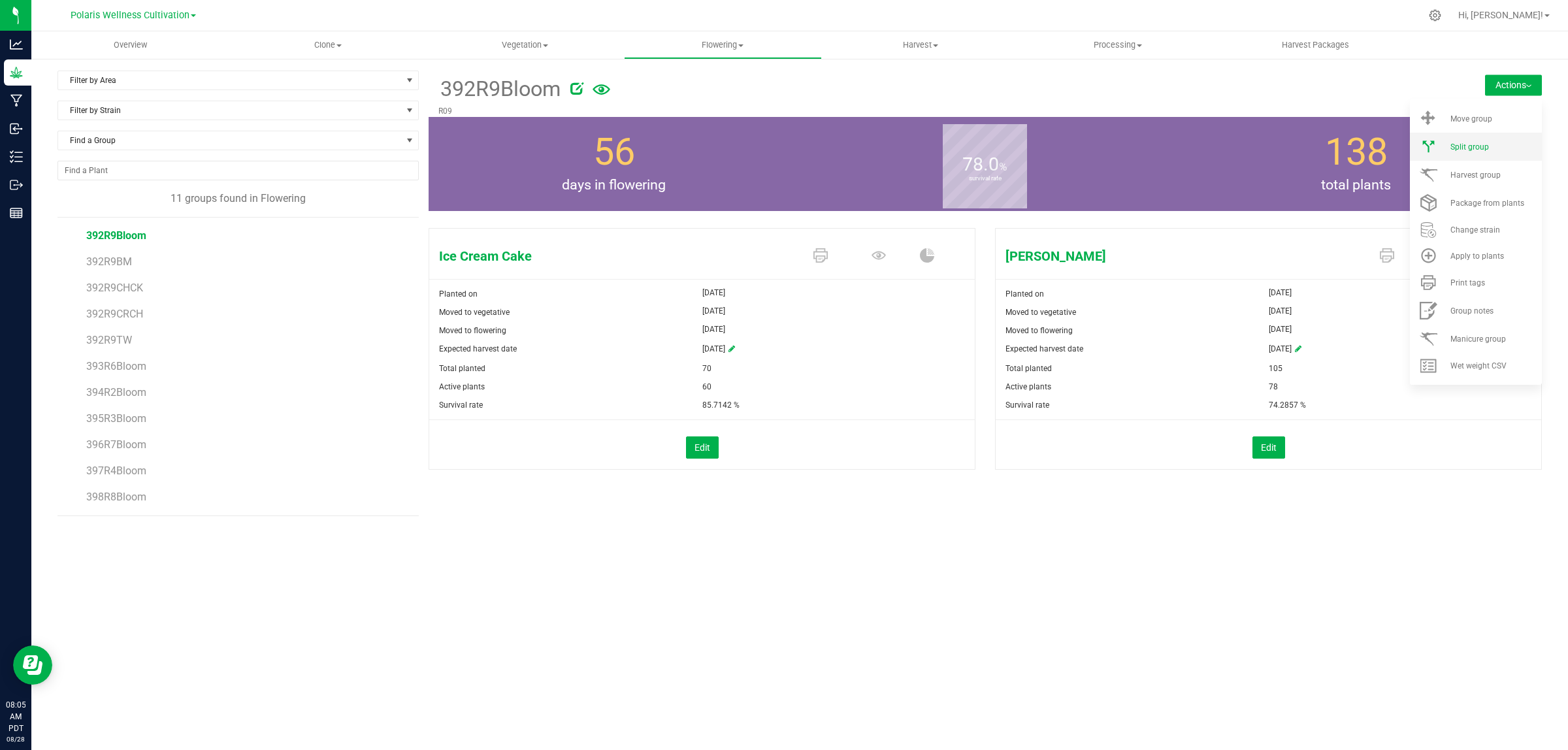
click at [1471, 144] on span "Split group" at bounding box center [1469, 147] width 38 height 9
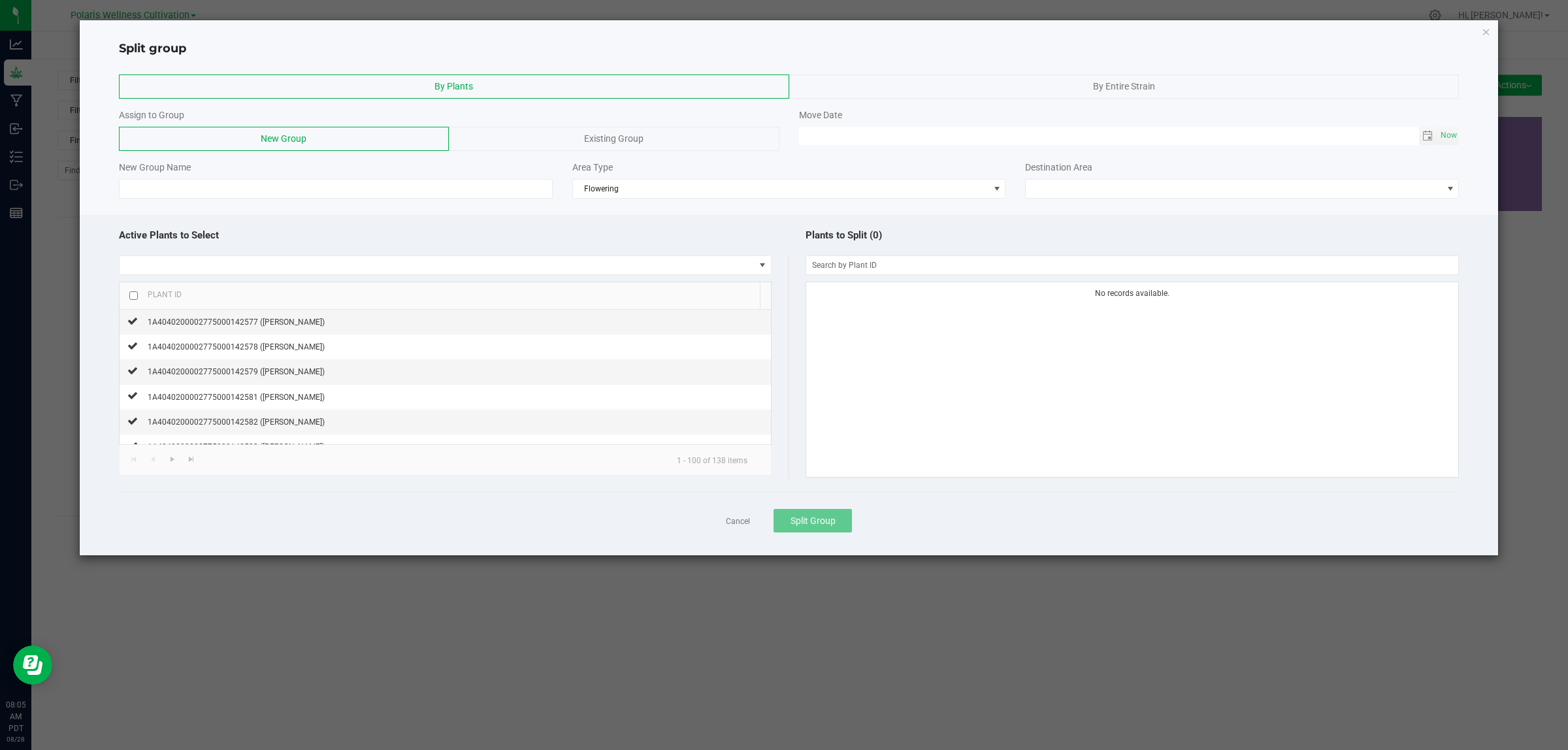
click at [949, 79] on div "By Entire Strain" at bounding box center [1124, 86] width 670 height 24
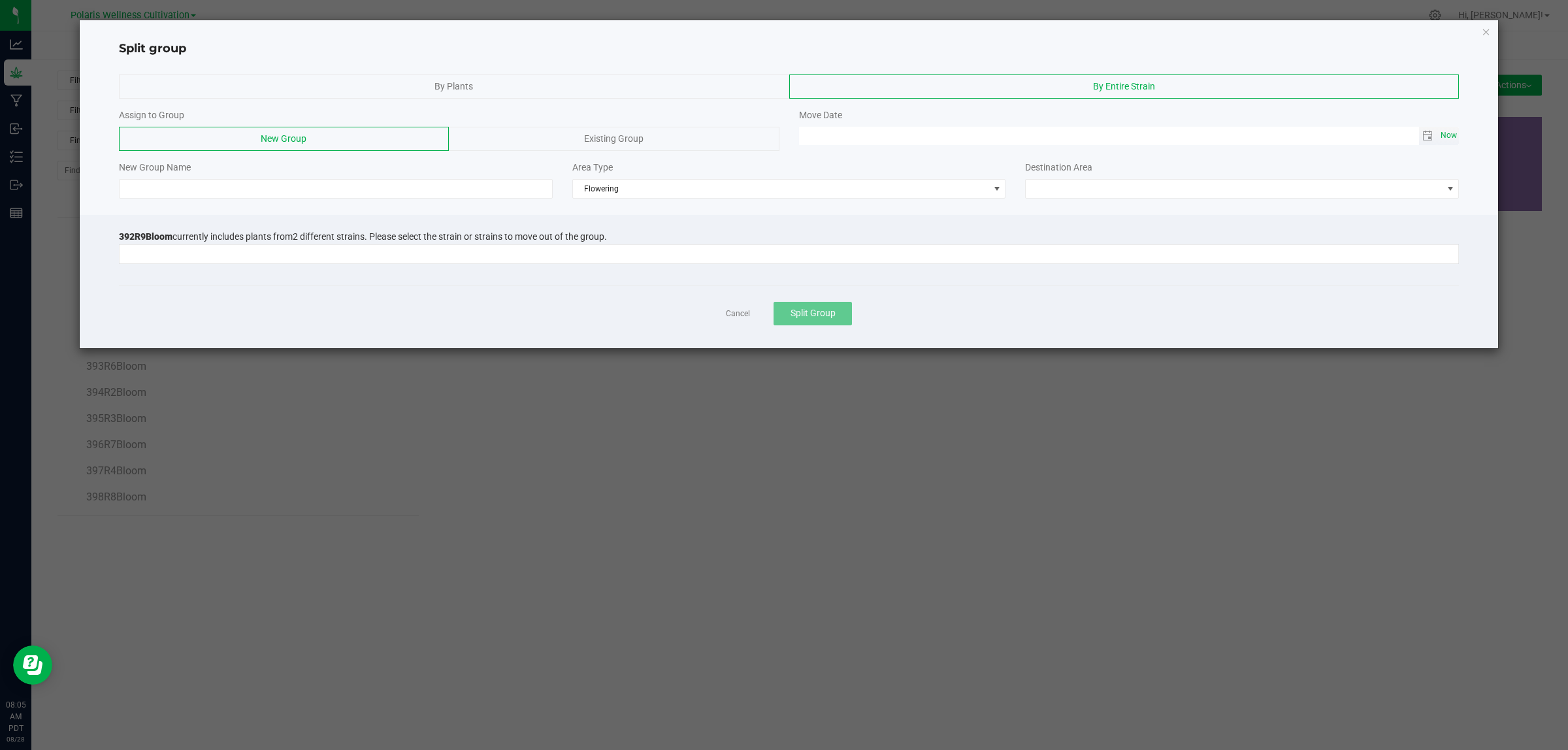
click at [1451, 139] on span "Now" at bounding box center [1449, 136] width 23 height 19
type input "[DATE] 08:05 AM"
click at [1272, 184] on span at bounding box center [1233, 188] width 416 height 18
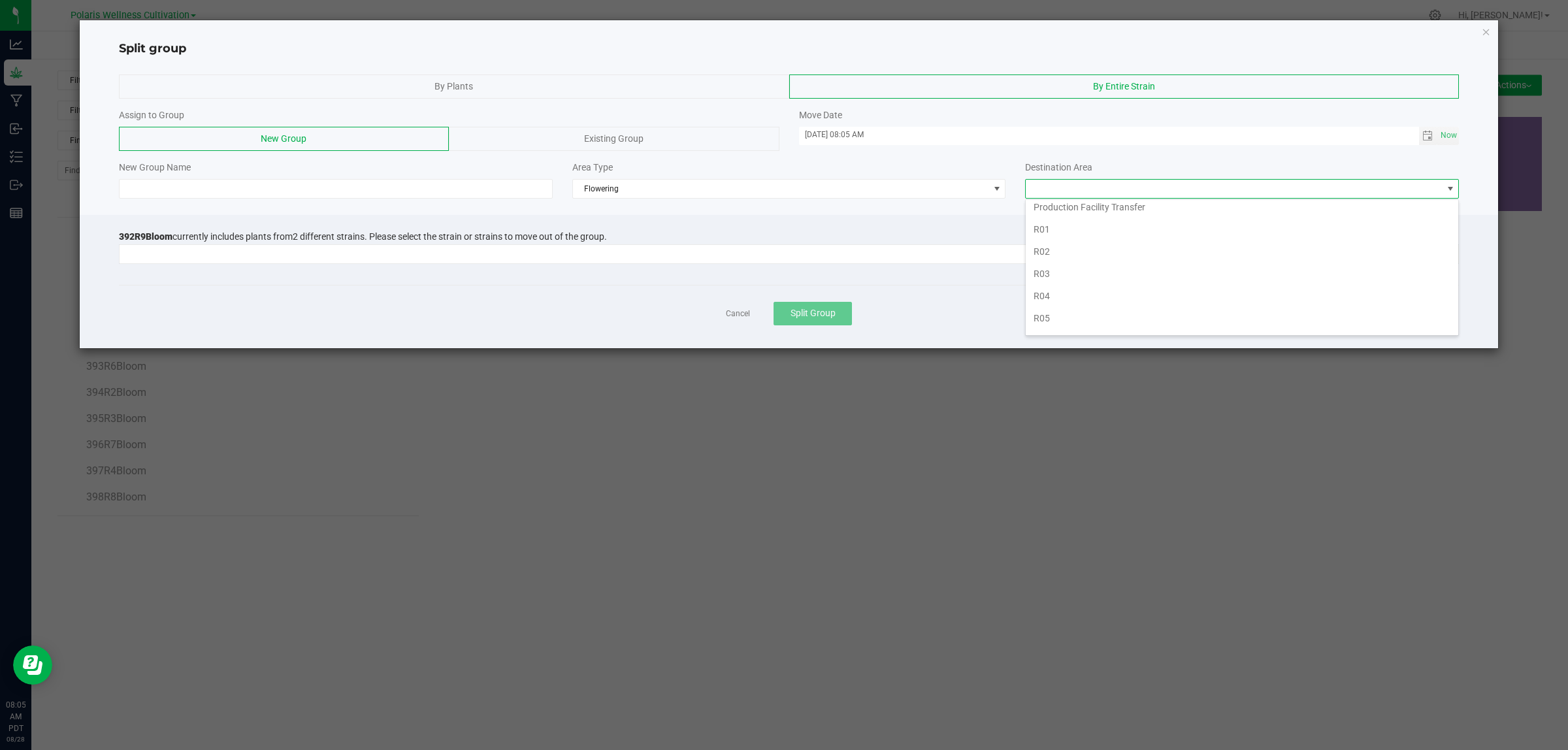
scroll to position [275, 0]
click at [1083, 248] on li "R09" at bounding box center [1241, 255] width 432 height 23
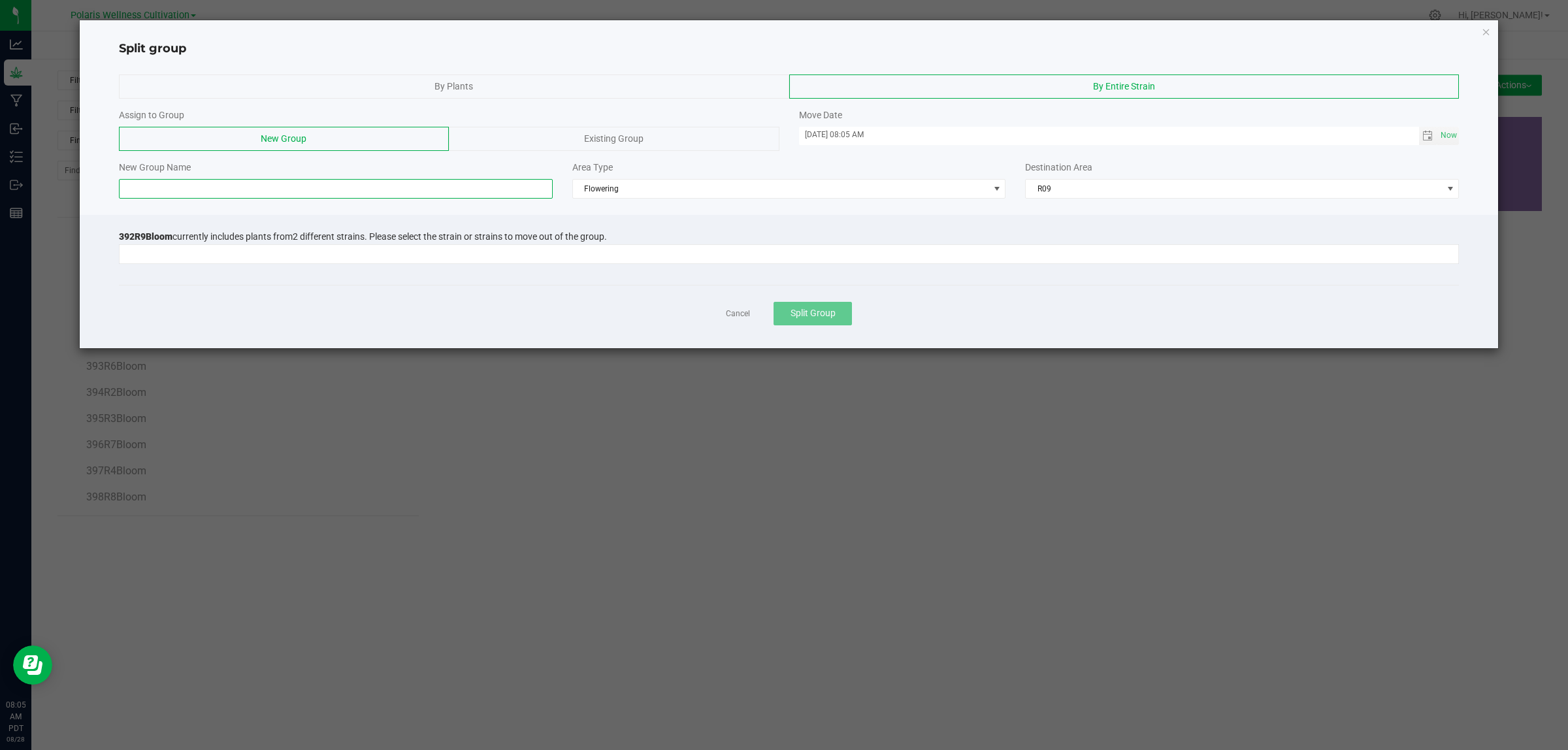
click at [389, 192] on input at bounding box center [336, 188] width 434 height 20
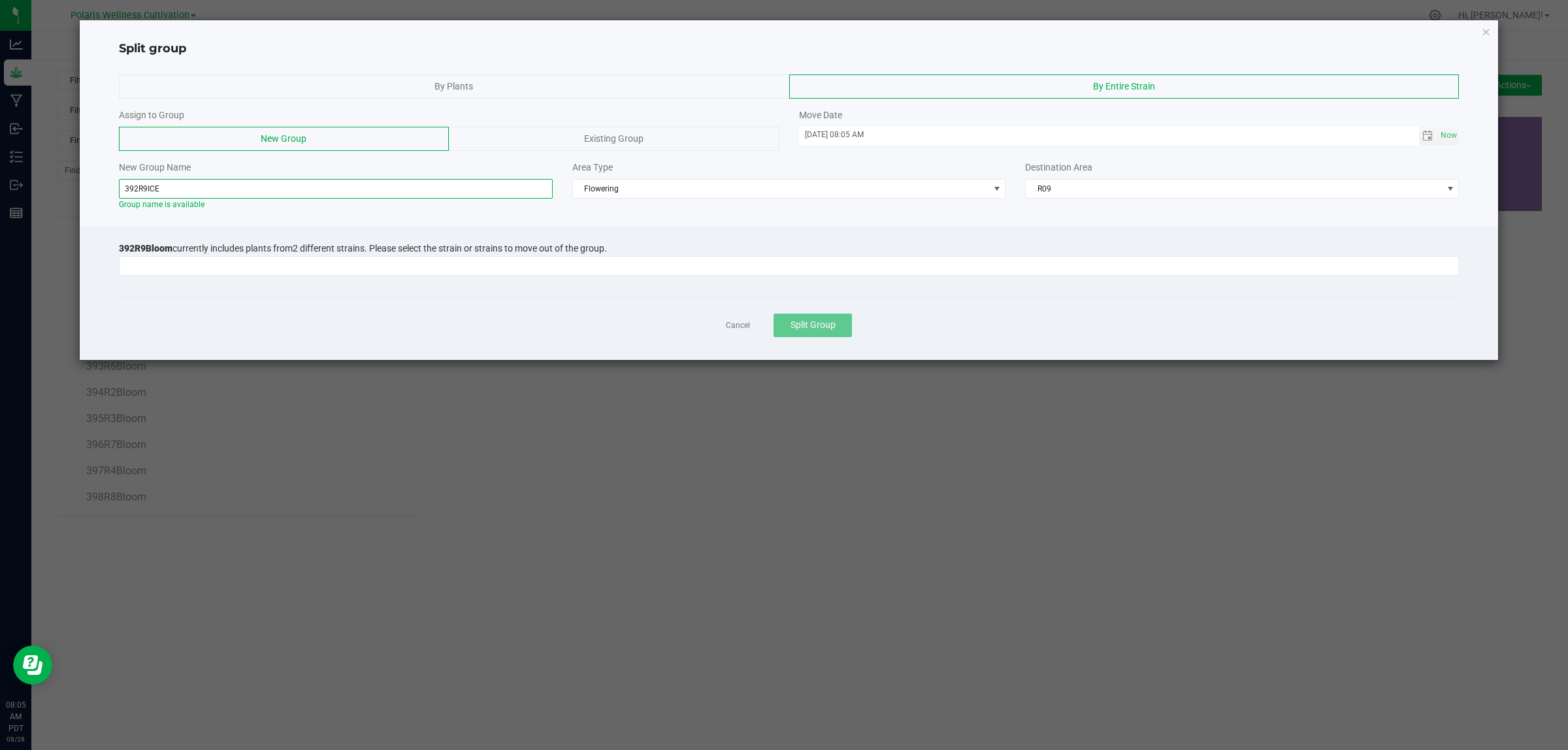
type input "392R9ICE"
click at [607, 252] on span "2 different strains. Please select the strain or strains to move out of the gro…" at bounding box center [450, 248] width 314 height 10
click at [606, 271] on input at bounding box center [781, 266] width 1323 height 18
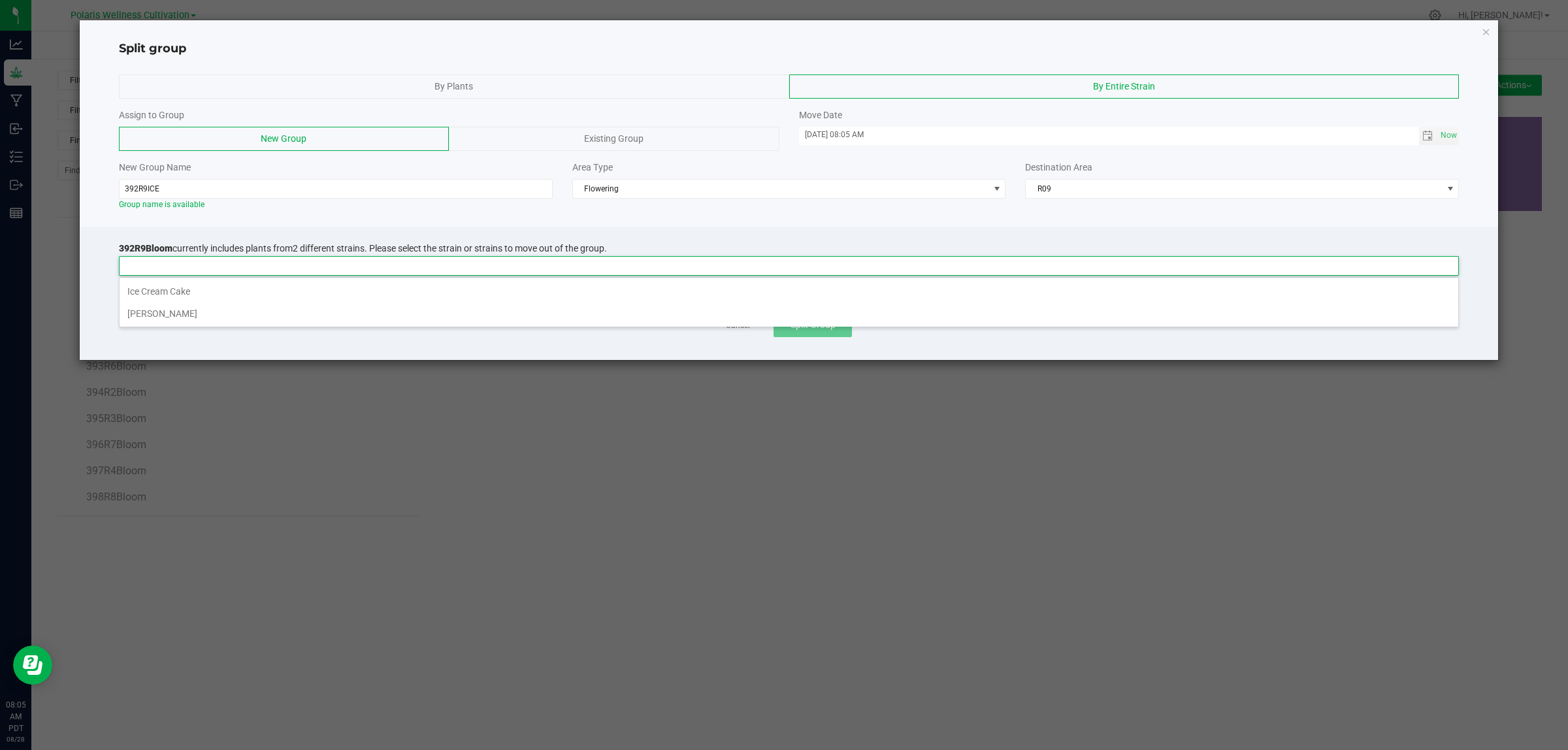
scroll to position [20, 1340]
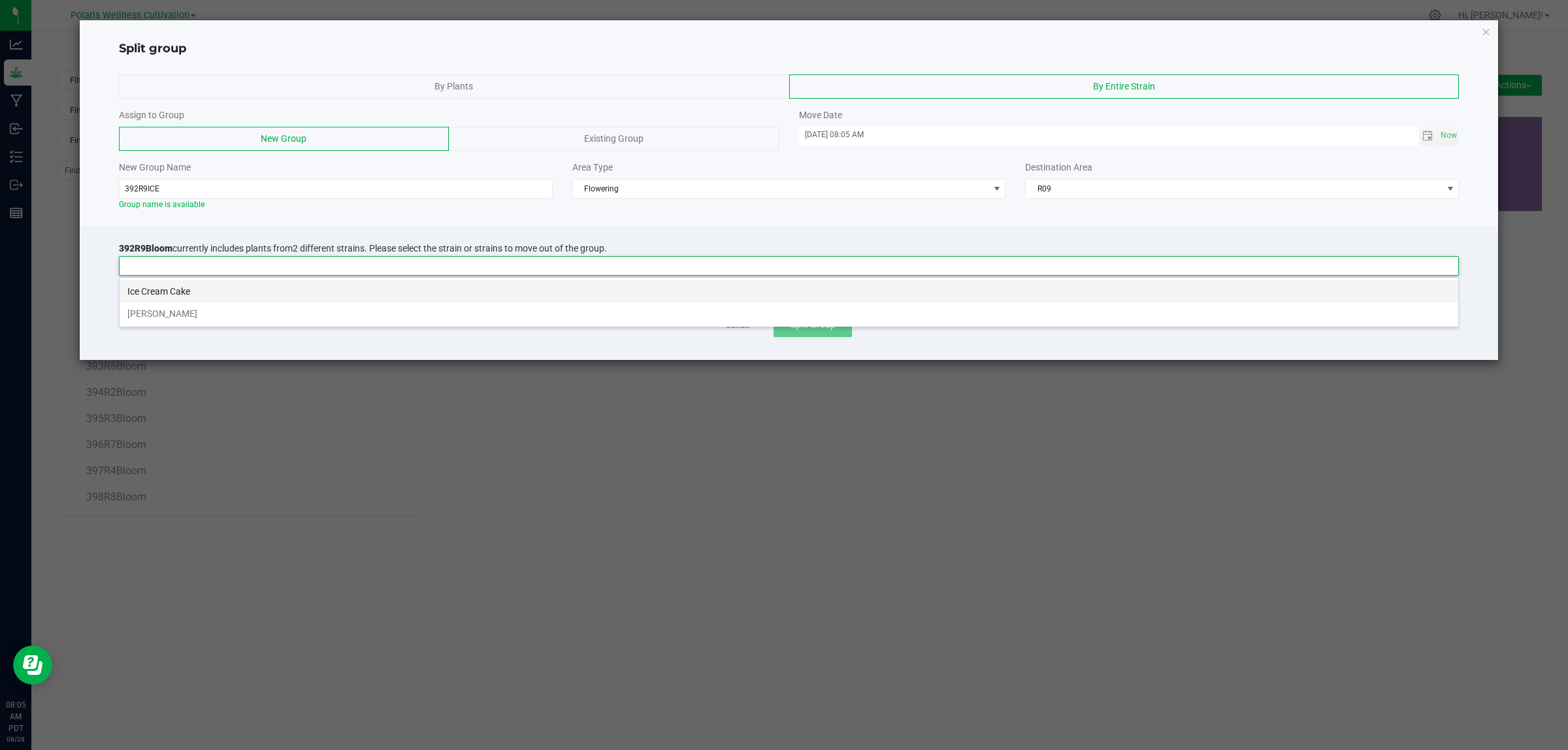
click at [396, 293] on li "Ice Cream Cake" at bounding box center [789, 291] width 1339 height 23
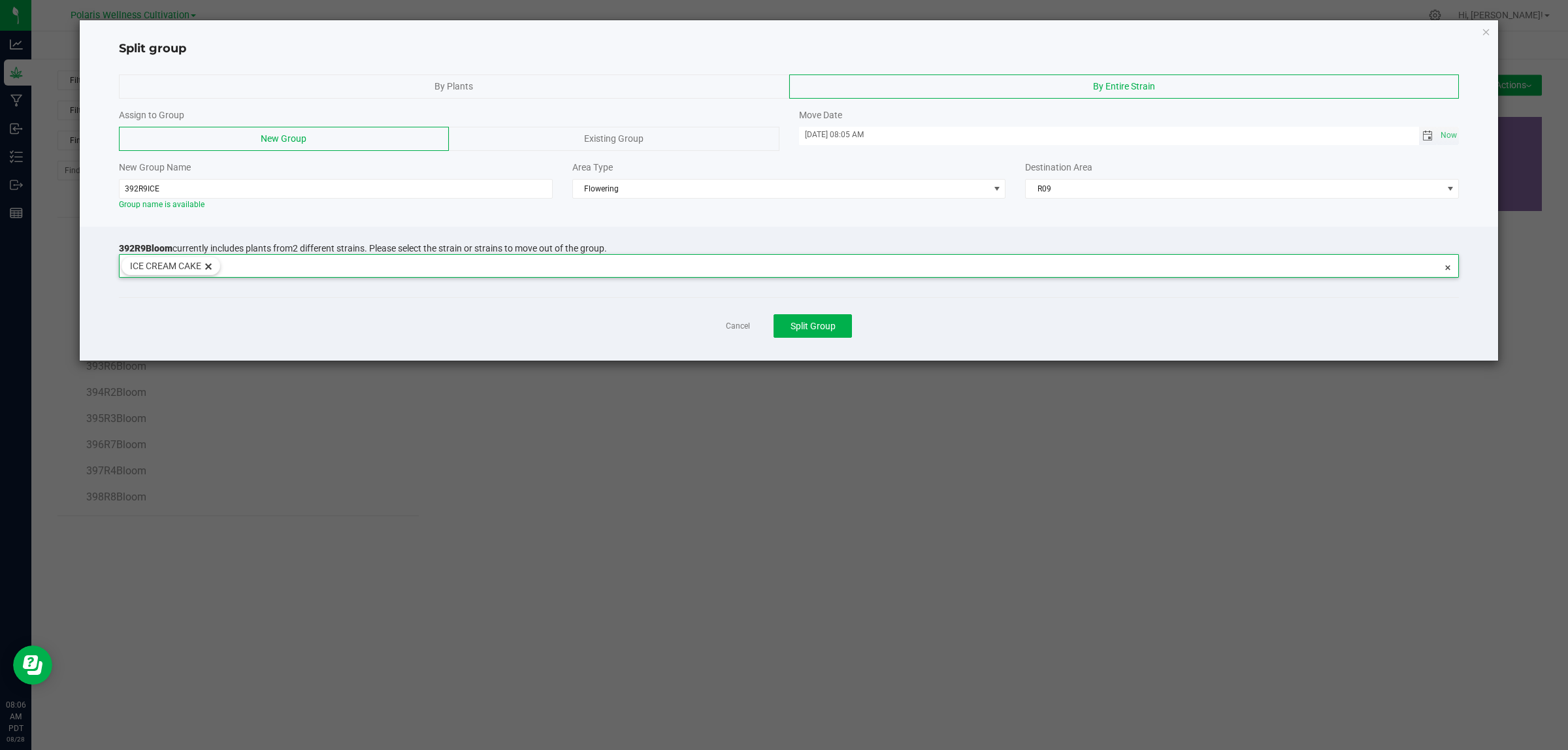
click at [1428, 134] on span "Toggle calendar" at bounding box center [1427, 136] width 10 height 10
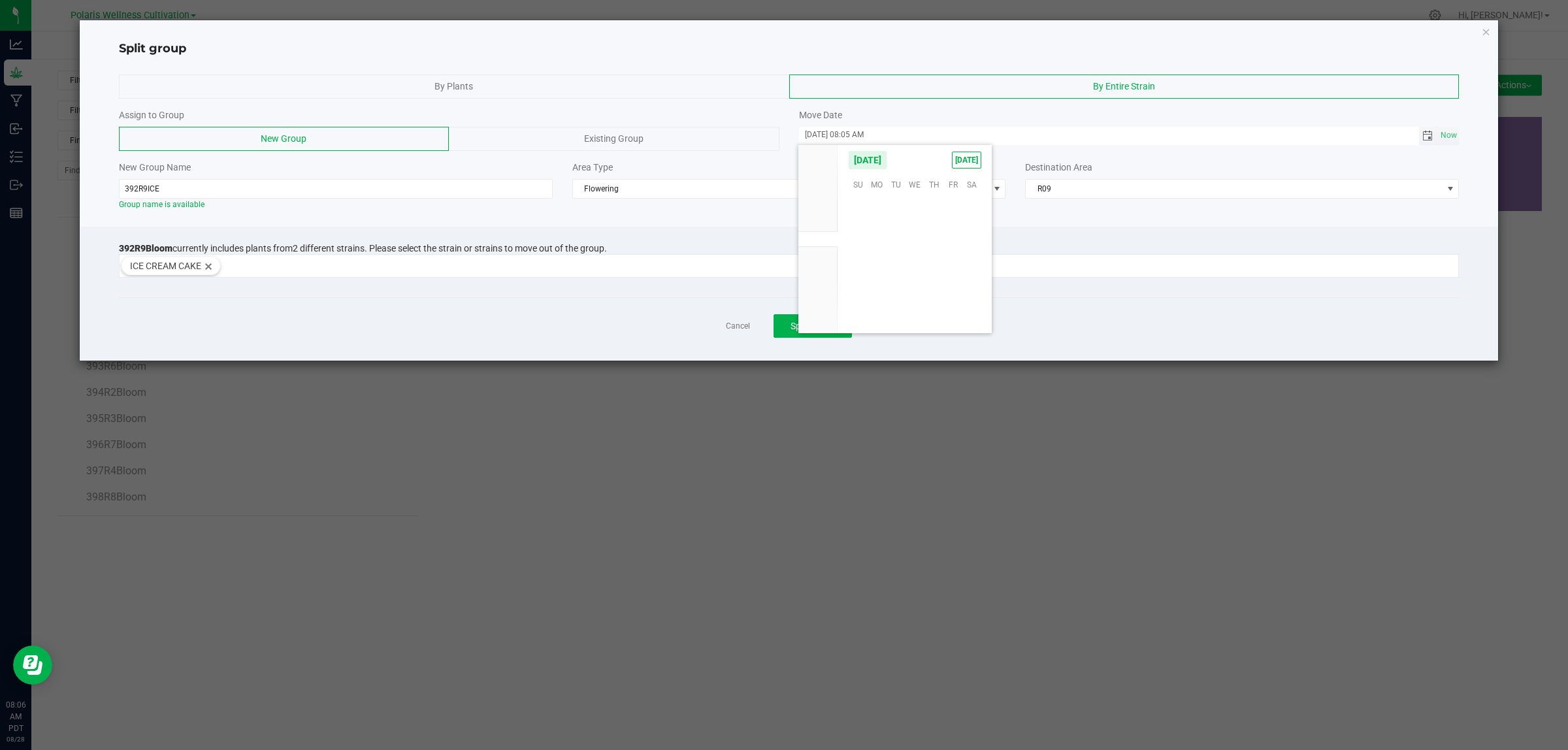
scroll to position [211613, 0]
click at [898, 277] on span "26" at bounding box center [896, 282] width 19 height 20
type input "[DATE] 08:05 AM"
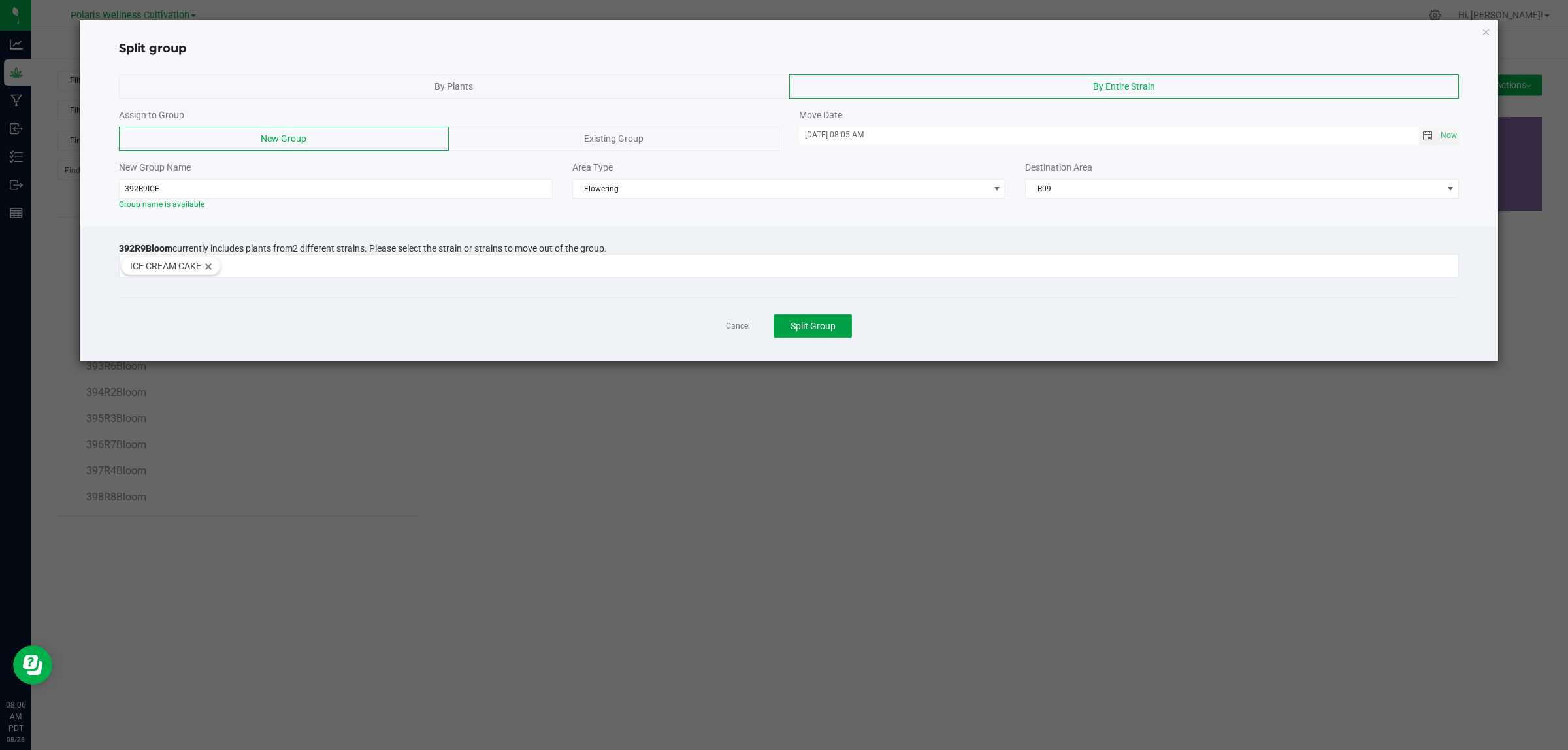
click at [823, 327] on span "Split Group" at bounding box center [813, 326] width 45 height 10
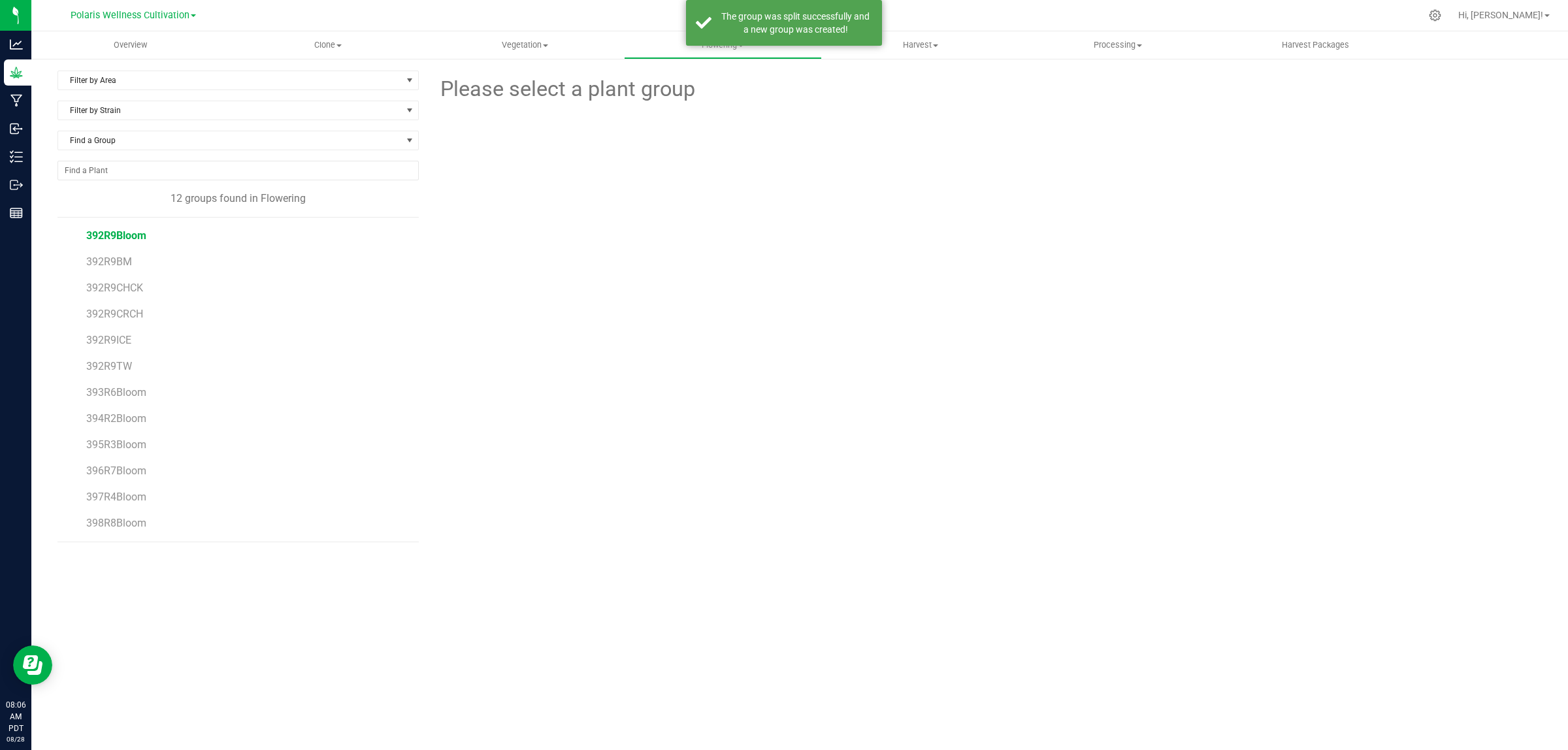
click at [126, 234] on span "392R9Bloom" at bounding box center [116, 235] width 60 height 12
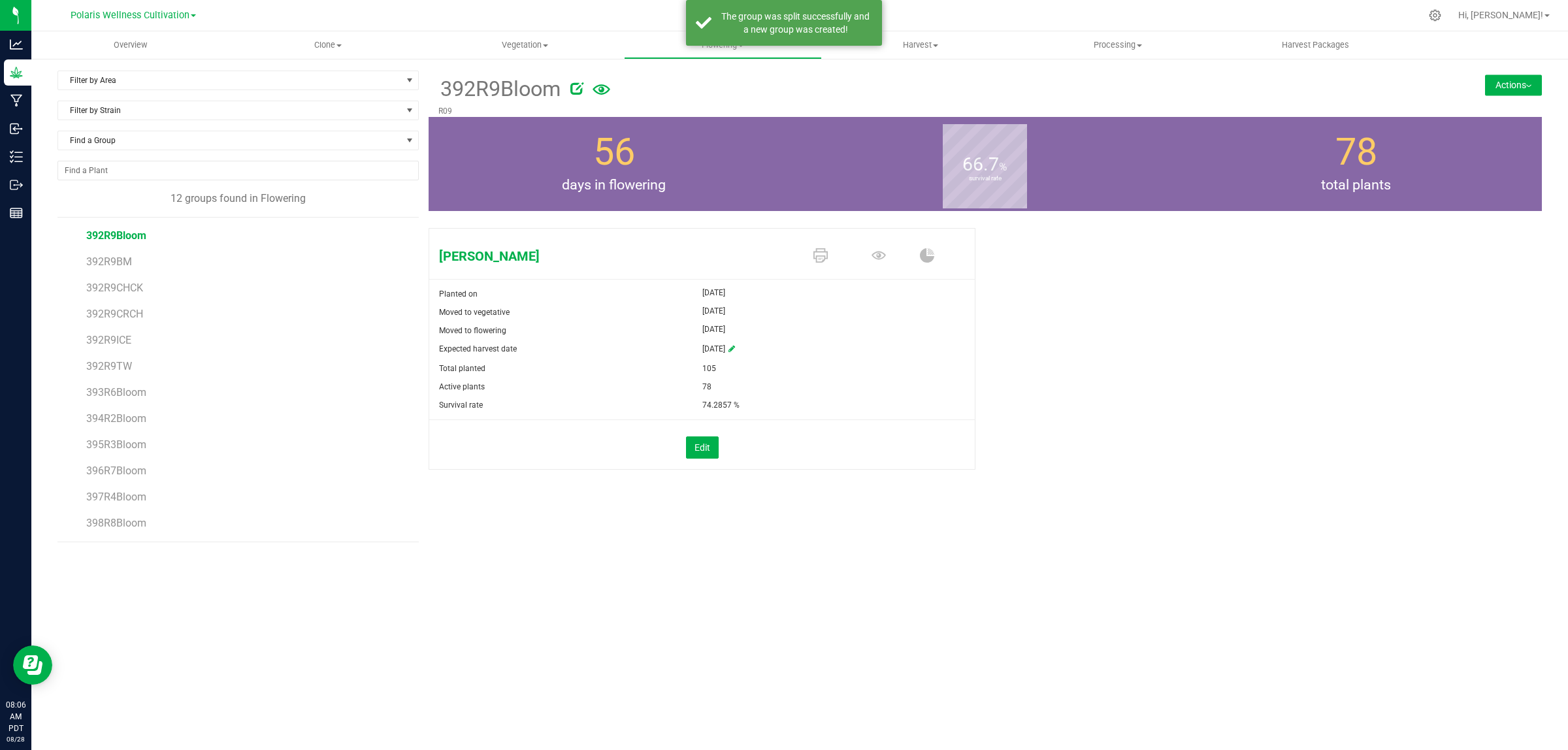
click at [580, 89] on icon at bounding box center [577, 88] width 13 height 13
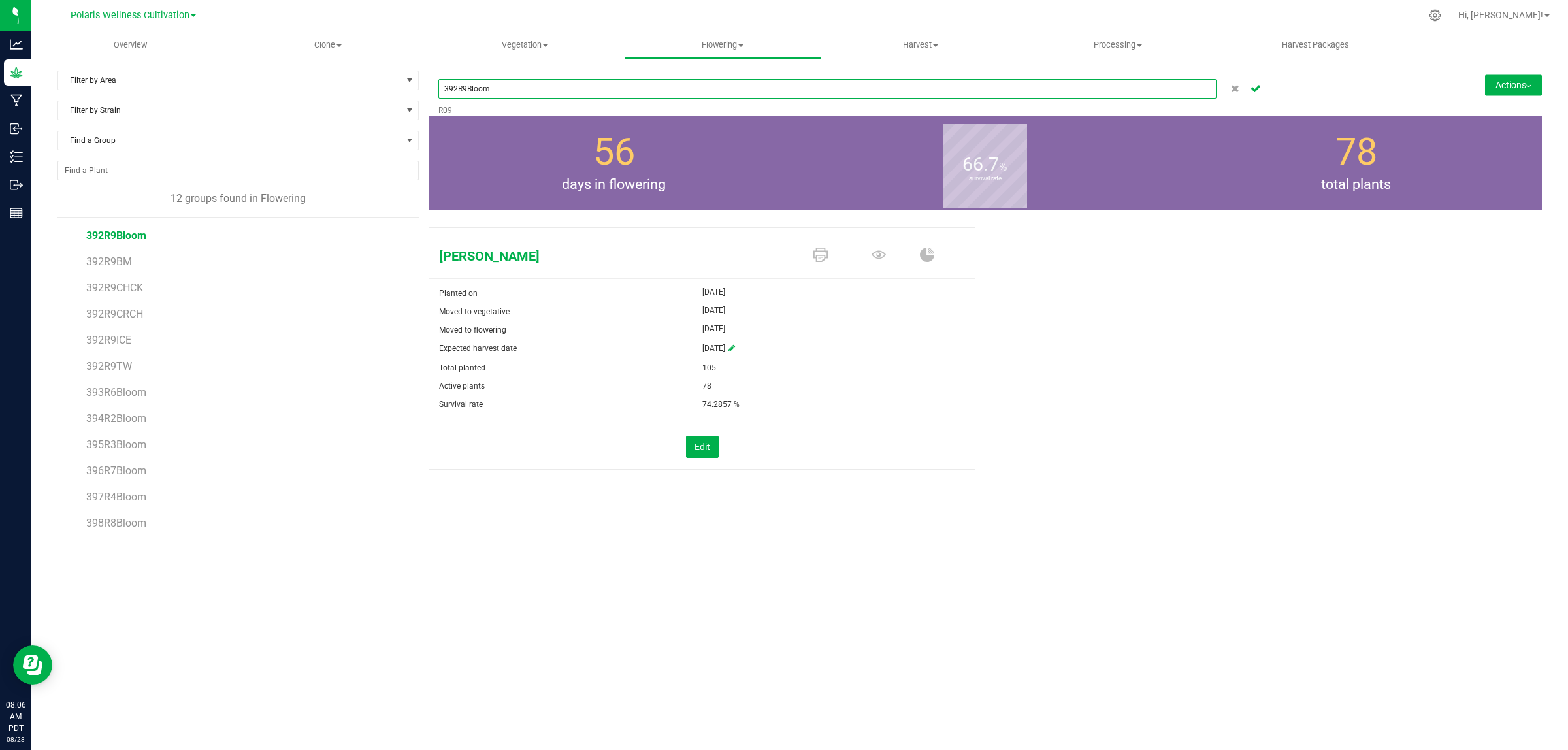
click at [580, 89] on input "392R9Bloom" at bounding box center [827, 89] width 778 height 20
type input "392R9JK"
click at [1261, 89] on button "Cancel button" at bounding box center [1255, 89] width 18 height 19
click at [118, 366] on span "392R9TW" at bounding box center [109, 366] width 46 height 12
click at [1514, 86] on button "Actions" at bounding box center [1514, 85] width 57 height 21
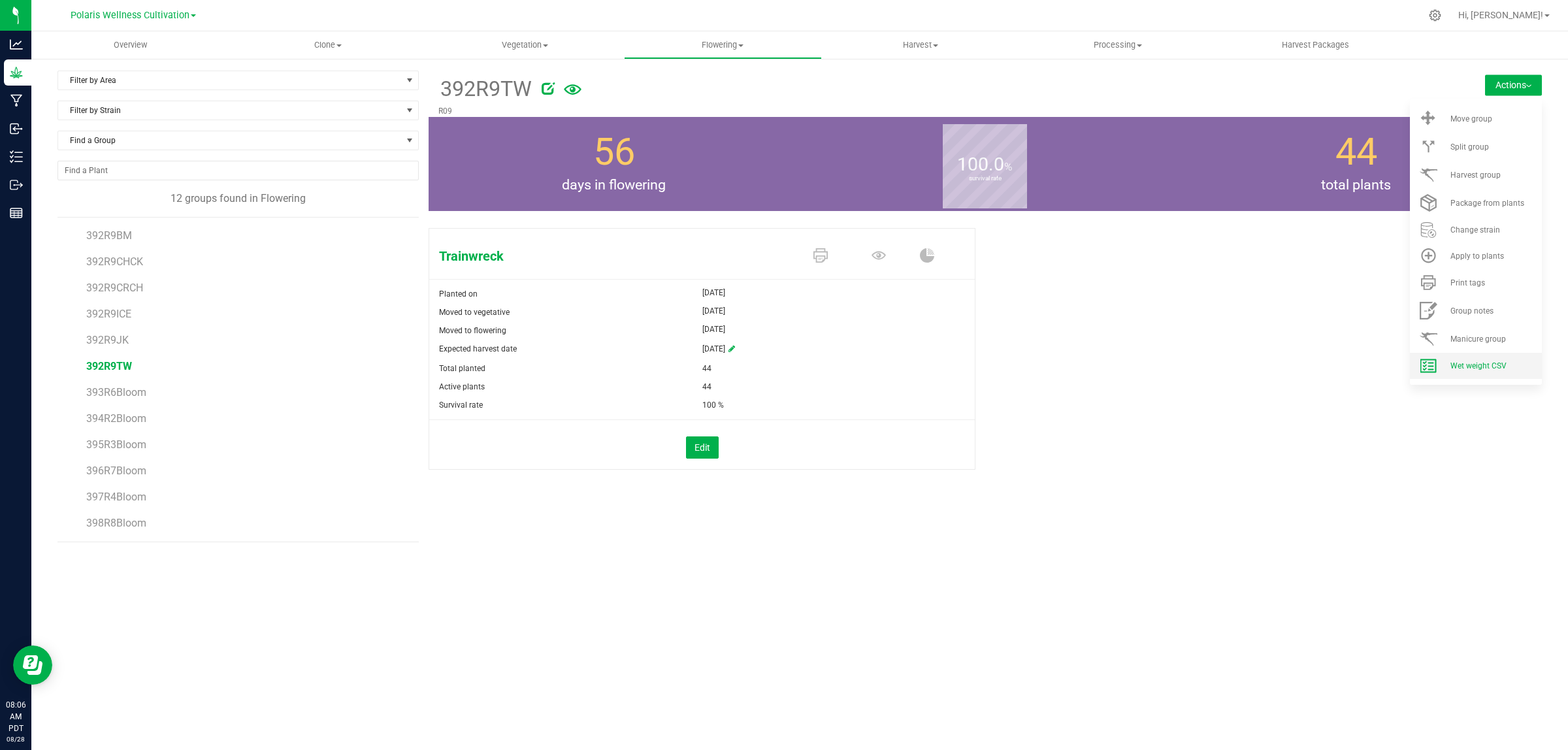
click at [1458, 364] on span "Wet weight CSV" at bounding box center [1478, 365] width 56 height 9
click at [122, 346] on span "392R9JK" at bounding box center [107, 340] width 42 height 12
click at [1471, 367] on span "Wet weight CSV" at bounding box center [1478, 365] width 56 height 9
click at [120, 317] on span "392R9ICE" at bounding box center [109, 314] width 46 height 12
click at [1481, 366] on span "Wet weight CSV" at bounding box center [1478, 365] width 56 height 9
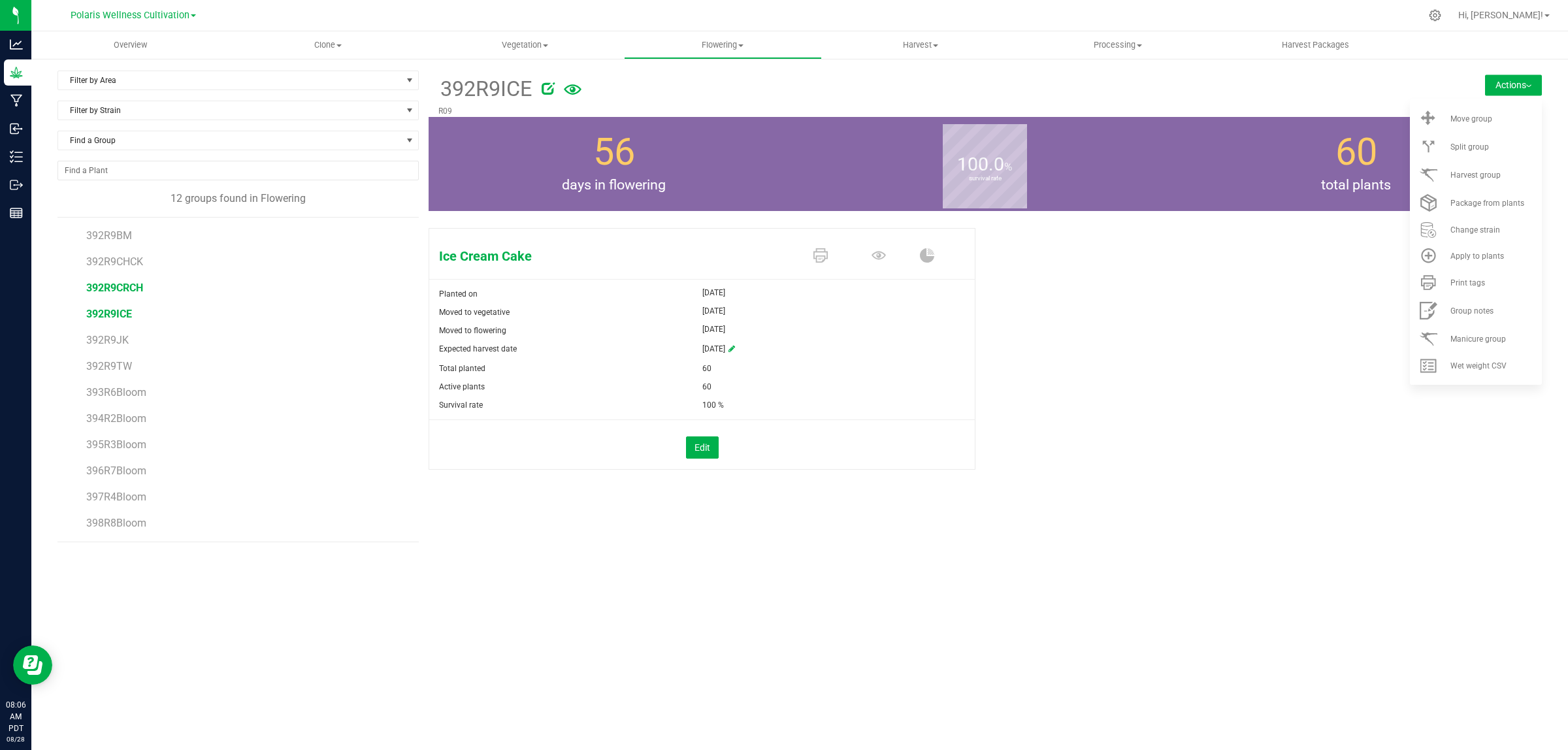
click at [114, 283] on span "392R9CRCH" at bounding box center [115, 288] width 57 height 12
click at [1491, 364] on span "Wet weight CSV" at bounding box center [1478, 365] width 56 height 9
click at [116, 263] on span "392R9CHCK" at bounding box center [115, 261] width 57 height 12
click at [1494, 367] on span "Wet weight CSV" at bounding box center [1478, 365] width 56 height 9
click at [116, 232] on span "392R9BM" at bounding box center [109, 235] width 46 height 12
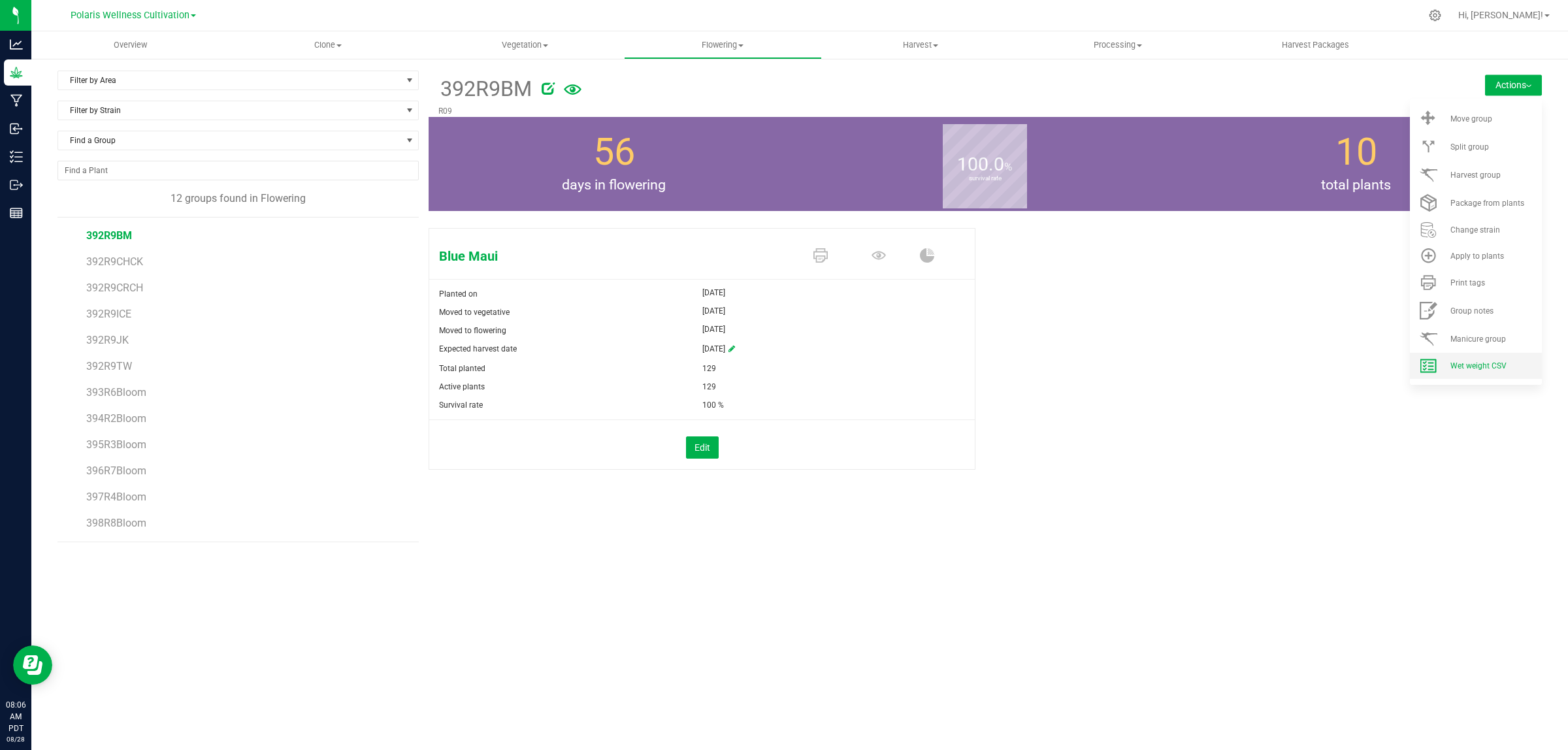
click at [1485, 366] on span "Wet weight CSV" at bounding box center [1478, 365] width 56 height 9
click at [1381, 476] on div "Blue Maui Planted on [DATE] Moved to vegetative [DATE] Moved to flowering [DATE…" at bounding box center [985, 362] width 1113 height 280
drag, startPoint x: 1487, startPoint y: 74, endPoint x: 1531, endPoint y: 90, distance: 46.8
click at [1487, 75] on button "Actions" at bounding box center [1514, 85] width 57 height 21
